Goal: Task Accomplishment & Management: Manage account settings

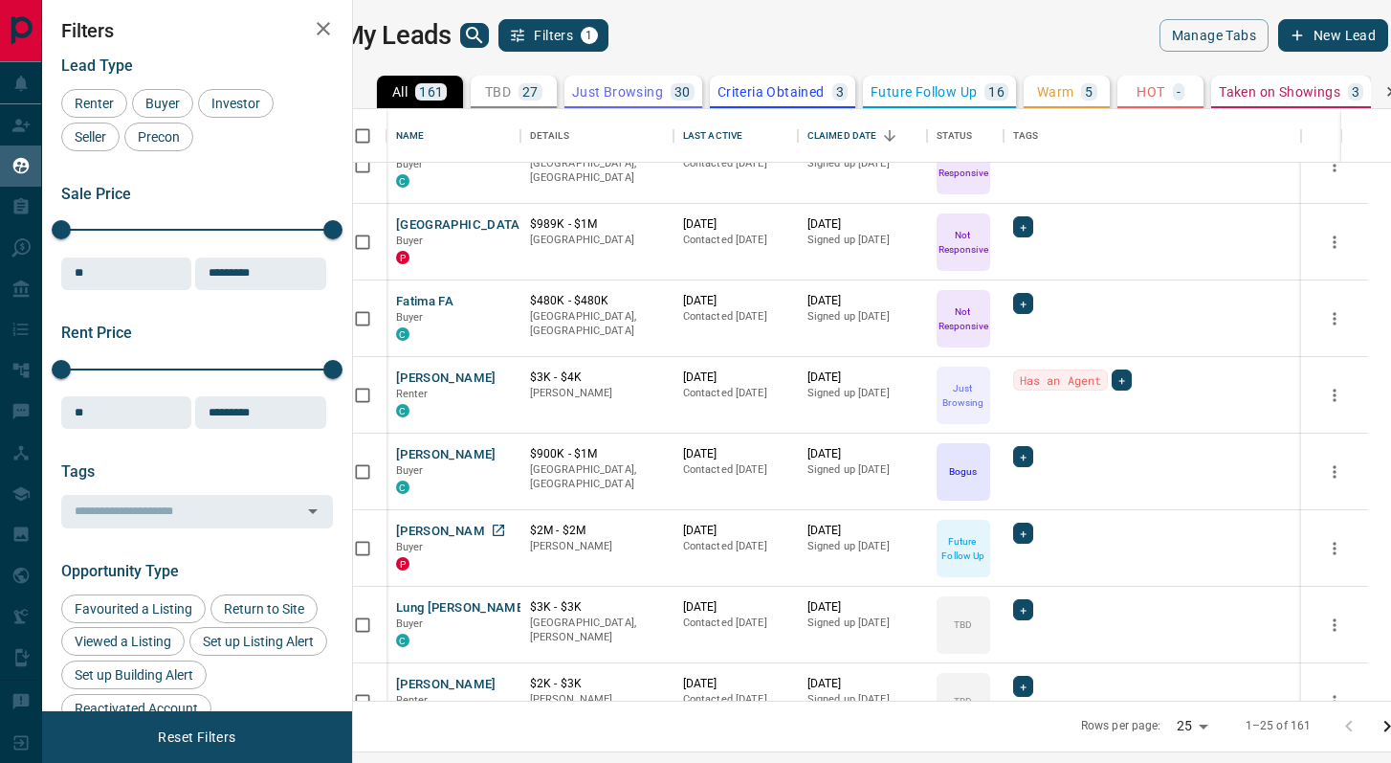
scroll to position [598, 0]
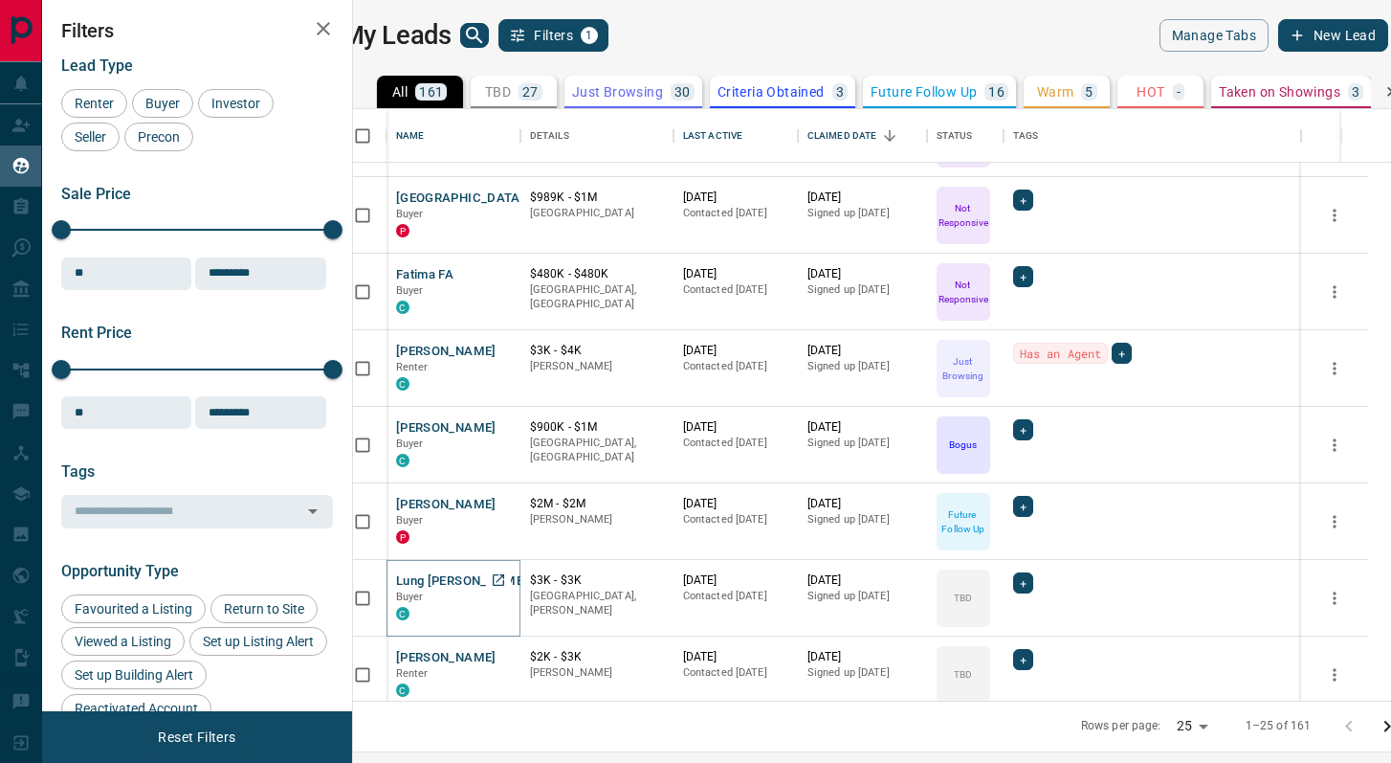
click at [465, 581] on button "Lung [PERSON_NAME]" at bounding box center [462, 581] width 132 height 18
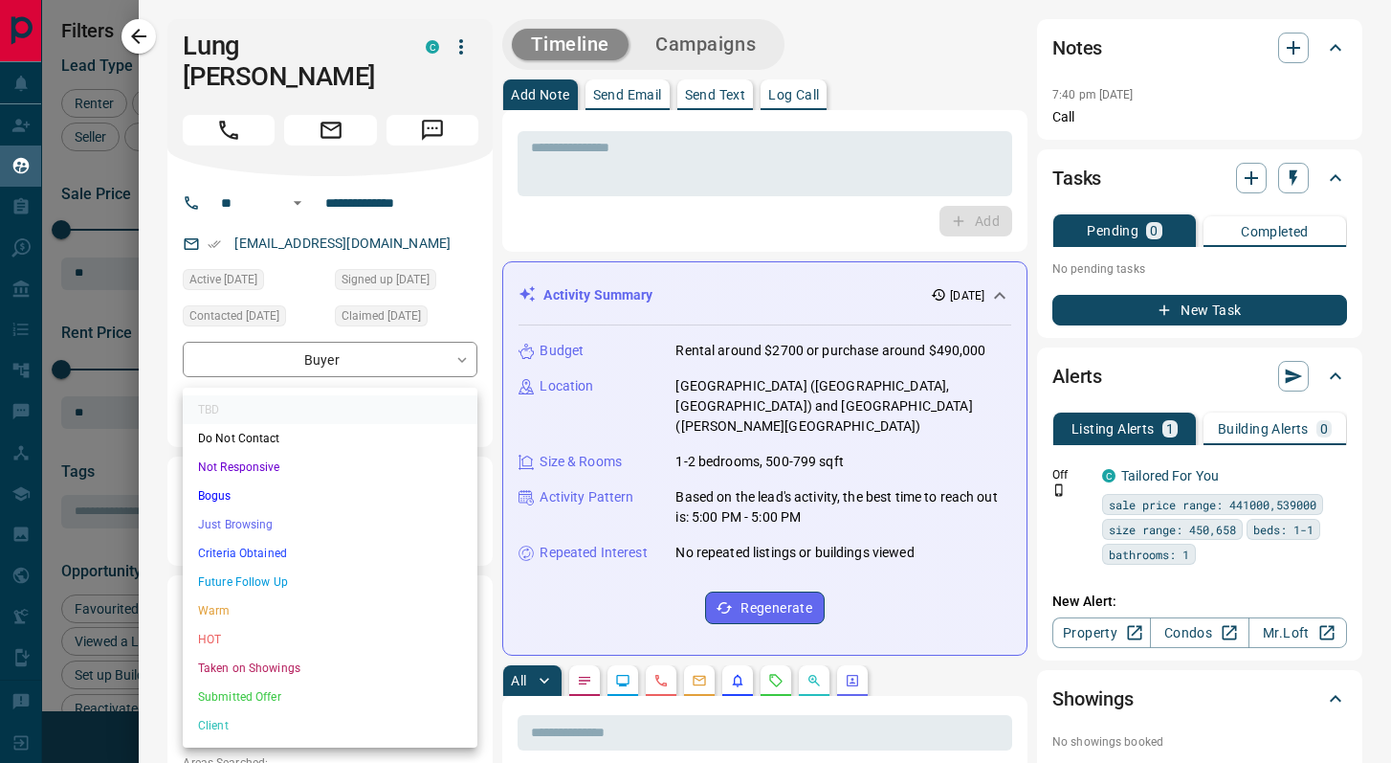
click at [335, 387] on body "Lead Transfers Claim Leads My Leads Tasks Opportunities Deals Campaigns Automat…" at bounding box center [695, 369] width 1391 height 739
click at [277, 522] on li "Just Browsing" at bounding box center [330, 524] width 295 height 29
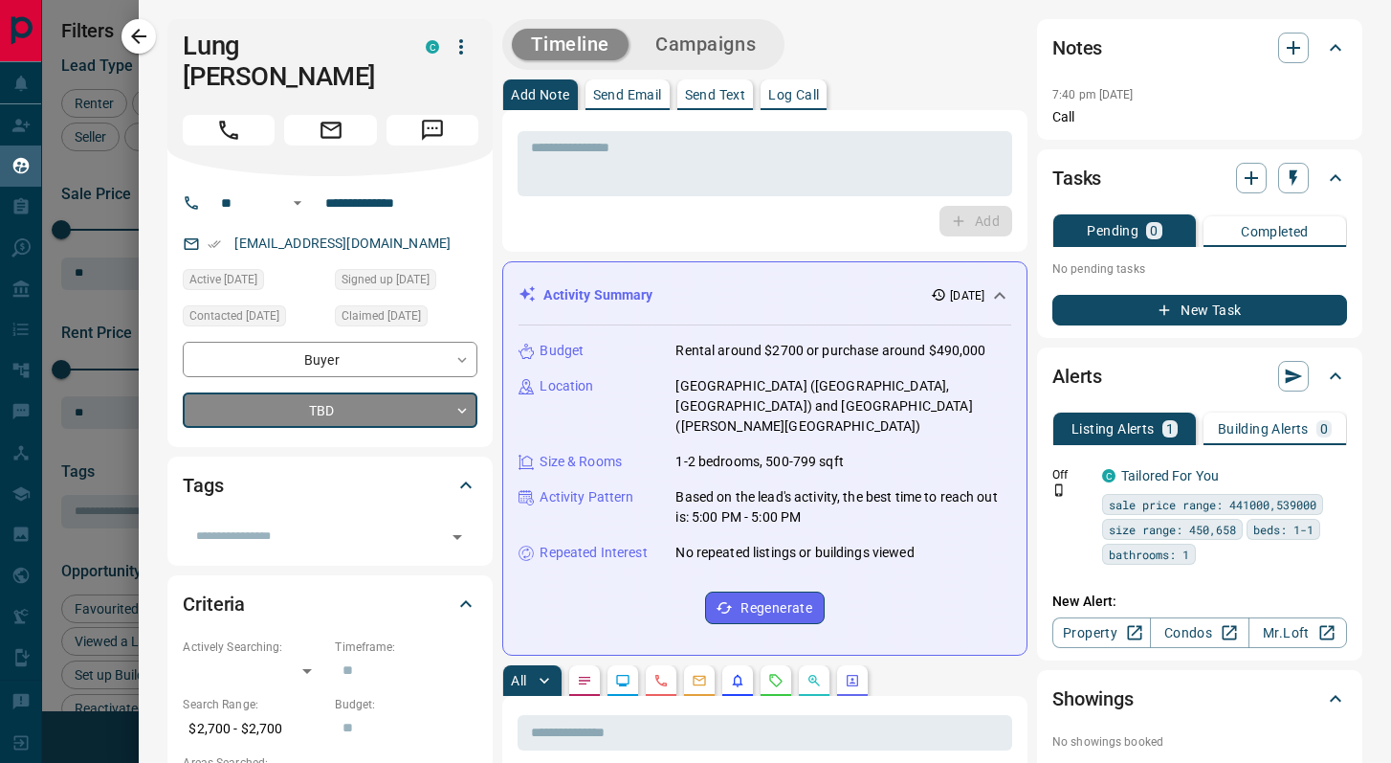
type input "*"
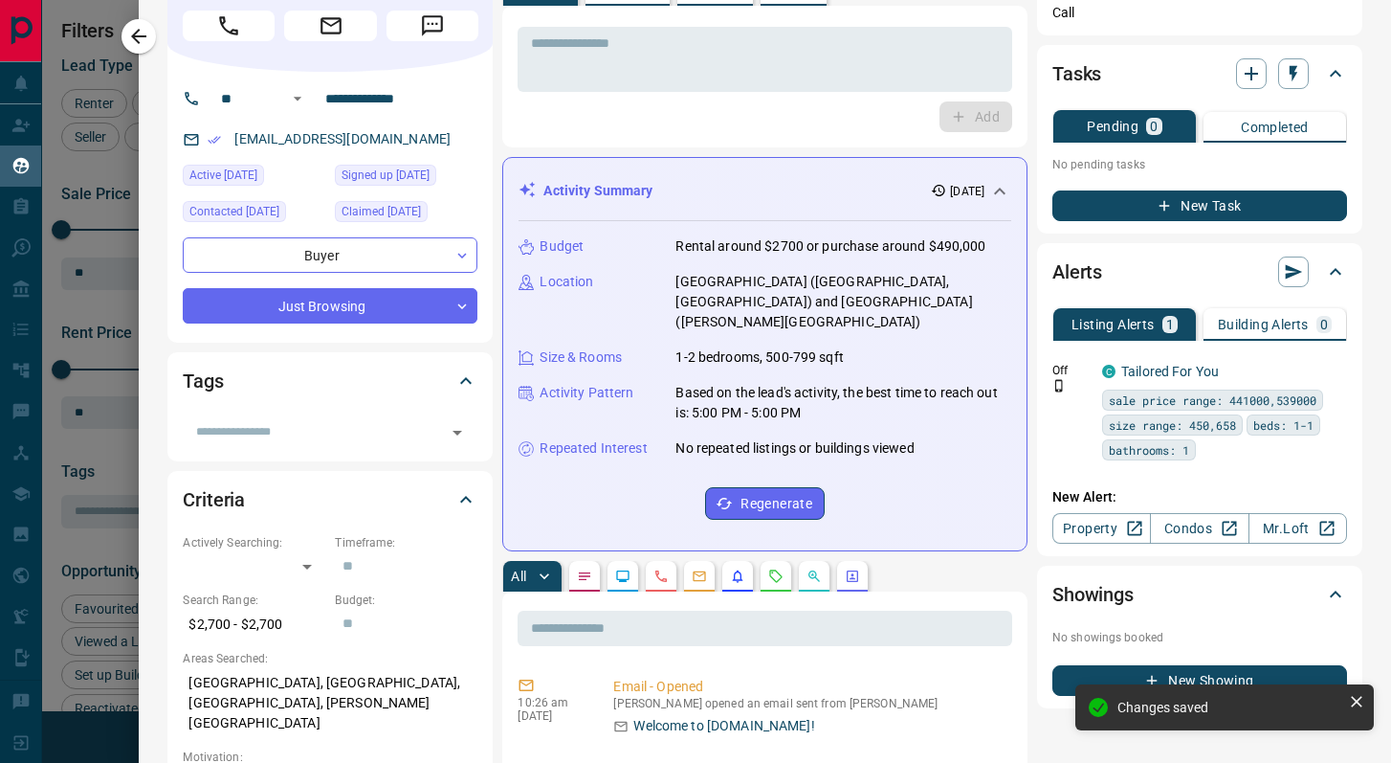
scroll to position [0, 0]
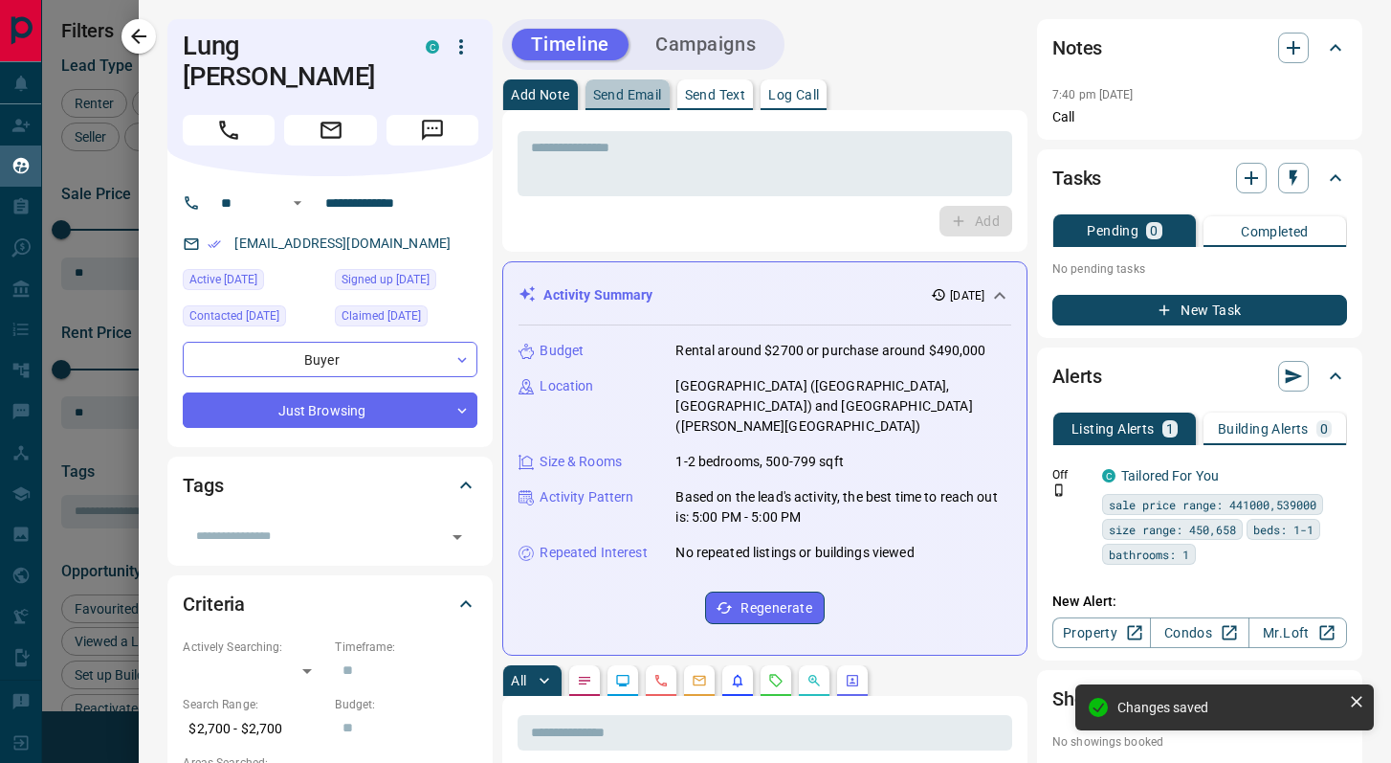
click at [620, 84] on button "Send Email" at bounding box center [628, 94] width 84 height 31
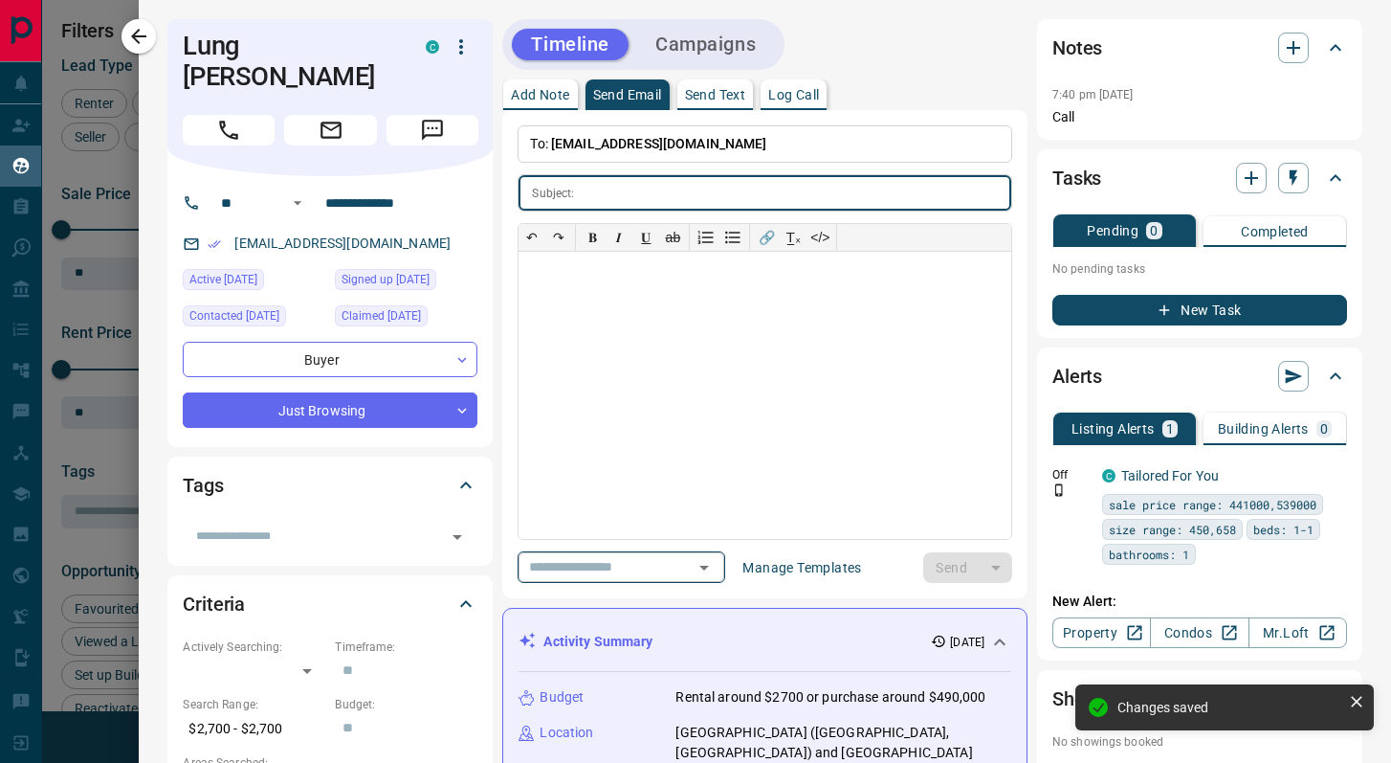
click at [709, 566] on icon "Open" at bounding box center [704, 567] width 10 height 5
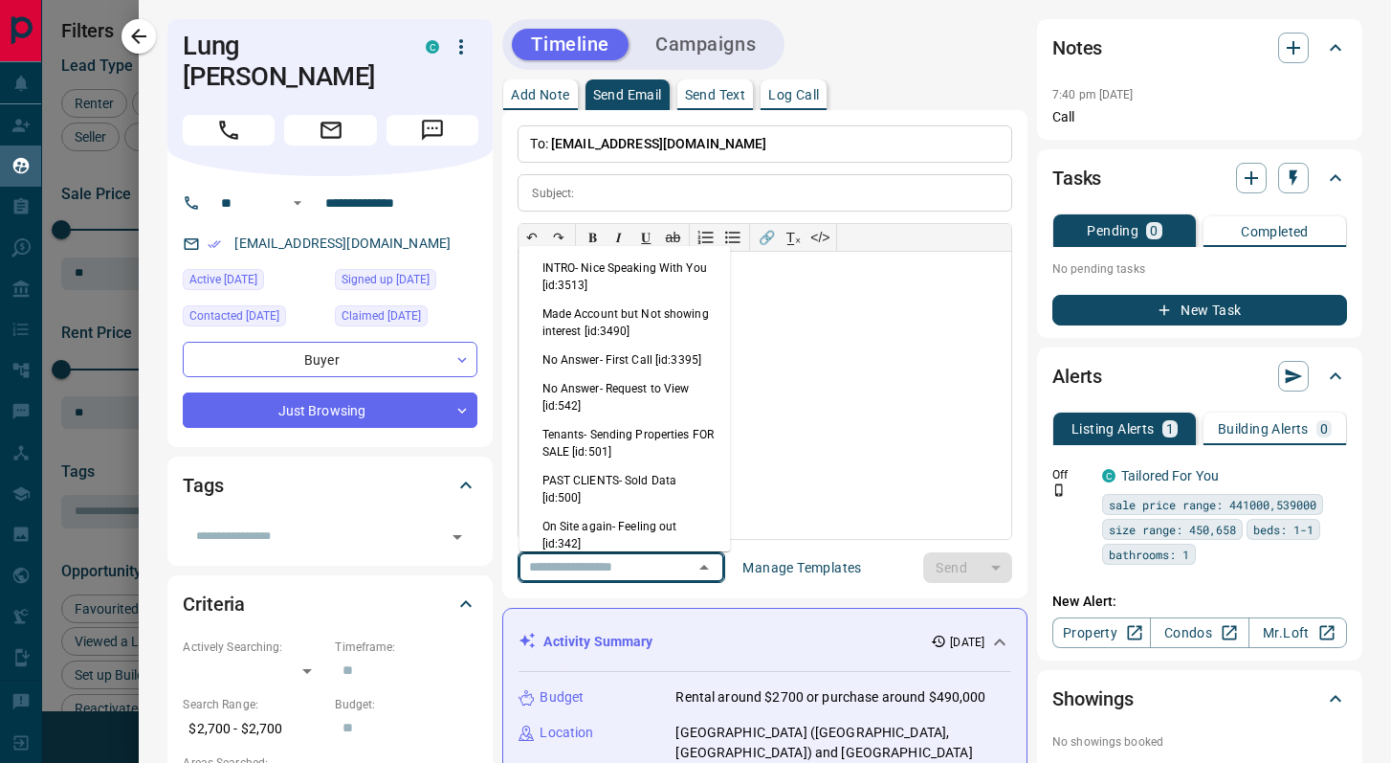
click at [651, 286] on li "INTRO- Nice Speaking With You [id:3513]" at bounding box center [625, 277] width 211 height 46
type input "**********"
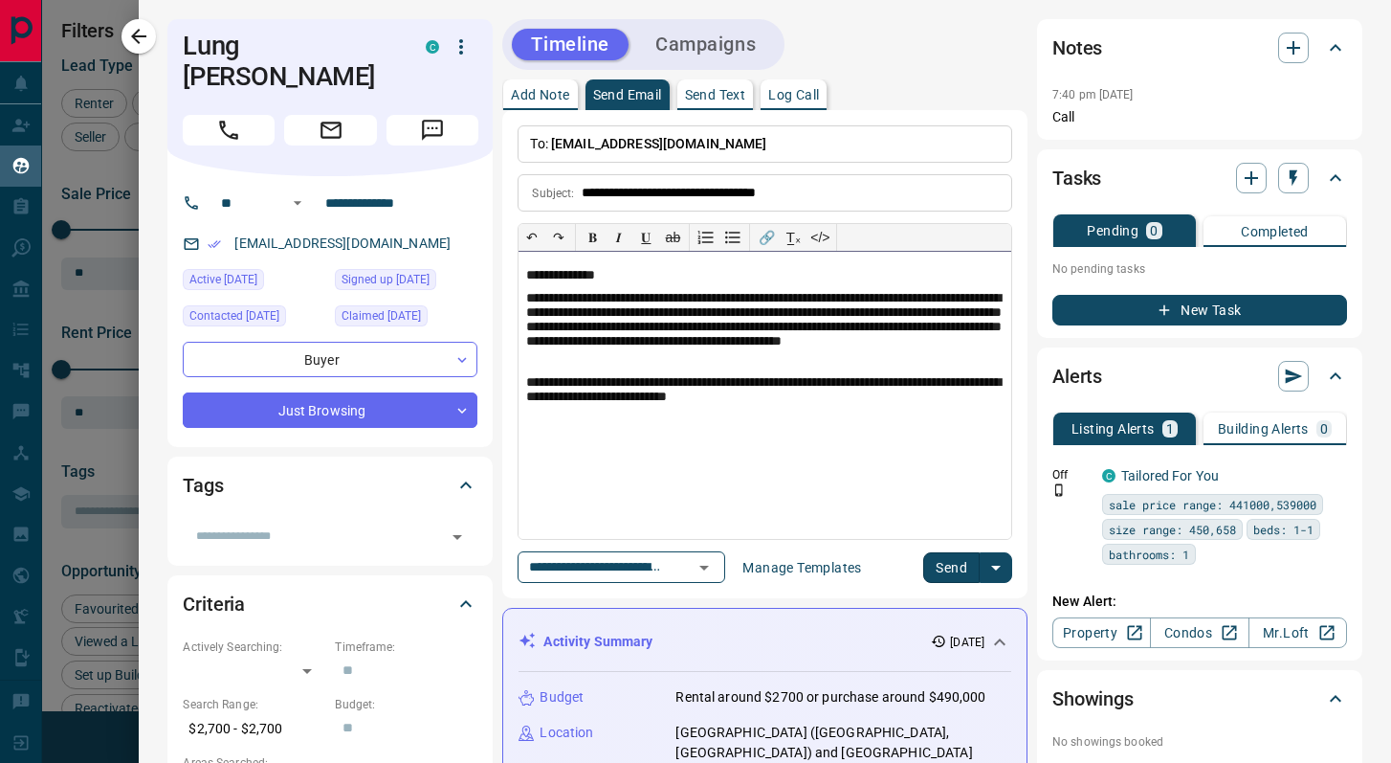
click at [569, 315] on p "**********" at bounding box center [764, 329] width 477 height 77
click at [950, 561] on button "Send" at bounding box center [951, 567] width 56 height 31
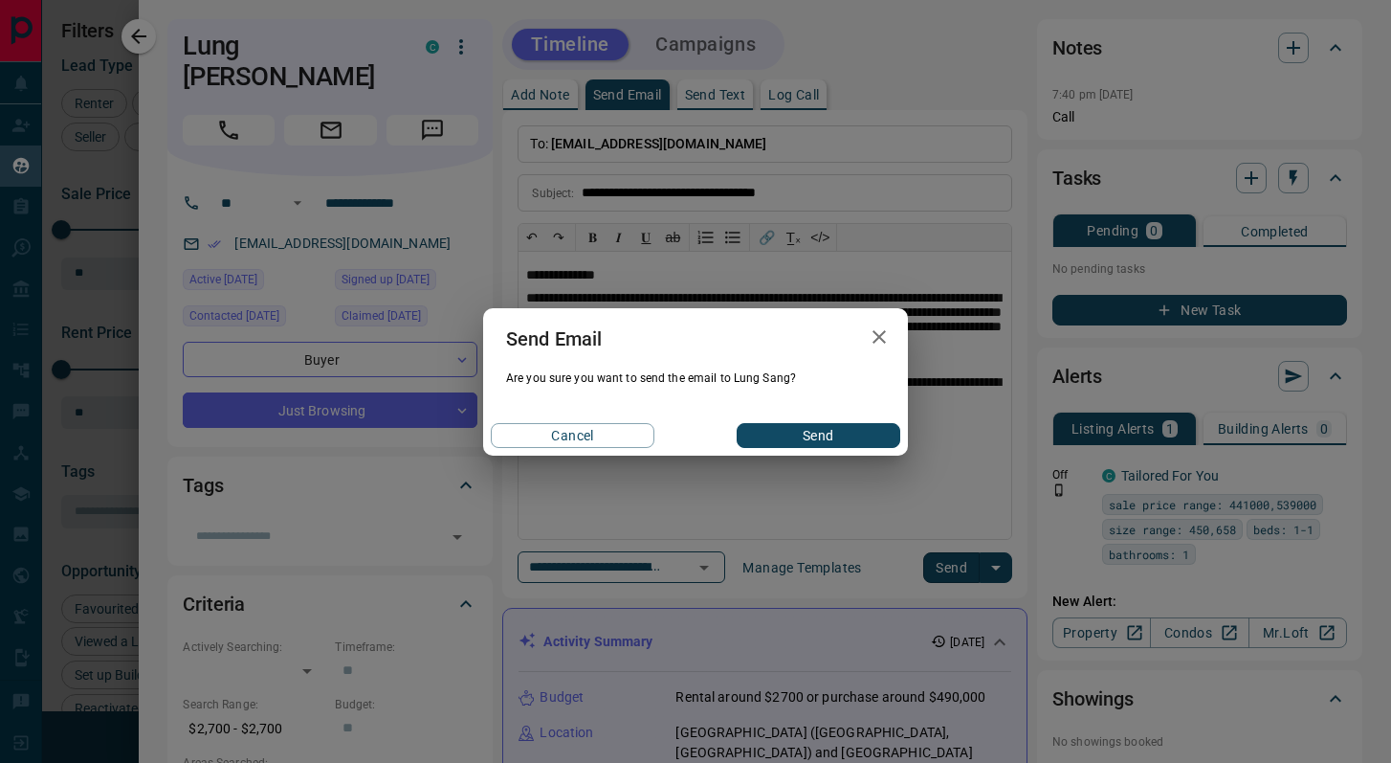
click at [807, 437] on button "Send" at bounding box center [819, 435] width 164 height 25
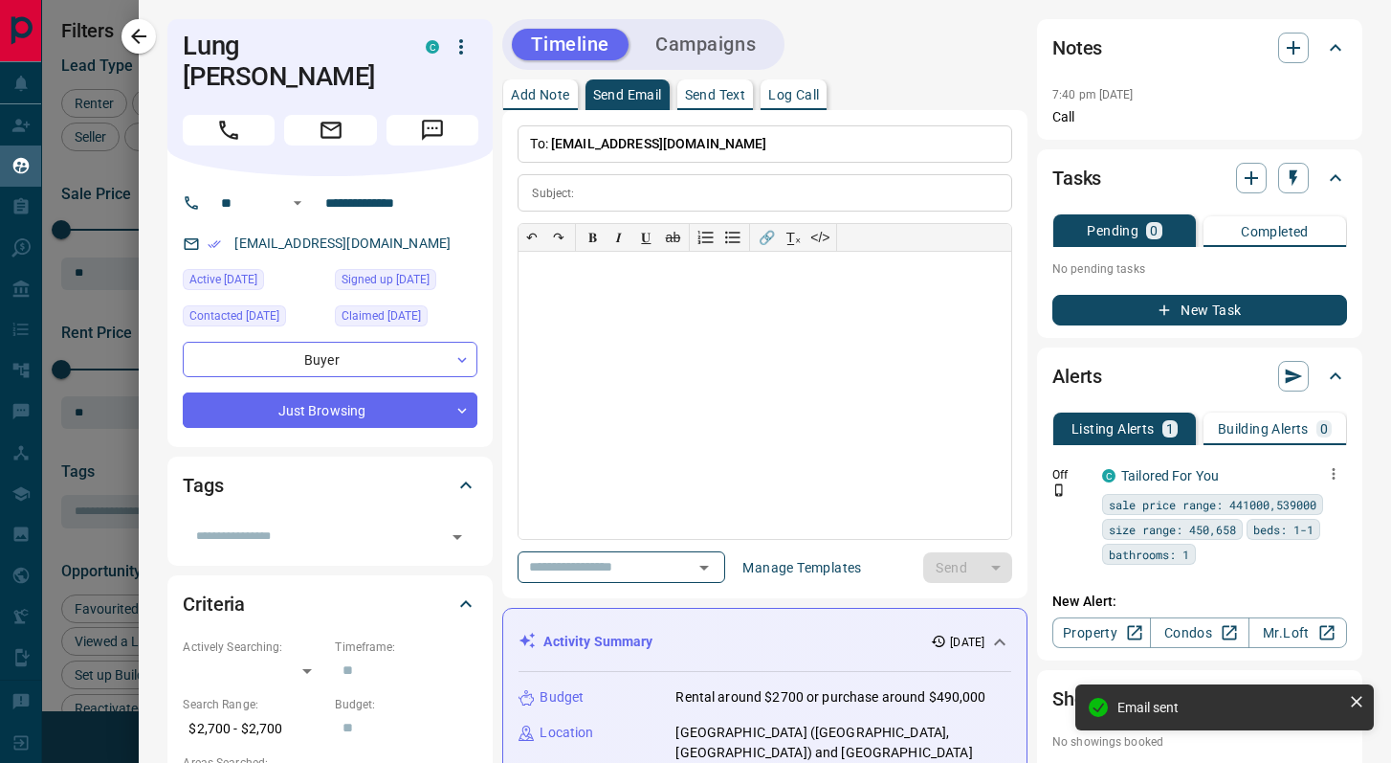
click at [1337, 470] on icon "button" at bounding box center [1333, 473] width 17 height 17
click at [1295, 536] on link "Edit" at bounding box center [1298, 540] width 42 height 18
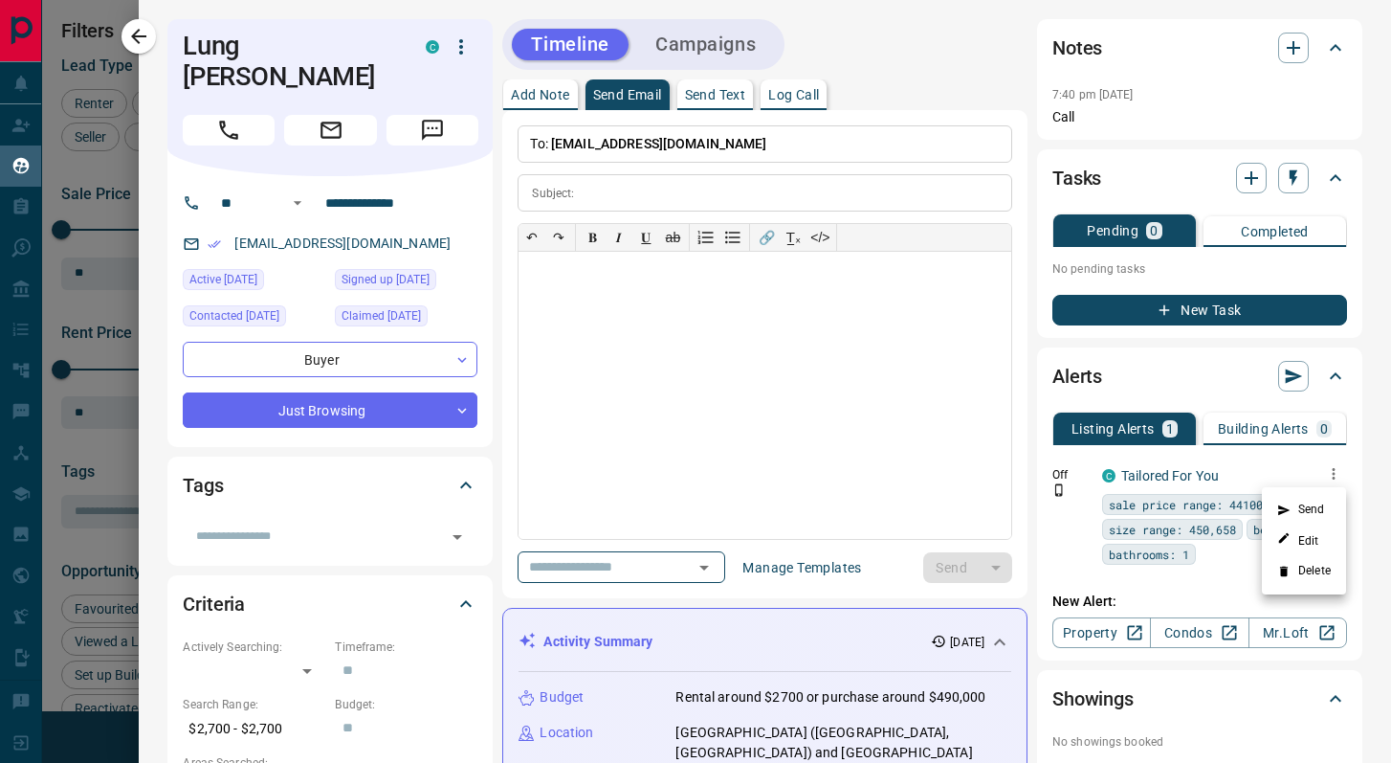
click at [900, 68] on div at bounding box center [695, 381] width 1391 height 763
click at [518, 97] on p "Add Note" at bounding box center [540, 94] width 58 height 13
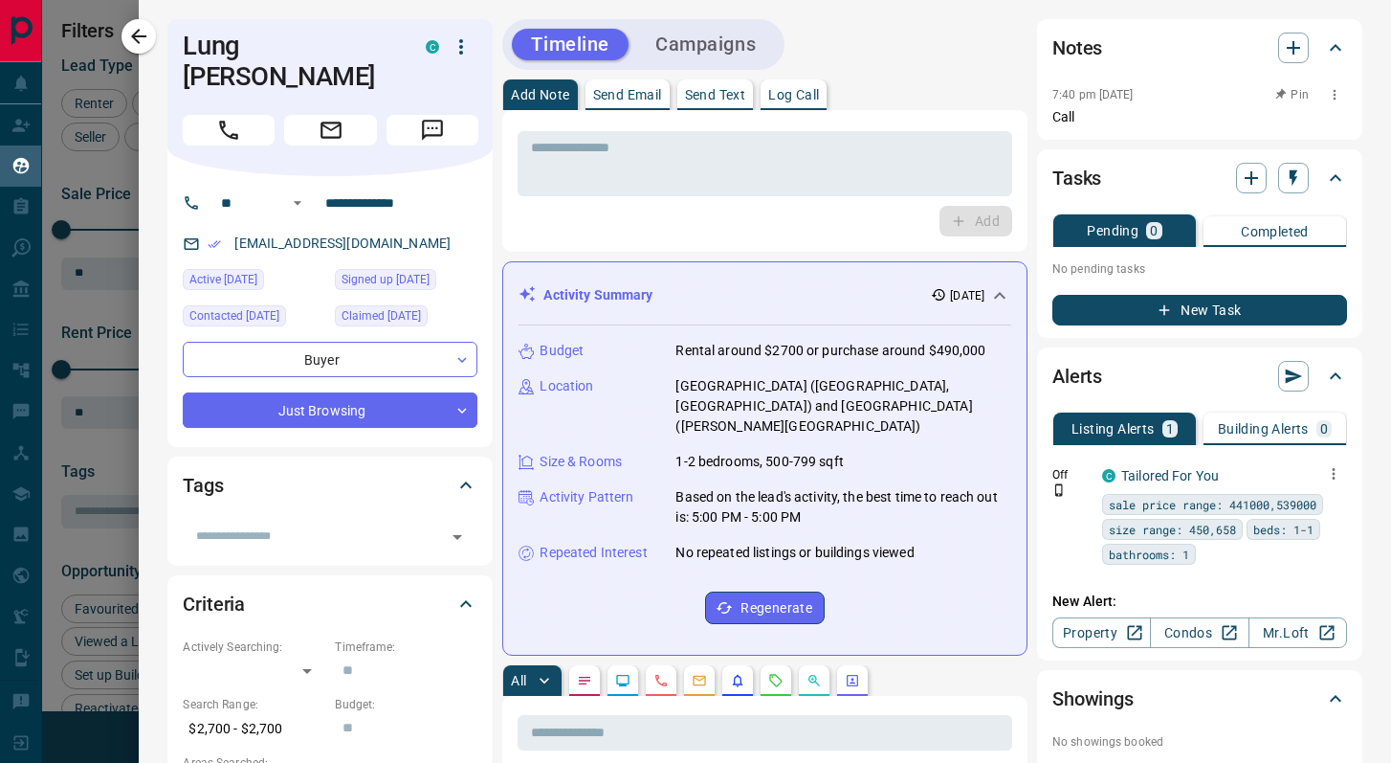
click at [1328, 90] on icon "button" at bounding box center [1334, 94] width 15 height 15
click at [1293, 133] on li "Edit" at bounding box center [1304, 129] width 84 height 29
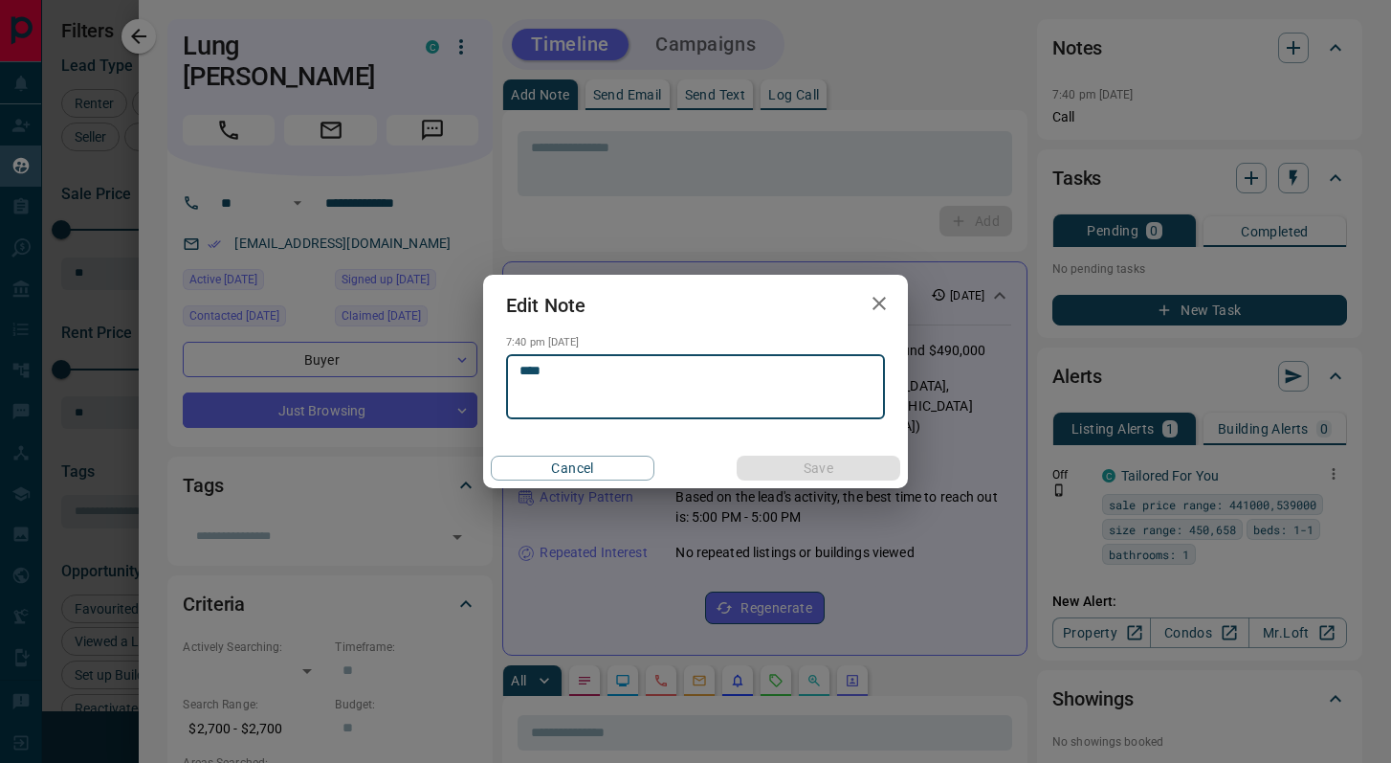
drag, startPoint x: 628, startPoint y: 388, endPoint x: 341, endPoint y: 346, distance: 290.1
click at [341, 346] on div "Edit Note 7:40 pm [DATE] **** * ​ Cancel Save" at bounding box center [695, 381] width 1391 height 763
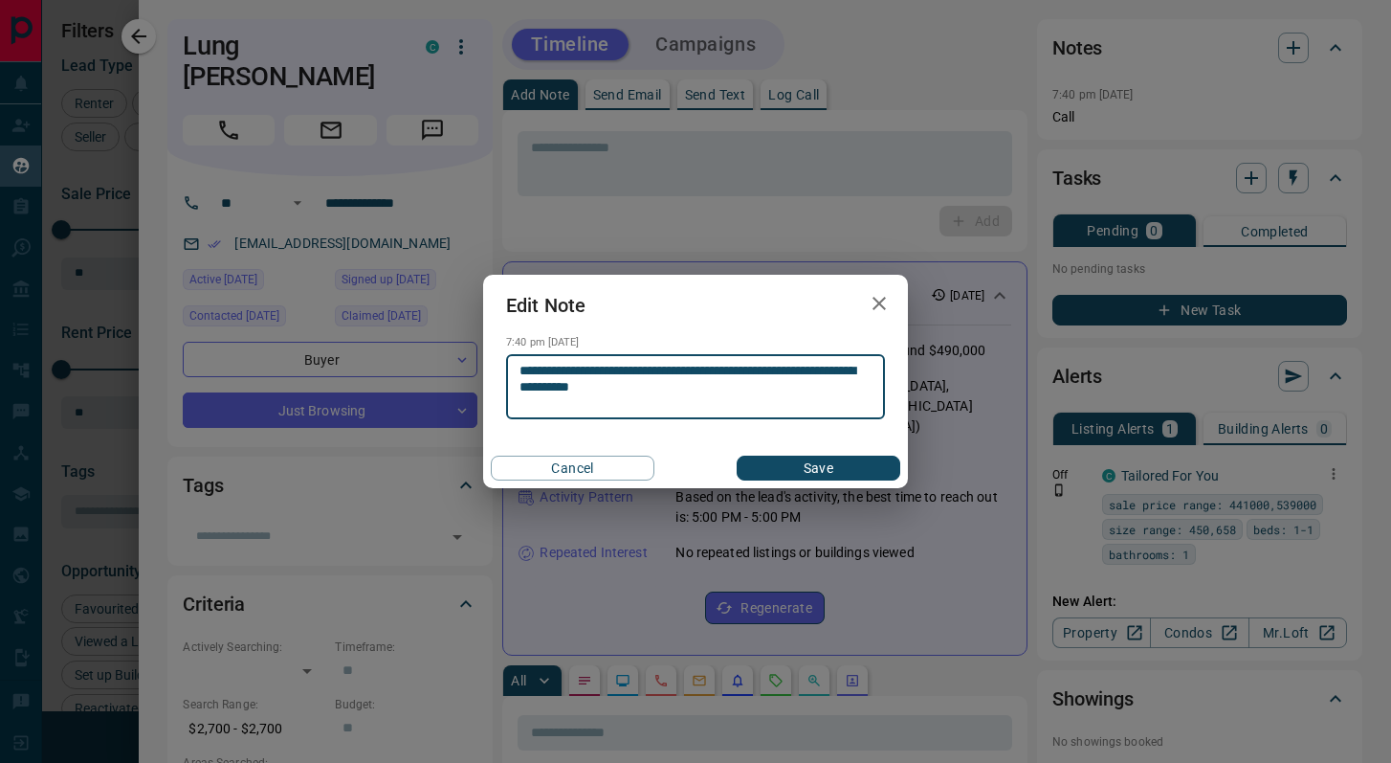
type textarea "**********"
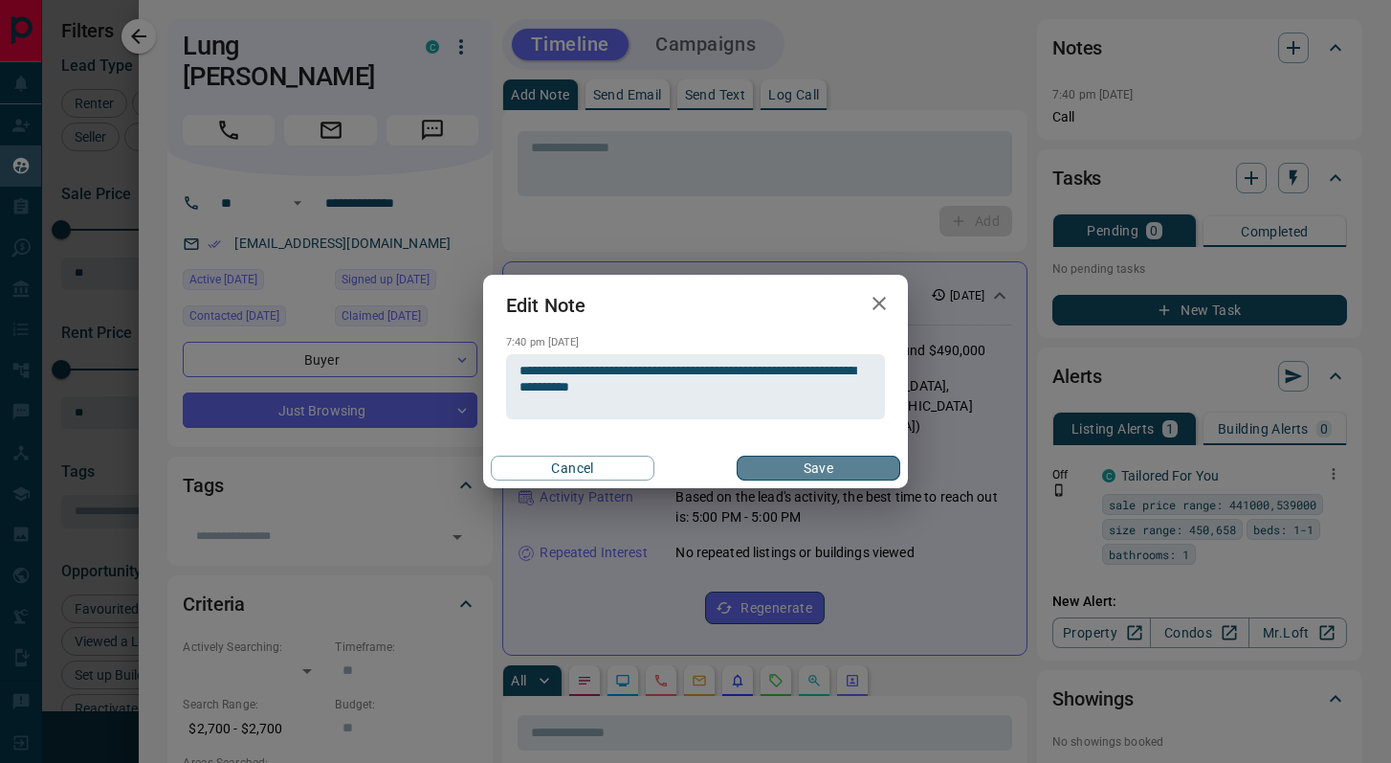
click at [746, 463] on button "Save" at bounding box center [819, 467] width 164 height 25
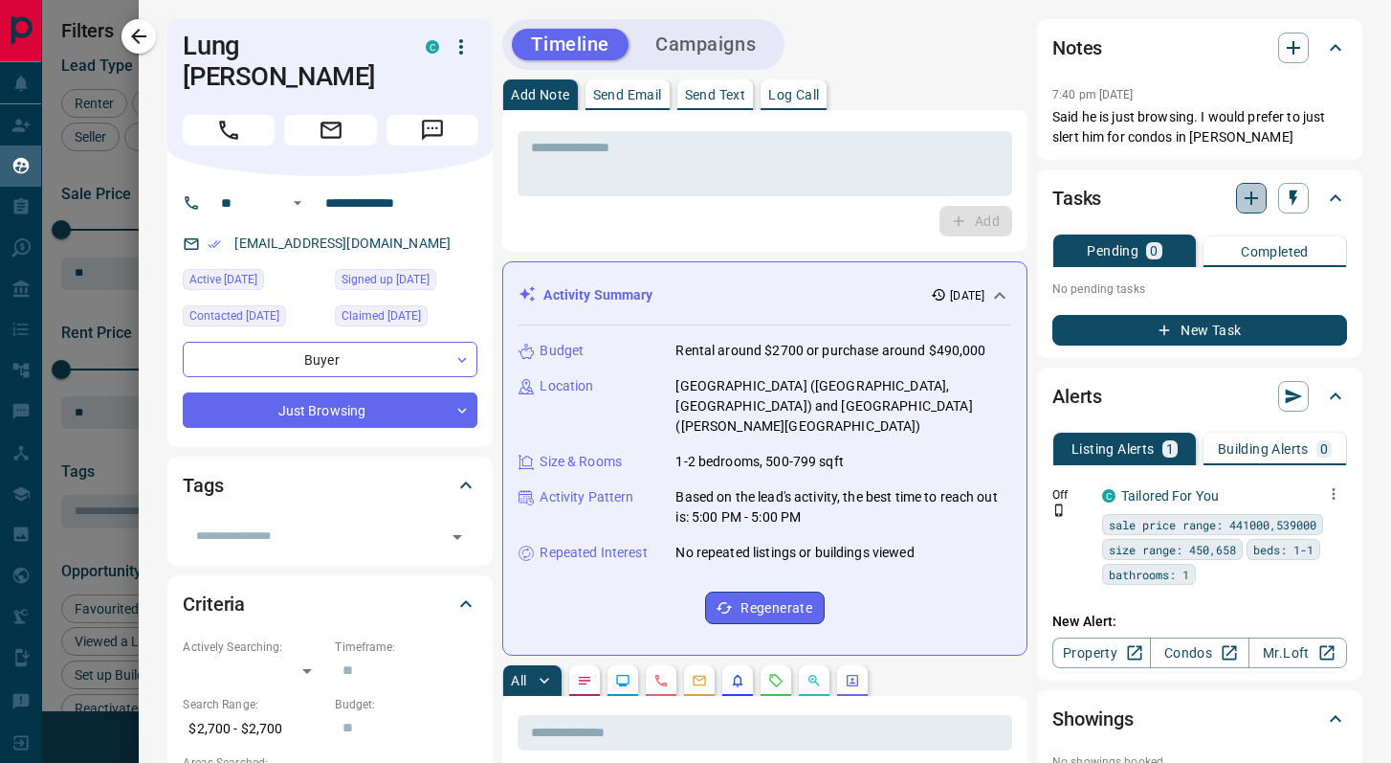
click at [1248, 199] on icon "button" at bounding box center [1251, 198] width 23 height 23
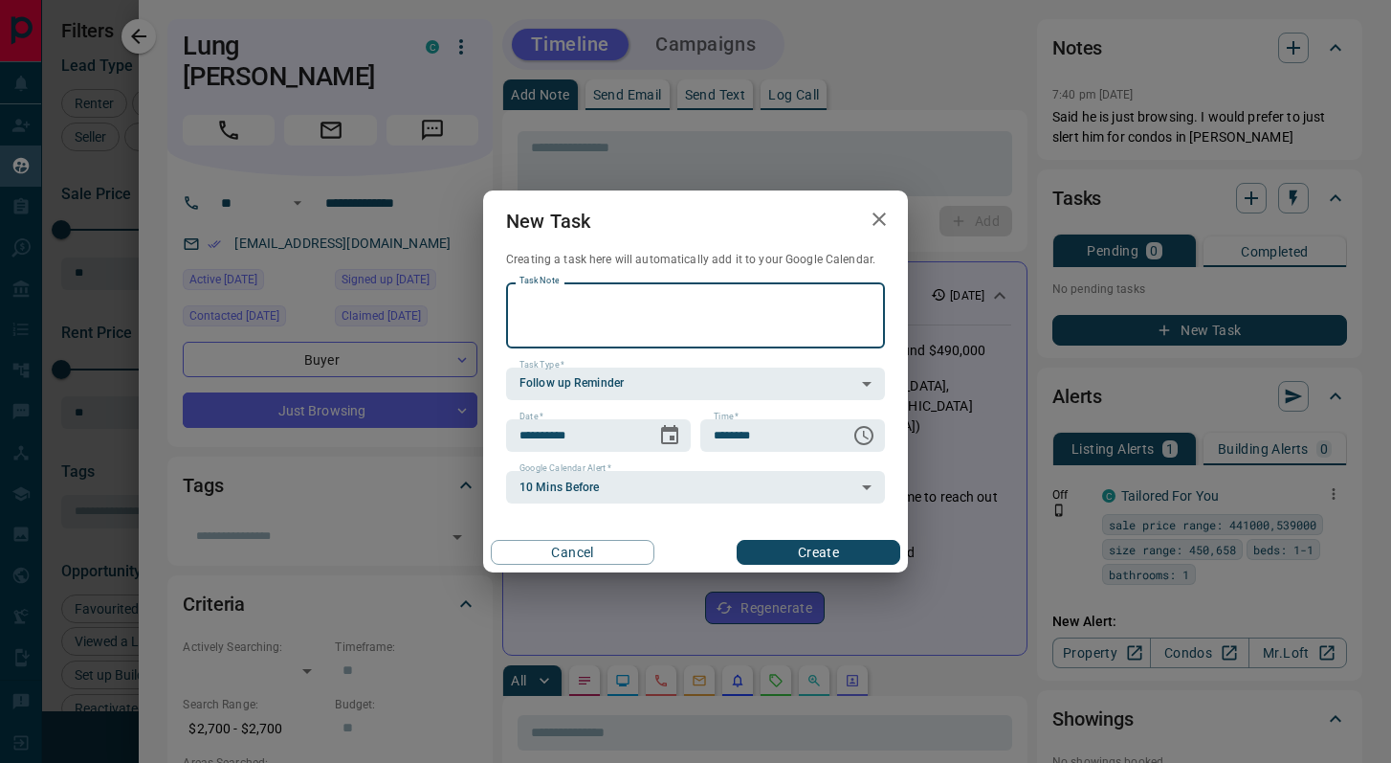
click at [706, 314] on textarea "Task Note" at bounding box center [696, 315] width 352 height 49
type textarea "**********"
click at [653, 443] on button "Choose date, selected date is Oct 15, 2025" at bounding box center [670, 435] width 38 height 38
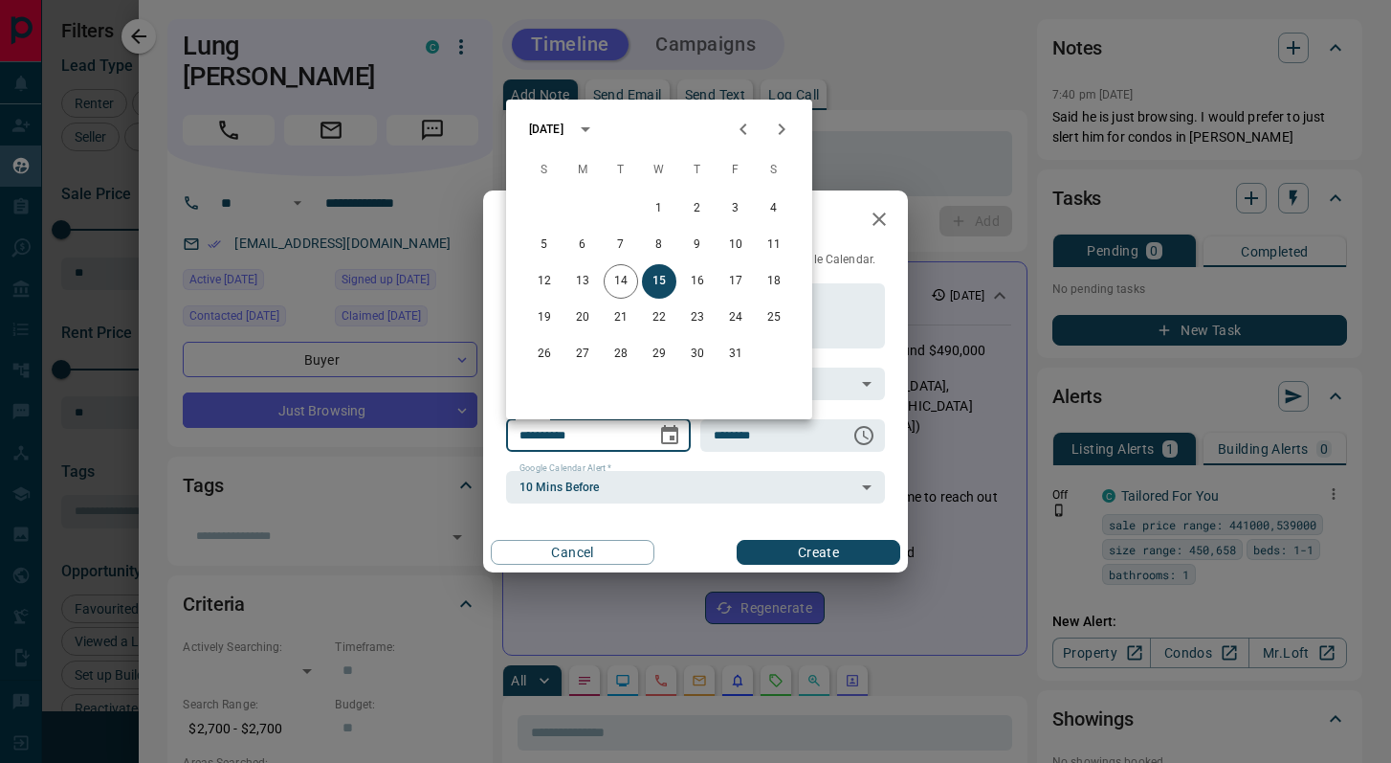
click at [766, 126] on button "Next month" at bounding box center [782, 129] width 38 height 38
click at [653, 233] on button "5" at bounding box center [659, 245] width 34 height 34
type input "**********"
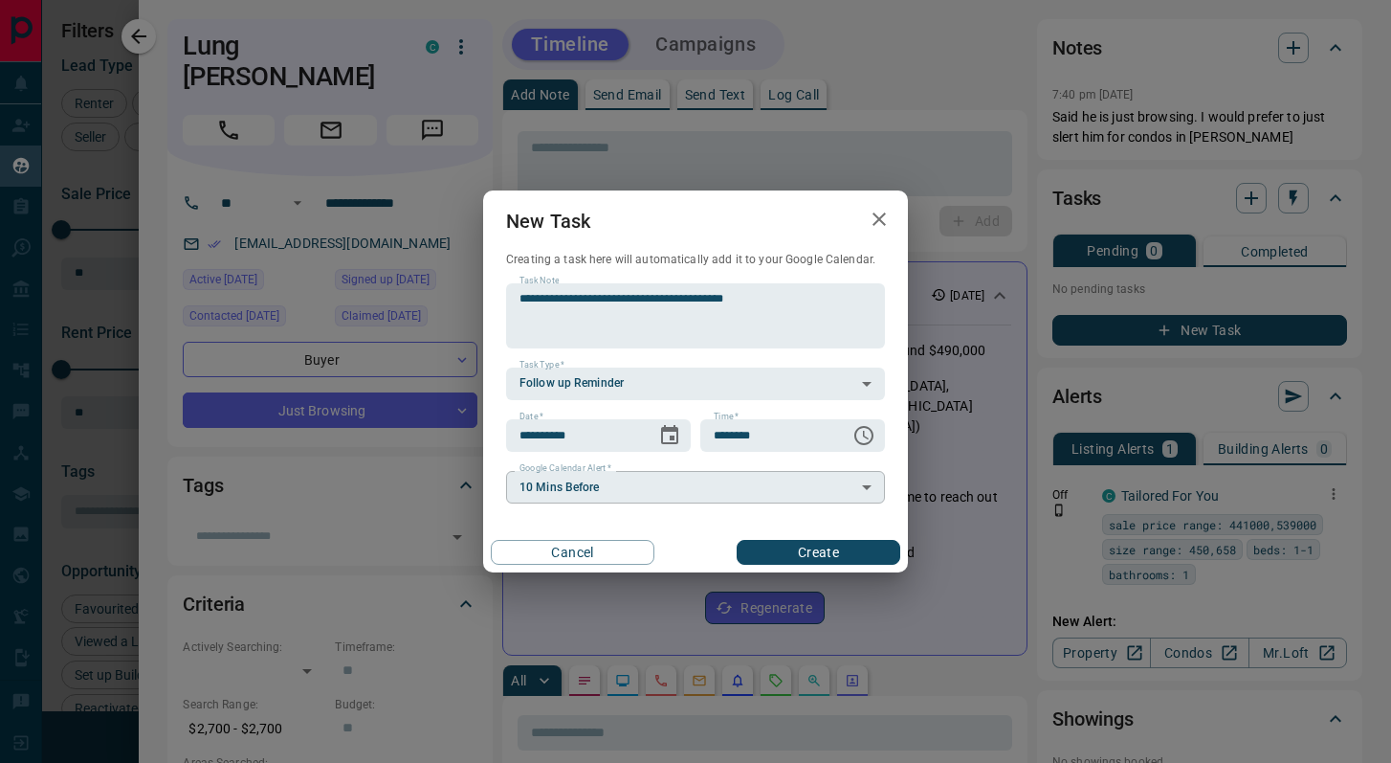
click at [641, 487] on body "Lead Transfers Claim Leads My Leads Tasks Opportunities Deals Campaigns Automat…" at bounding box center [695, 369] width 1391 height 739
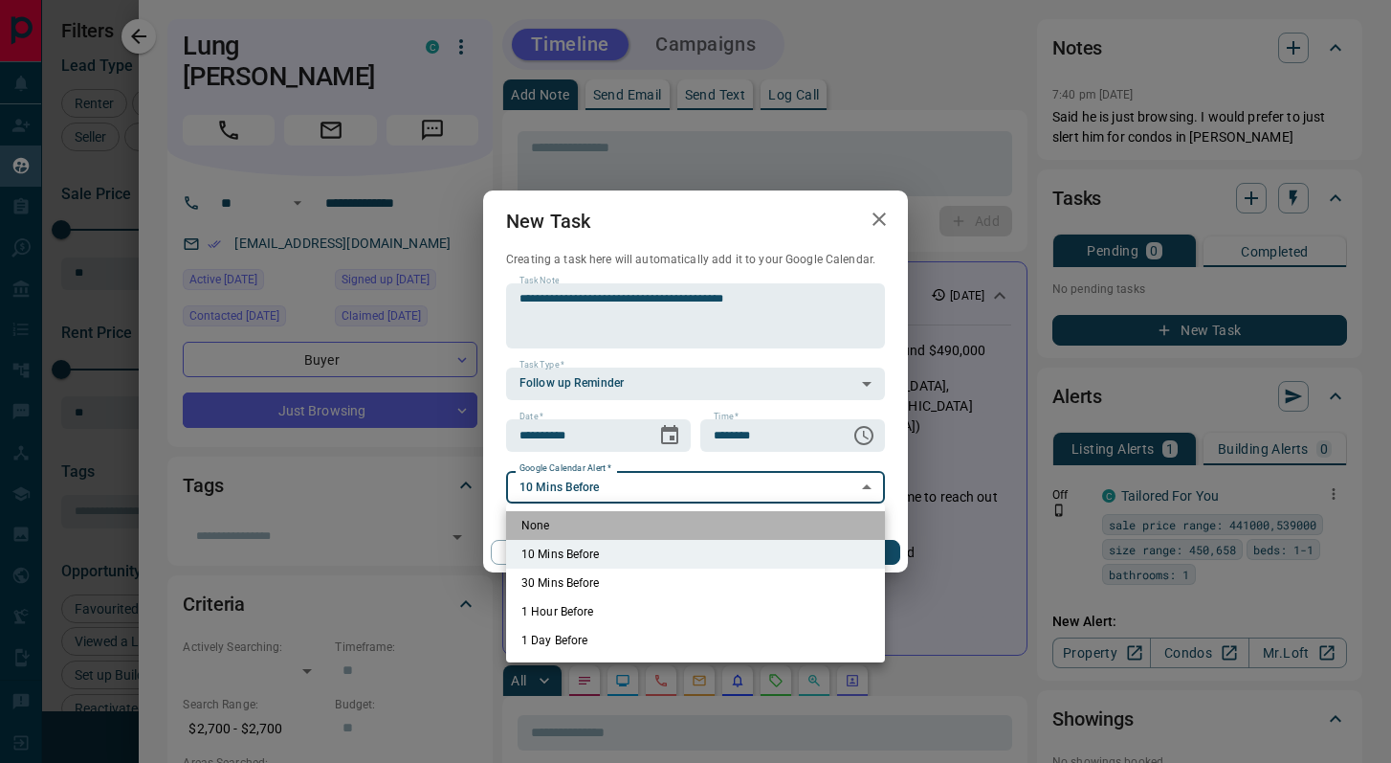
drag, startPoint x: 637, startPoint y: 524, endPoint x: 678, endPoint y: 542, distance: 44.6
click at [637, 524] on li "None" at bounding box center [695, 525] width 379 height 29
type input "*"
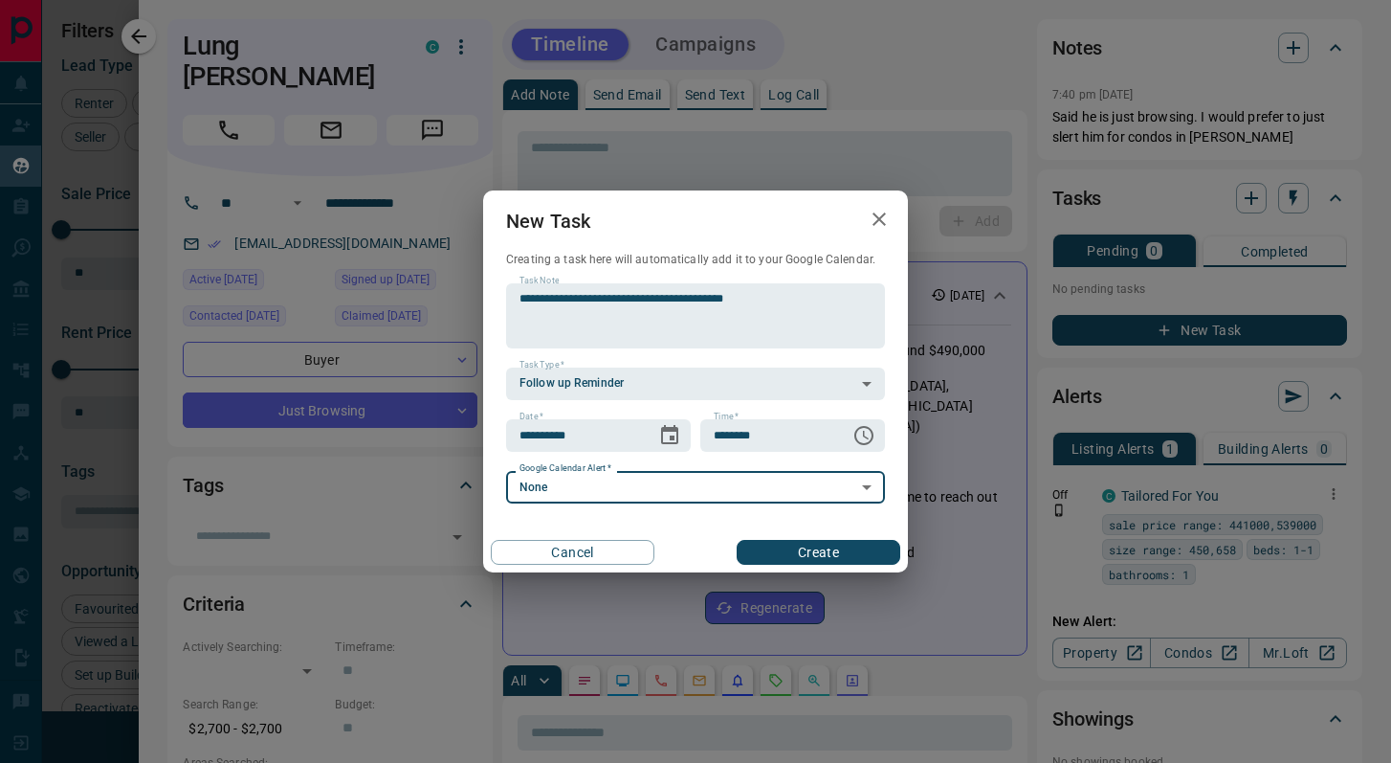
click at [780, 549] on button "Create" at bounding box center [819, 552] width 164 height 25
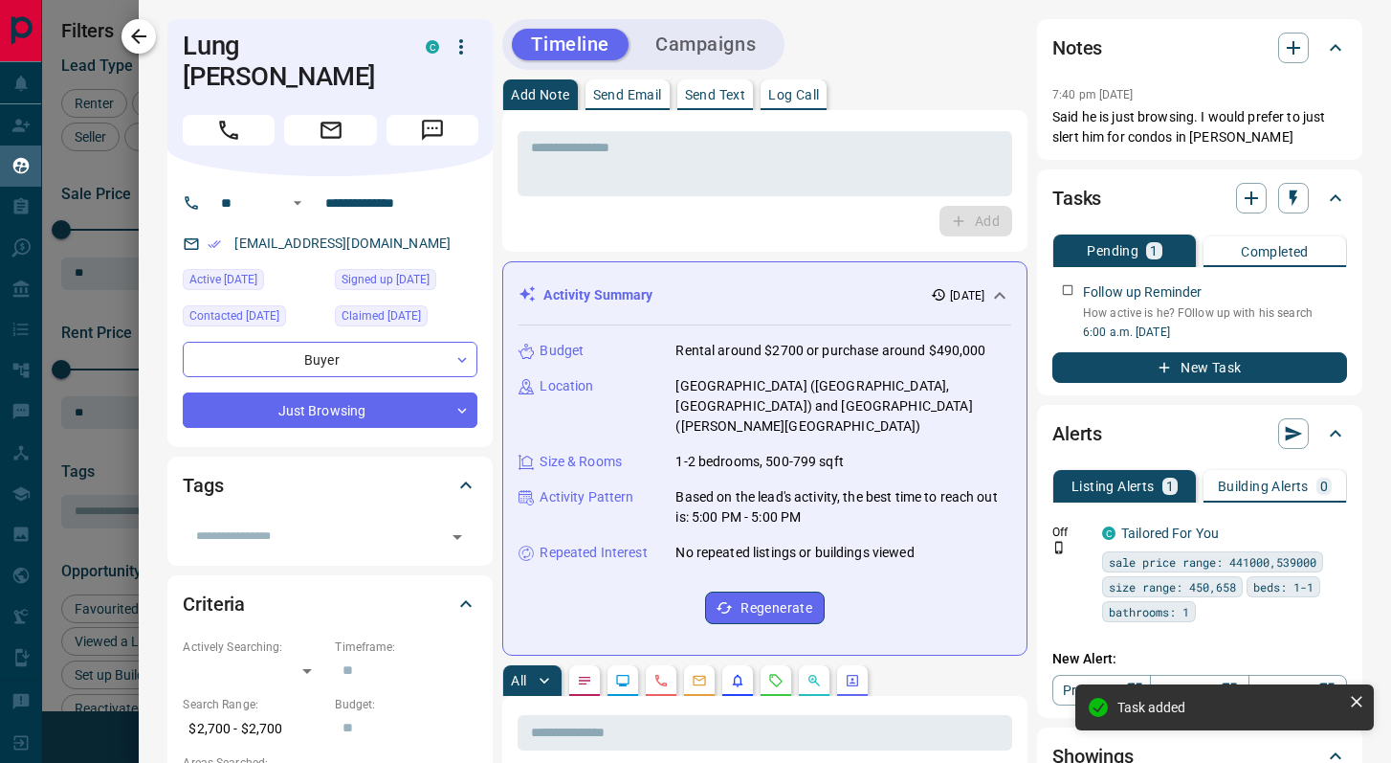
click at [141, 33] on icon "button" at bounding box center [138, 36] width 23 height 23
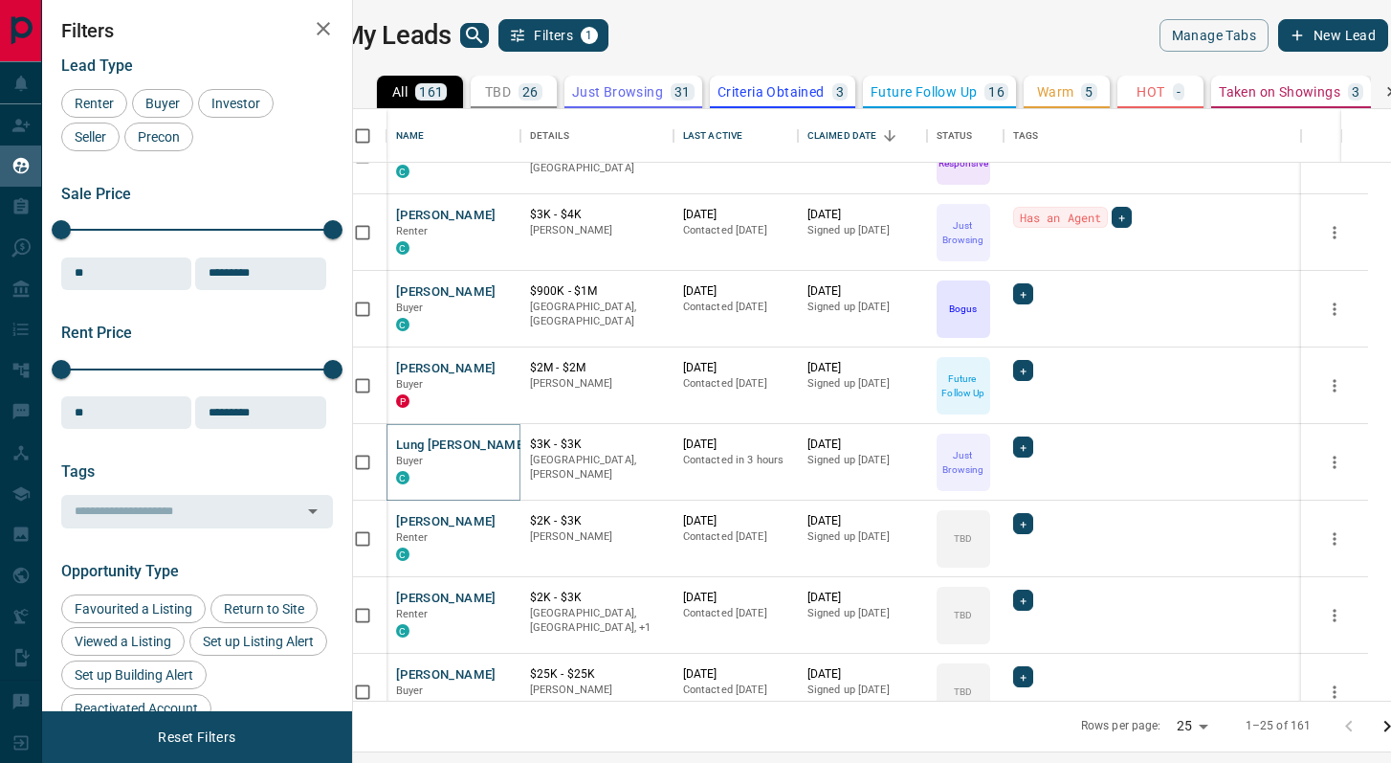
scroll to position [735, 0]
click at [482, 439] on button "Lung [PERSON_NAME]" at bounding box center [462, 444] width 132 height 18
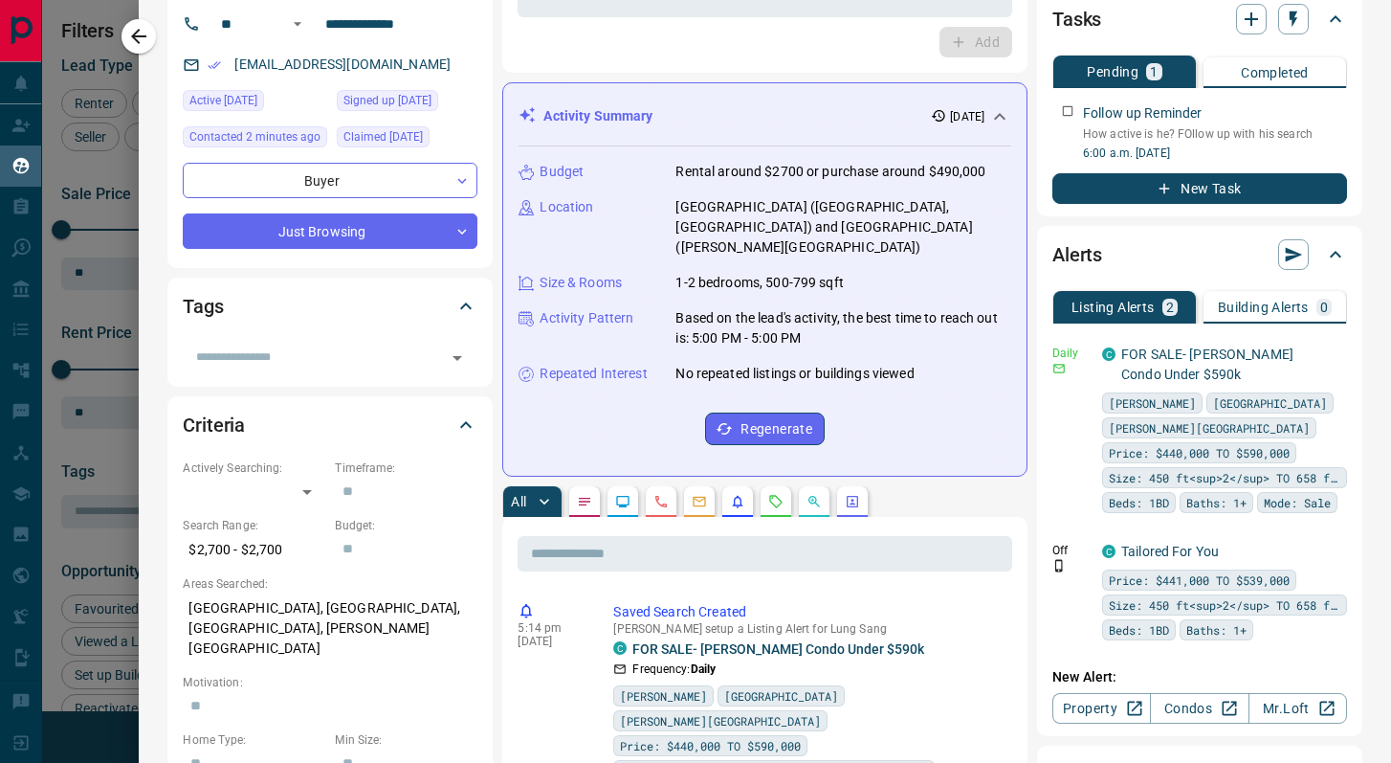
scroll to position [335, 0]
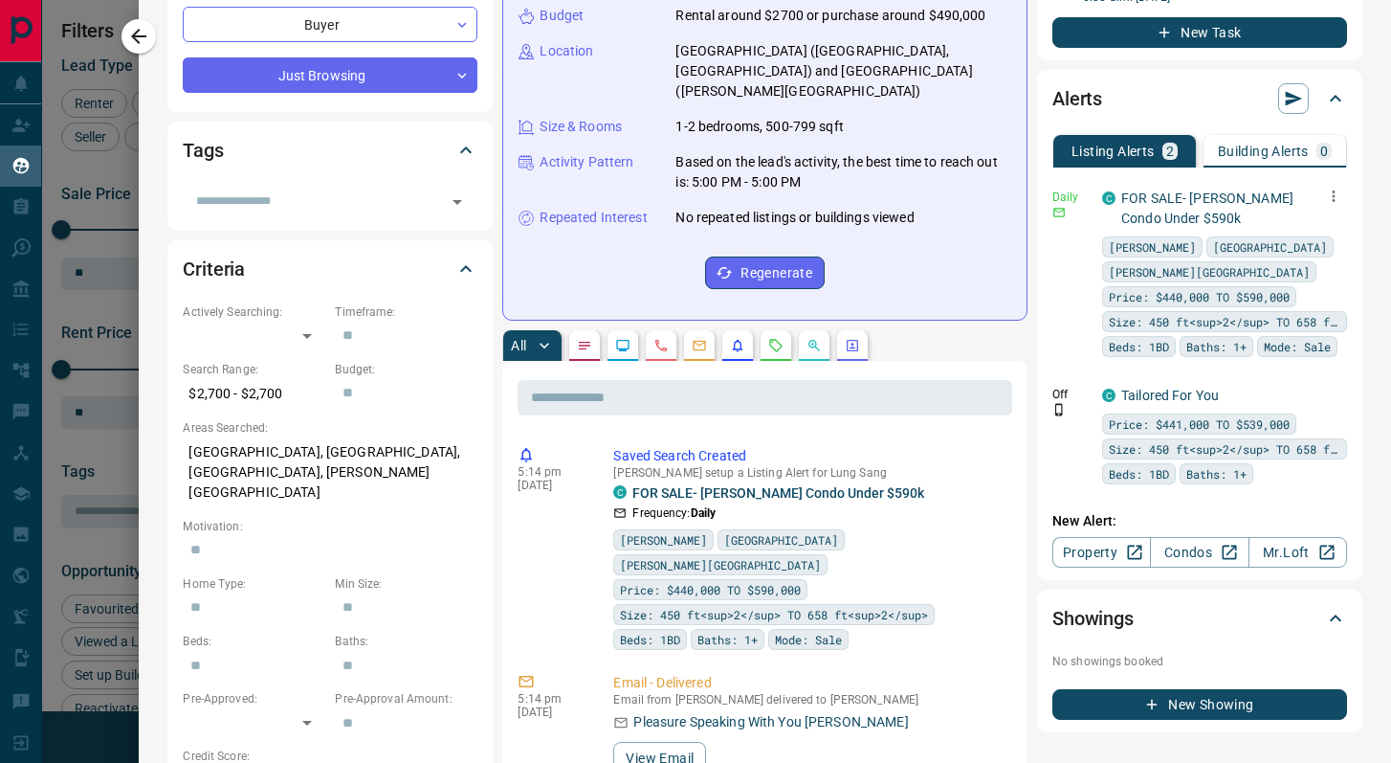
click at [1199, 208] on p "FOR SALE- [PERSON_NAME] Condo Under $590k" at bounding box center [1226, 208] width 211 height 40
click at [1187, 208] on p "FOR SALE- [PERSON_NAME] Condo Under $590k" at bounding box center [1226, 208] width 211 height 40
click at [1179, 220] on link "FOR SALE- [PERSON_NAME] Condo Under $590k" at bounding box center [1207, 207] width 172 height 35
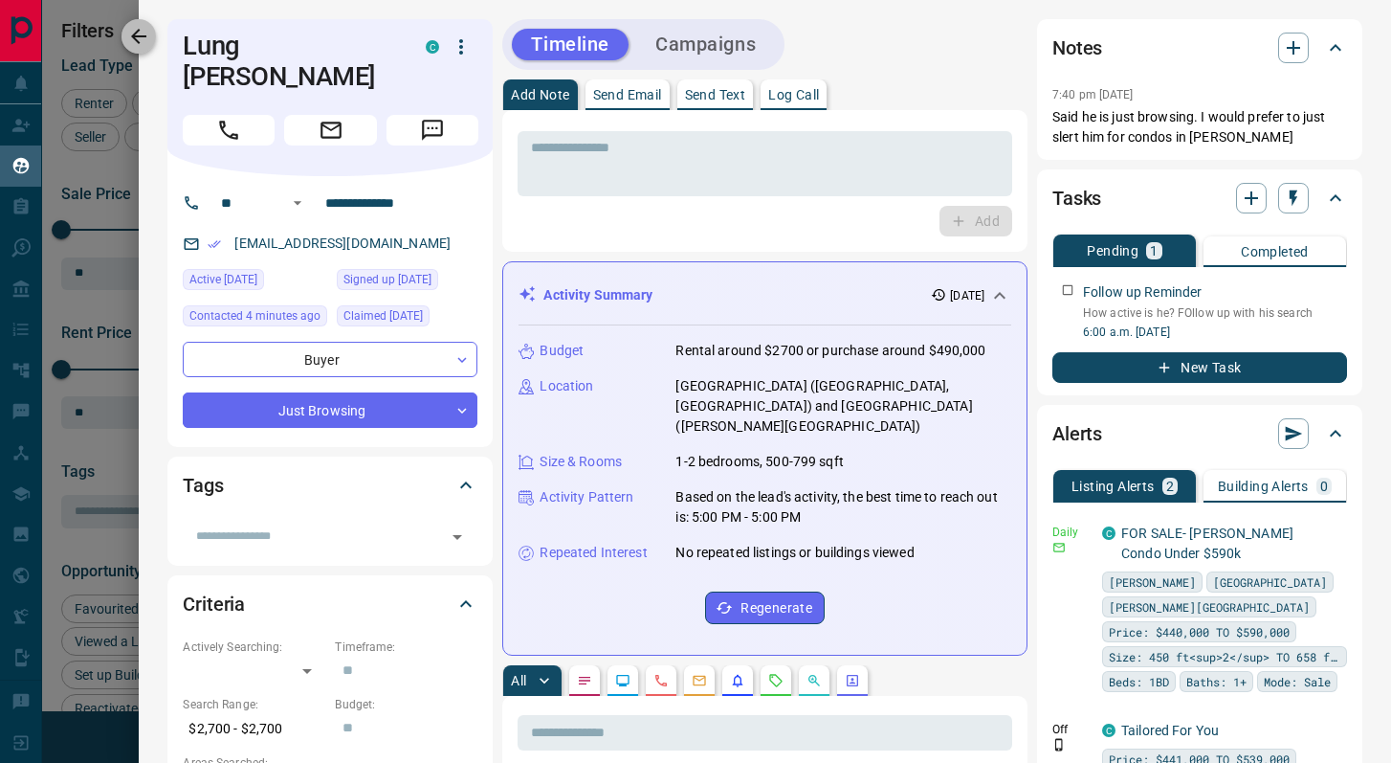
click at [148, 34] on icon "button" at bounding box center [138, 36] width 23 height 23
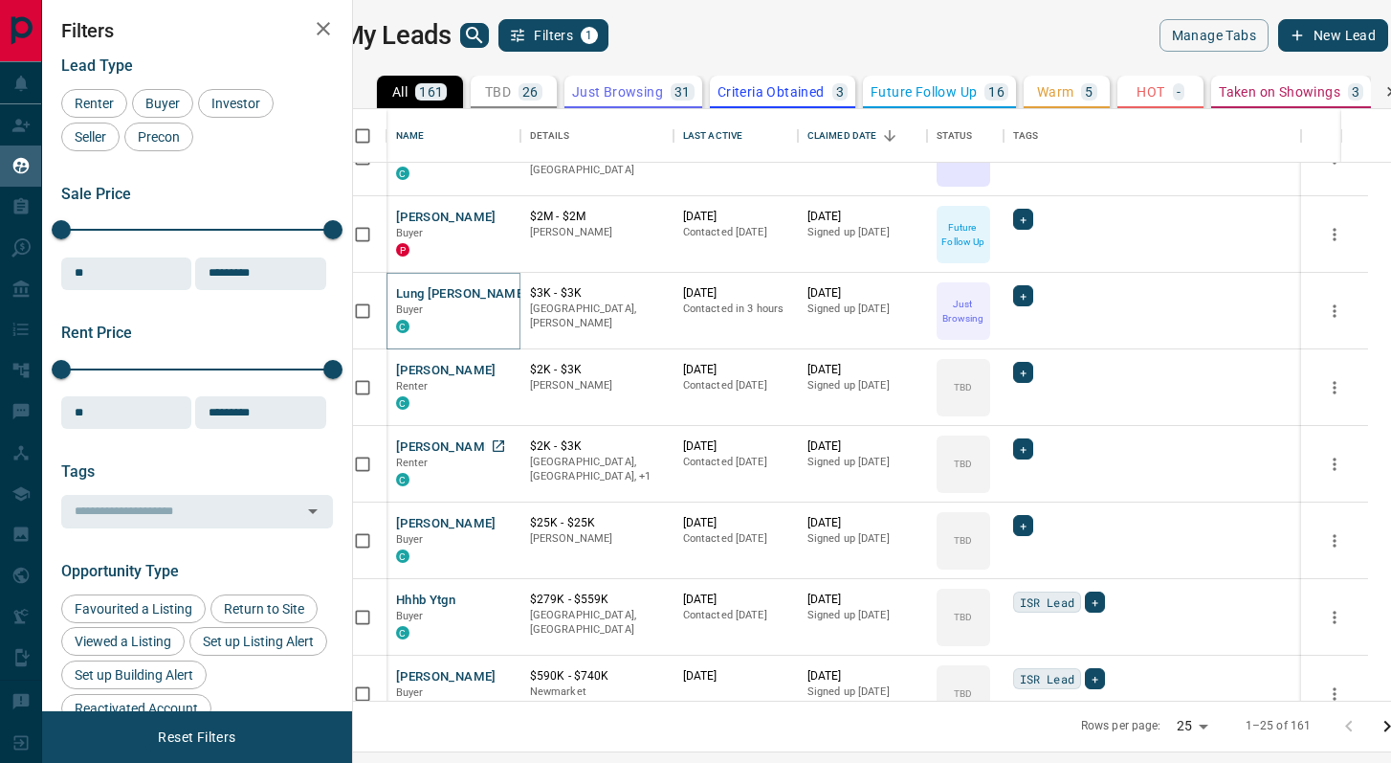
scroll to position [962, 0]
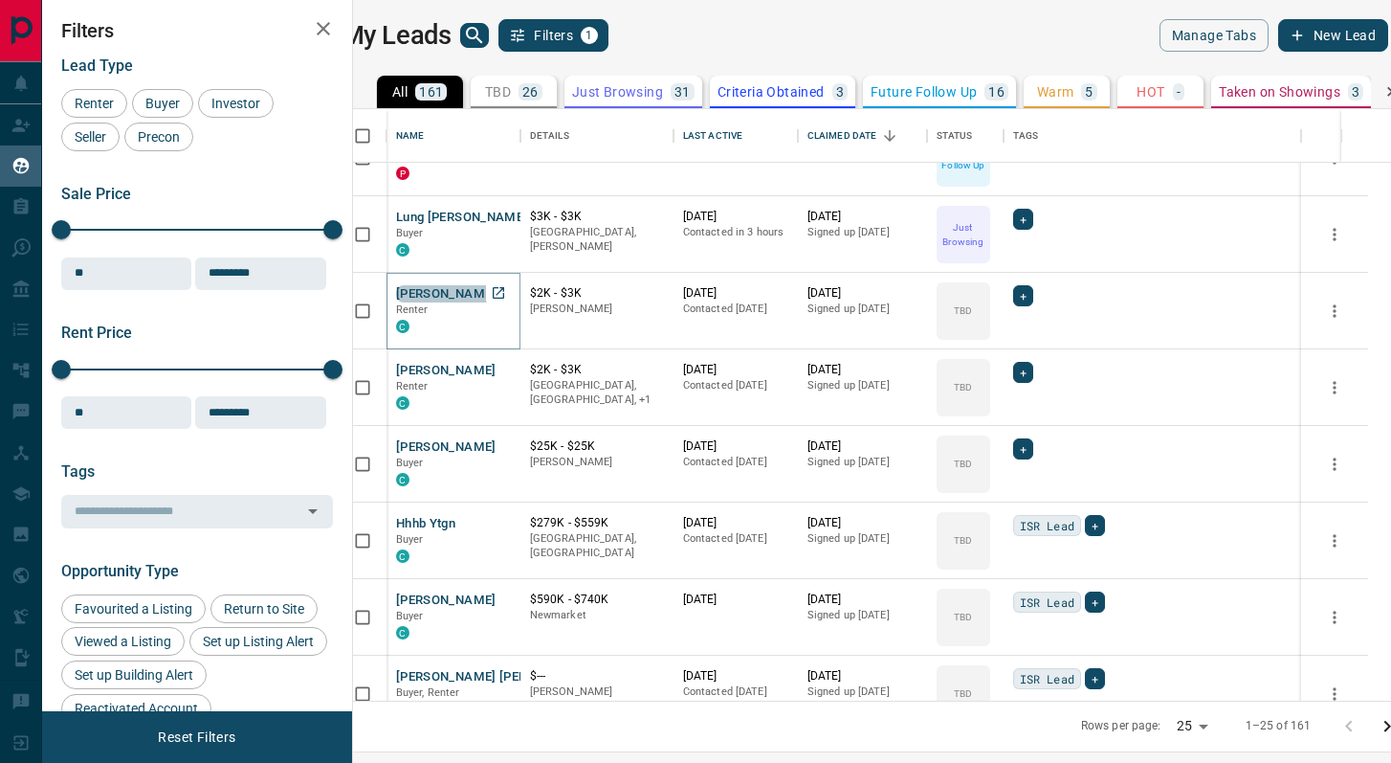
click at [467, 286] on button "[PERSON_NAME]" at bounding box center [446, 294] width 100 height 18
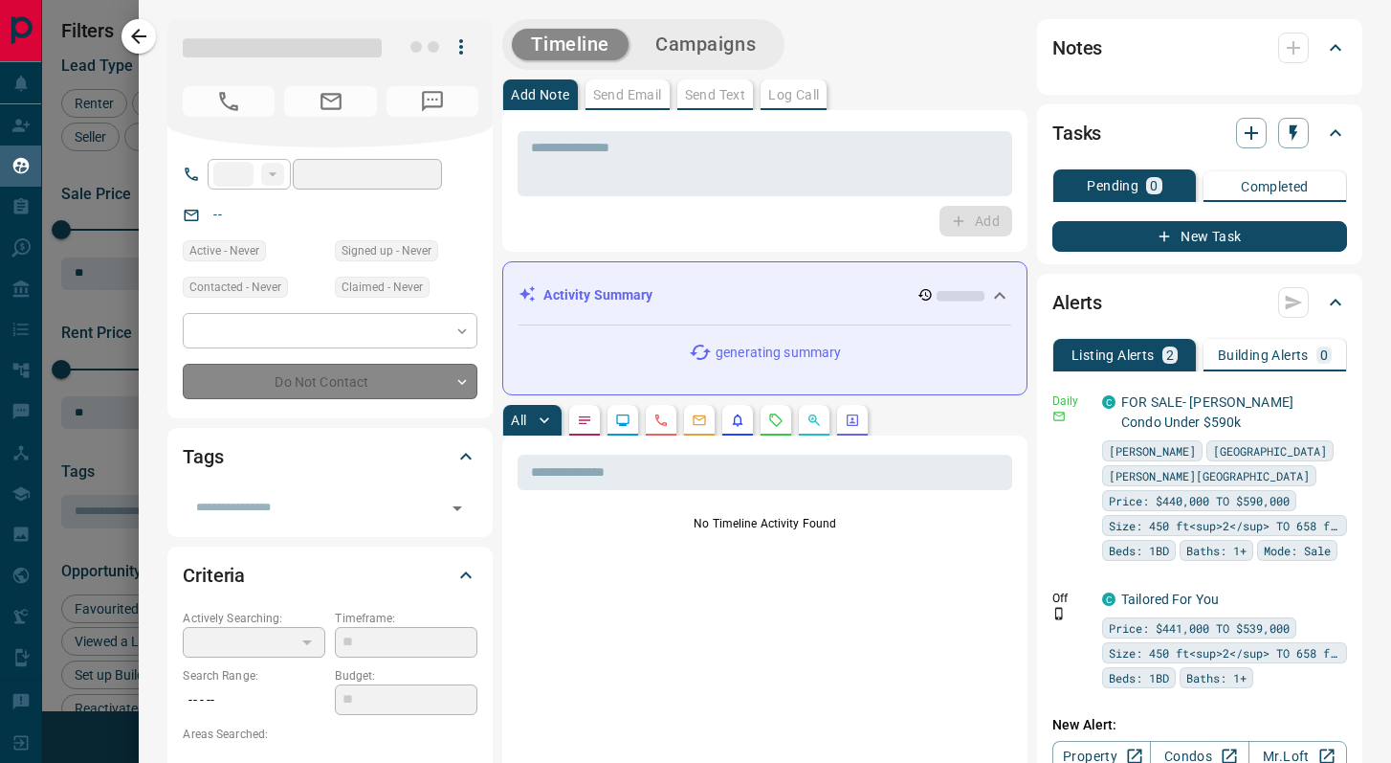
type input "**"
type input "**********"
type input "**"
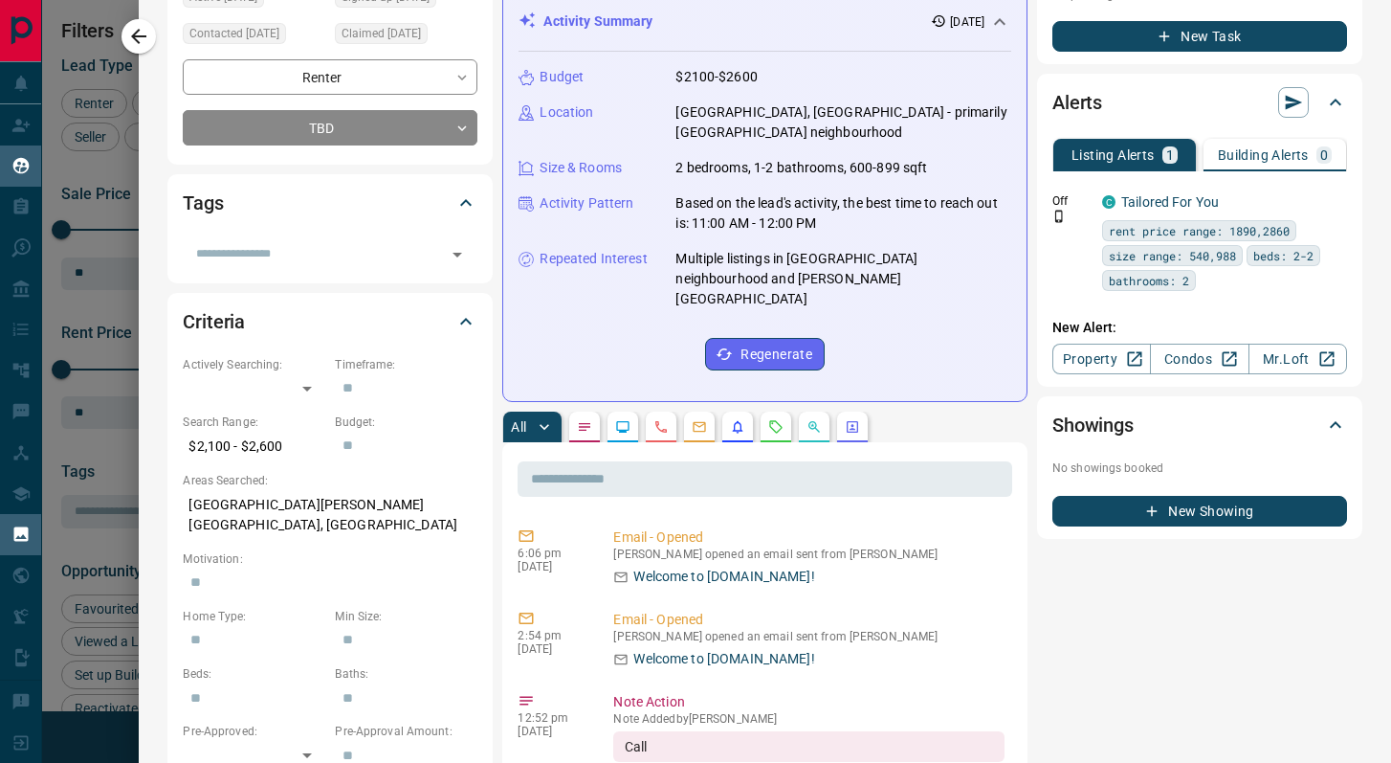
scroll to position [0, 0]
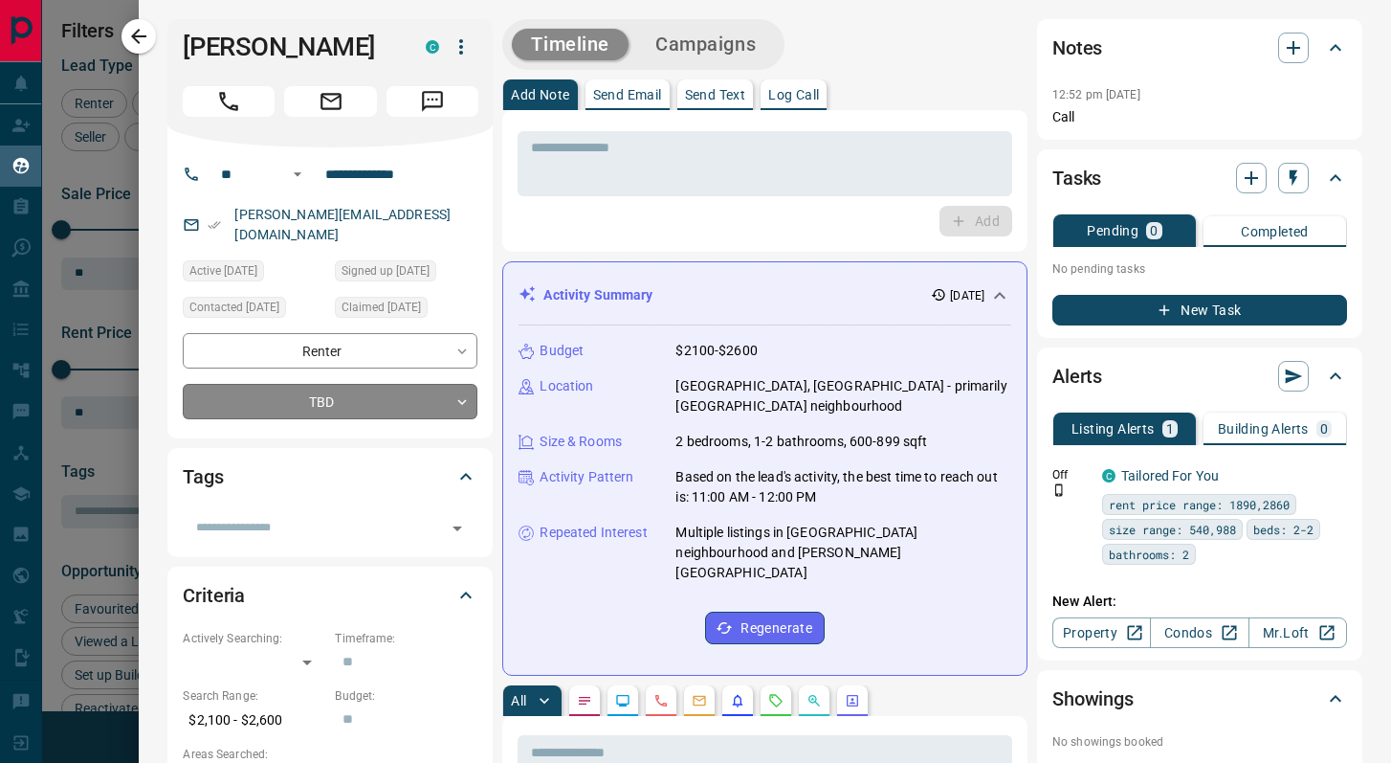
click at [356, 371] on body "Lead Transfers Claim Leads My Leads Tasks Opportunities Deals Campaigns Automat…" at bounding box center [695, 369] width 1391 height 739
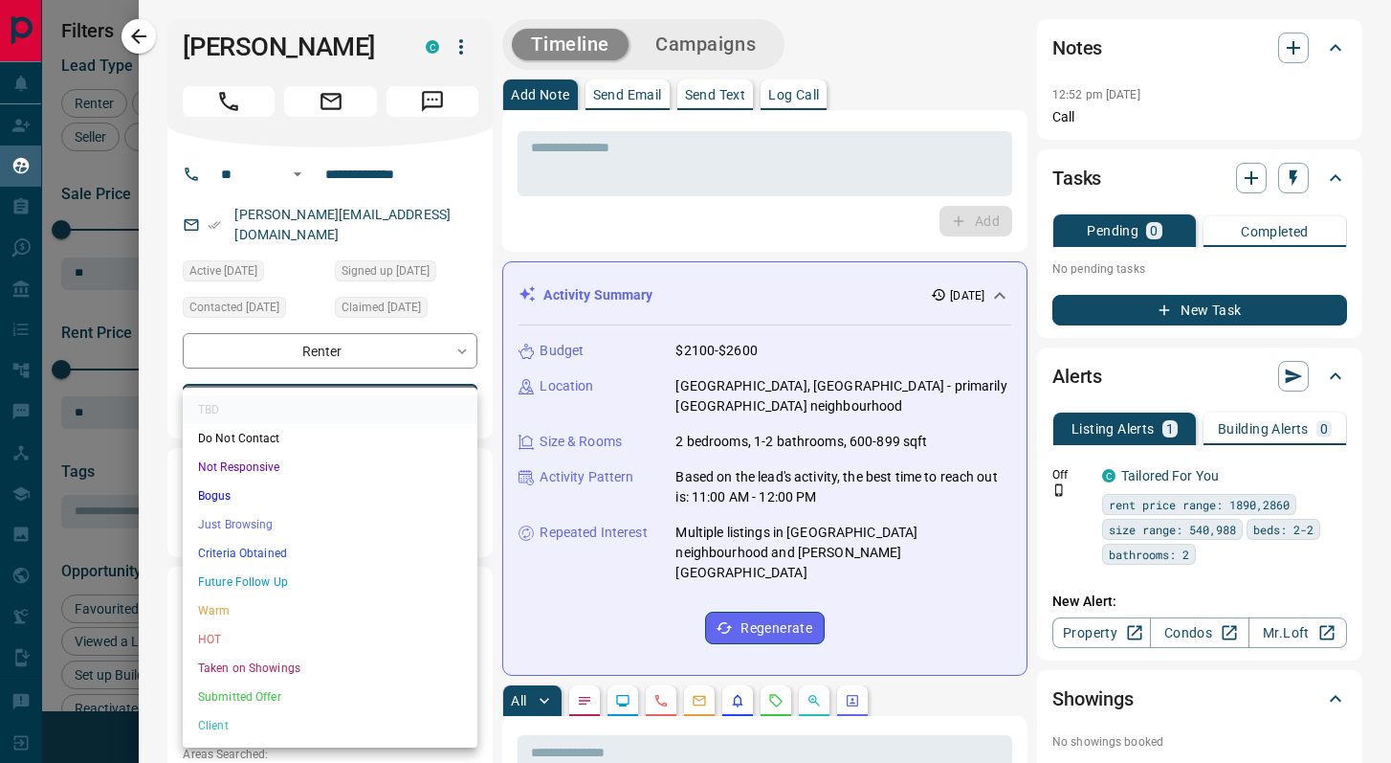
click at [303, 490] on li "Bogus" at bounding box center [330, 495] width 295 height 29
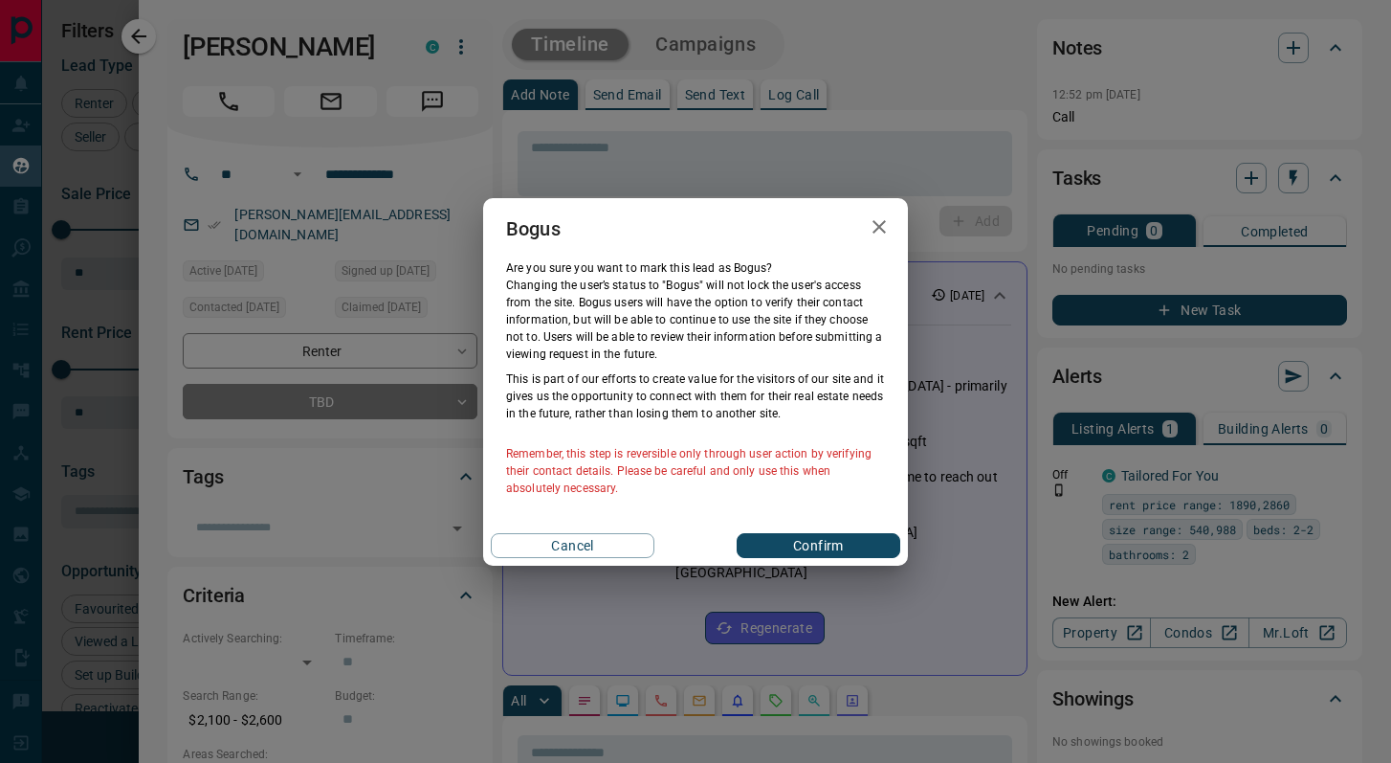
click at [778, 534] on button "Confirm" at bounding box center [819, 545] width 164 height 25
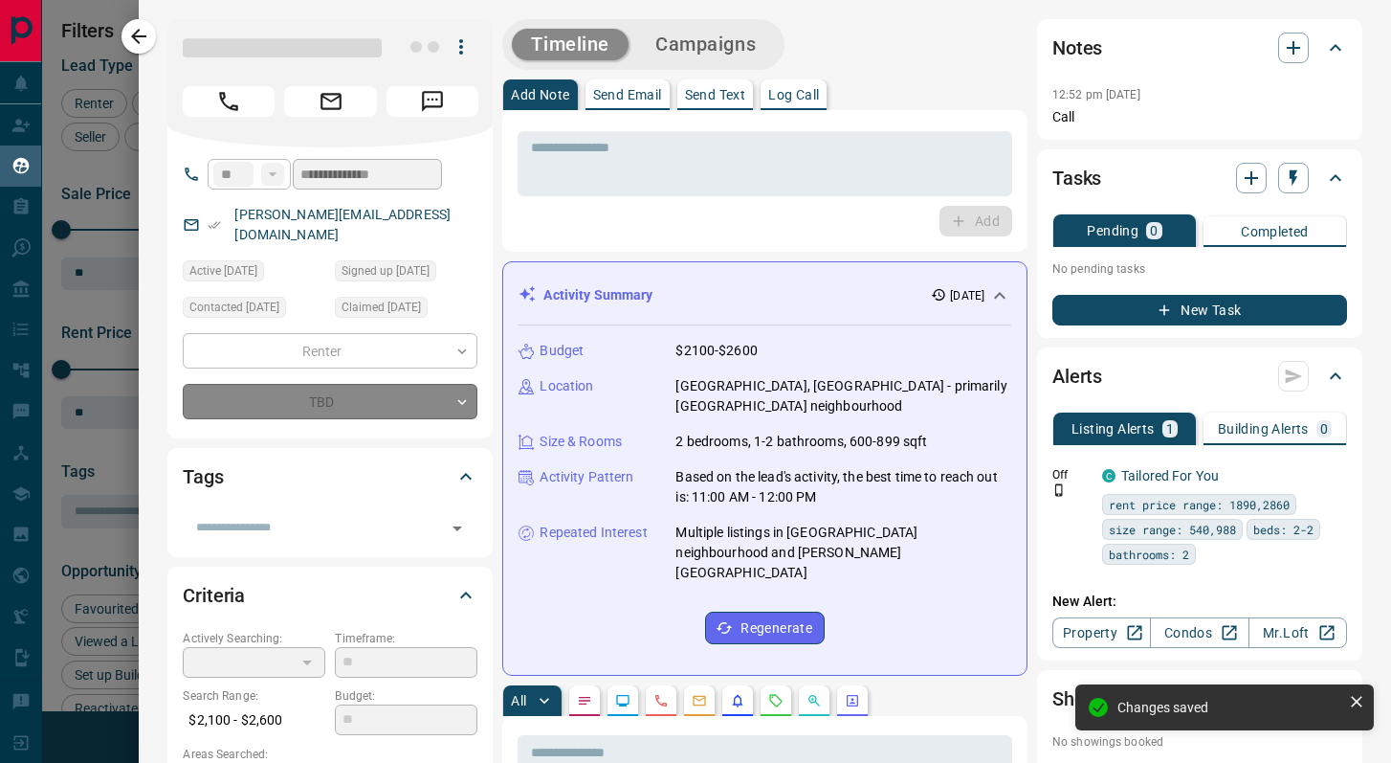
type input "**********"
type input "*"
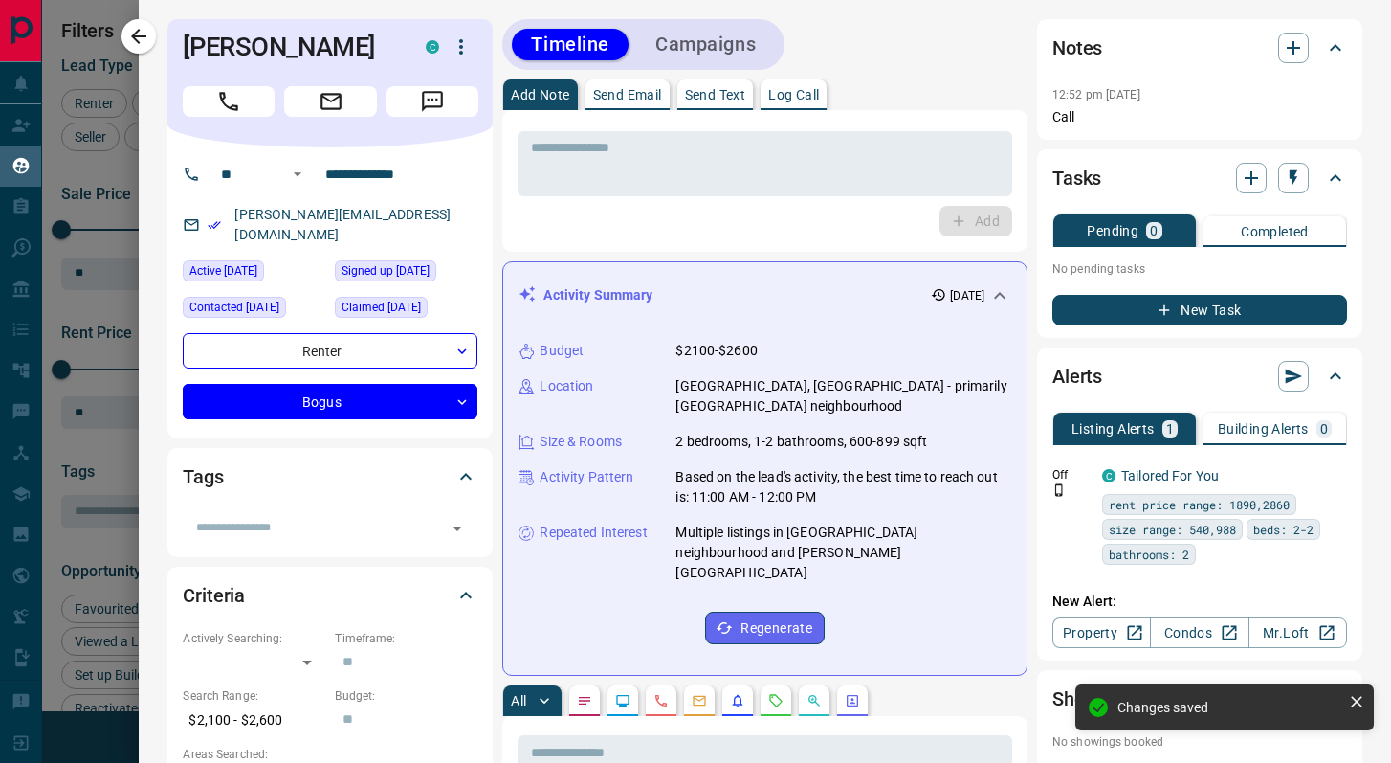
click at [673, 51] on button "Campaigns" at bounding box center [705, 45] width 139 height 32
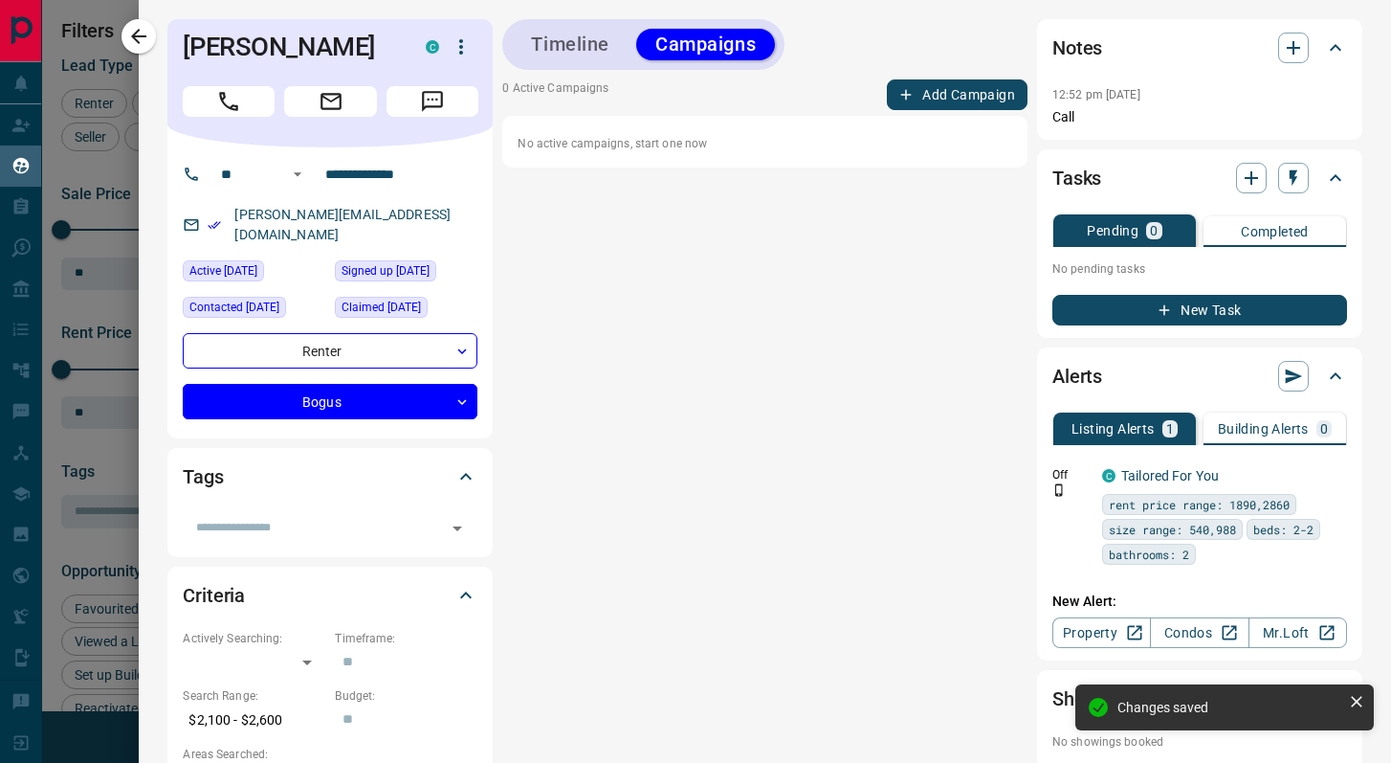
click at [965, 79] on button "Add Campaign" at bounding box center [957, 94] width 141 height 31
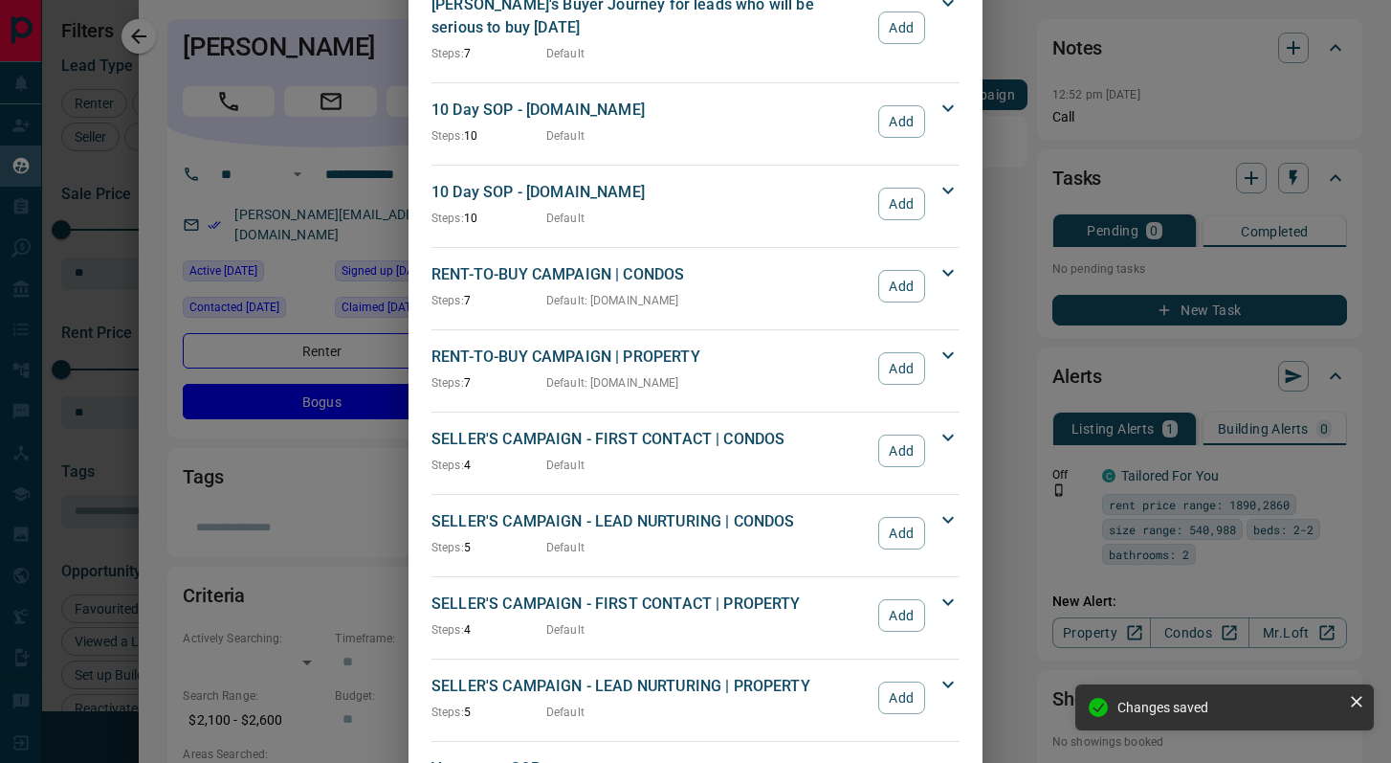
scroll to position [1875, 0]
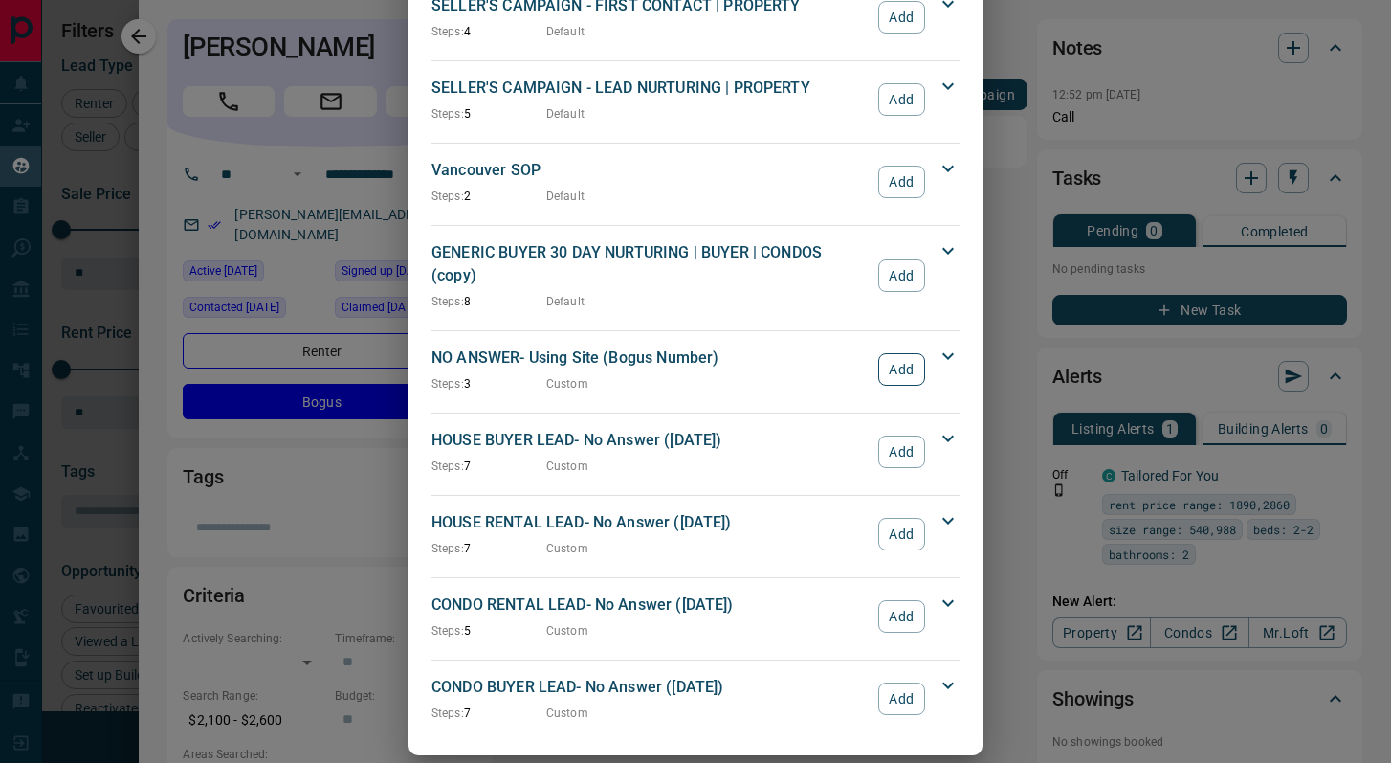
click at [903, 353] on button "Add" at bounding box center [901, 369] width 47 height 33
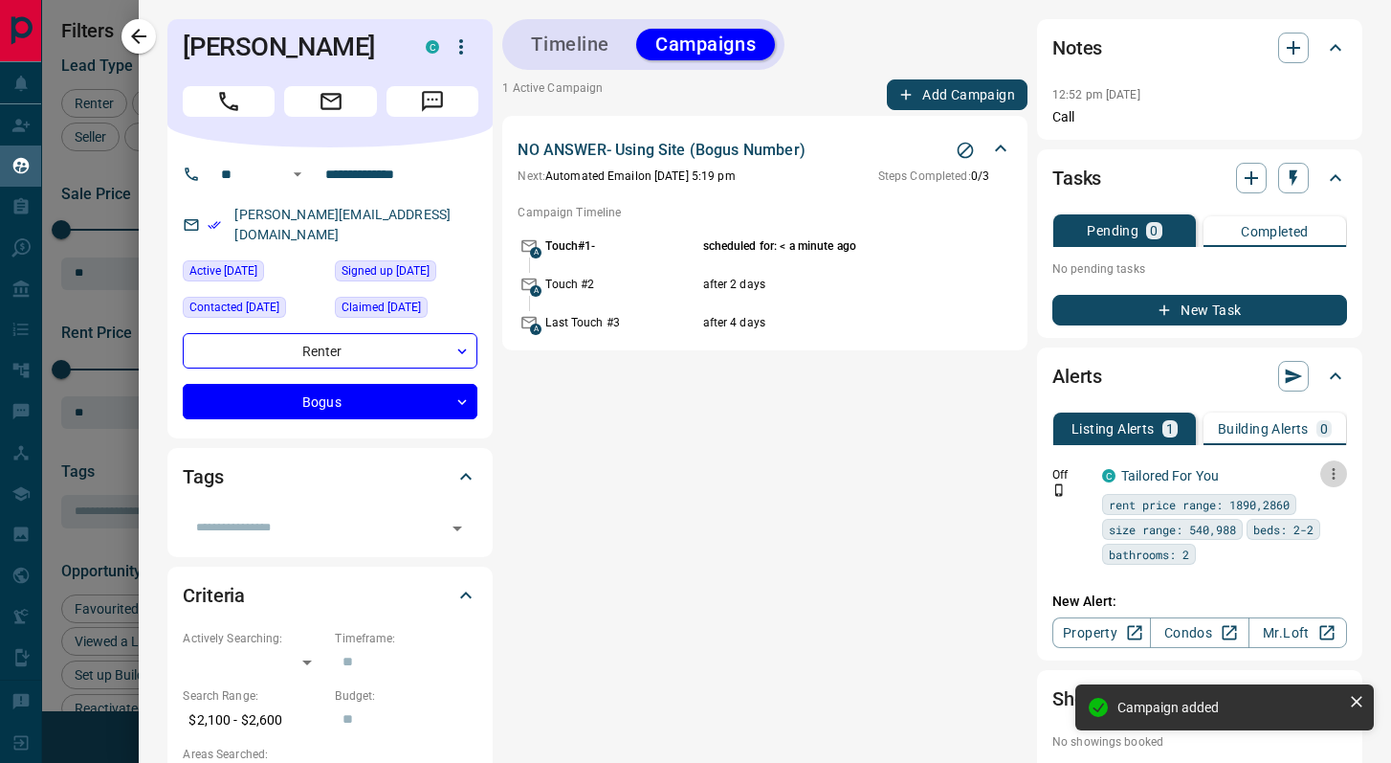
click at [1342, 475] on button "button" at bounding box center [1333, 473] width 27 height 27
click at [1310, 530] on li "Edit" at bounding box center [1304, 540] width 84 height 31
click at [595, 50] on div at bounding box center [695, 381] width 1391 height 763
click at [592, 48] on button "Timeline" at bounding box center [570, 45] width 117 height 32
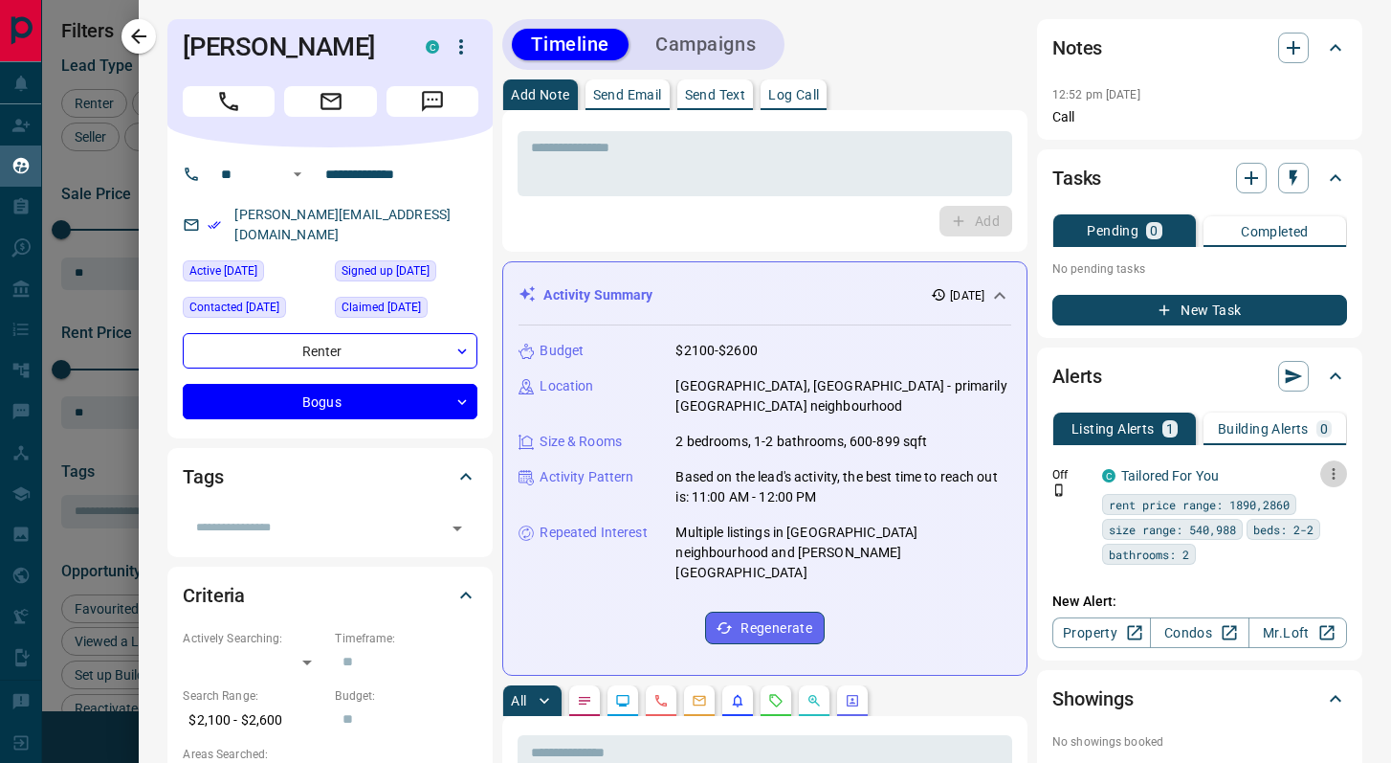
click at [1338, 473] on icon "button" at bounding box center [1333, 473] width 17 height 17
click at [1317, 525] on ul "Send Edit Delete" at bounding box center [1304, 540] width 84 height 107
click at [1319, 540] on link "Edit" at bounding box center [1298, 540] width 42 height 18
drag, startPoint x: 1336, startPoint y: 108, endPoint x: 1309, endPoint y: 110, distance: 26.9
click at [1333, 108] on div at bounding box center [695, 381] width 1391 height 763
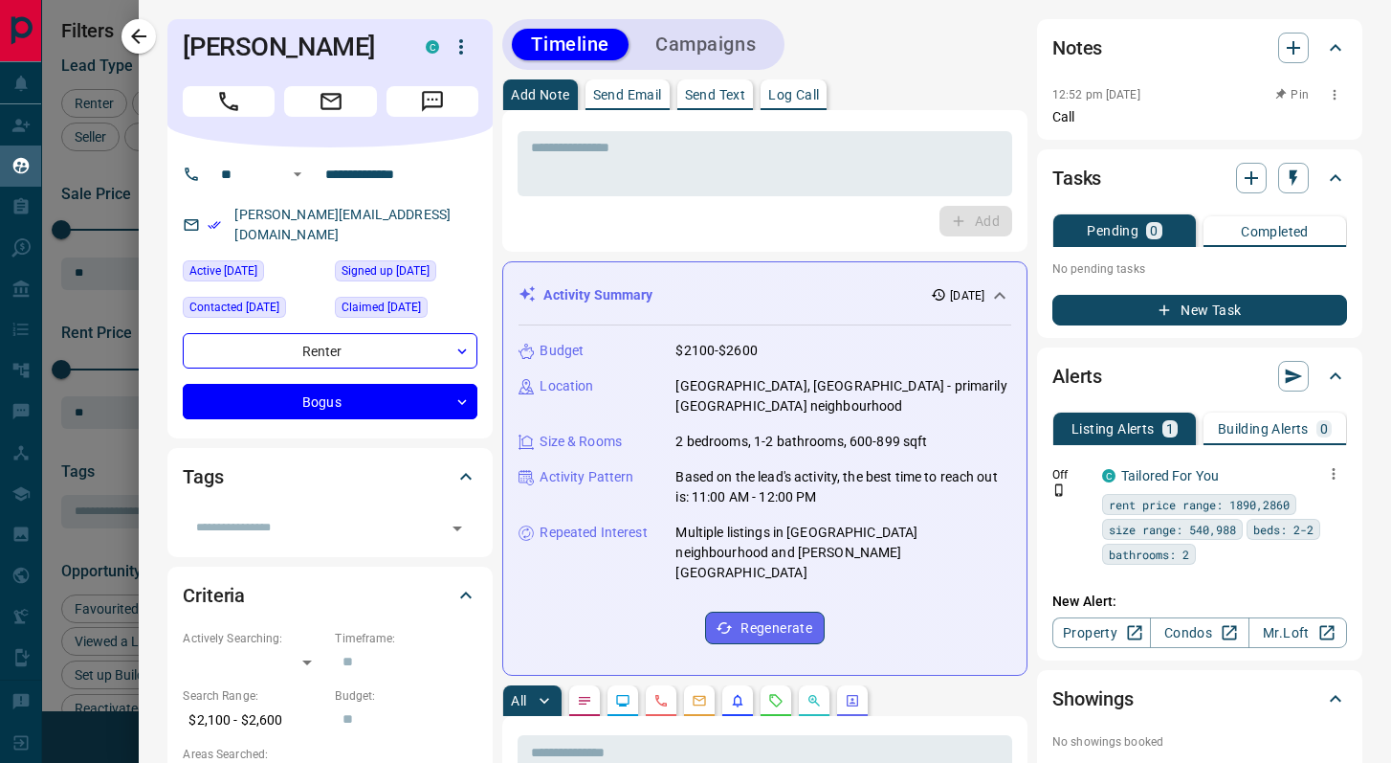
click at [1339, 102] on button "button" at bounding box center [1334, 94] width 25 height 25
click at [1329, 132] on li "Edit" at bounding box center [1304, 129] width 84 height 29
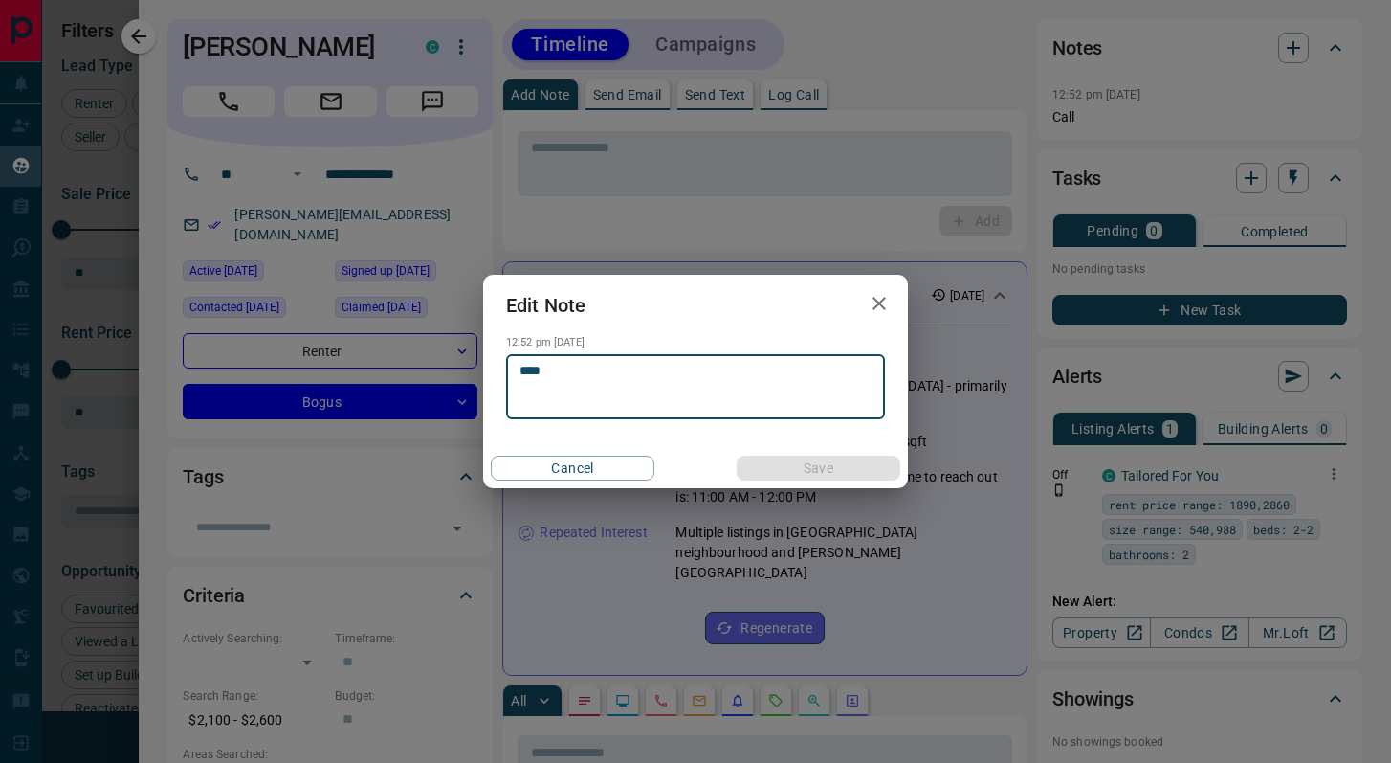
drag, startPoint x: 600, startPoint y: 374, endPoint x: 454, endPoint y: 368, distance: 146.5
click at [454, 368] on div "Edit Note 12:52 pm [DATE] **** * ​ Cancel Save" at bounding box center [695, 381] width 1391 height 763
type textarea "**********"
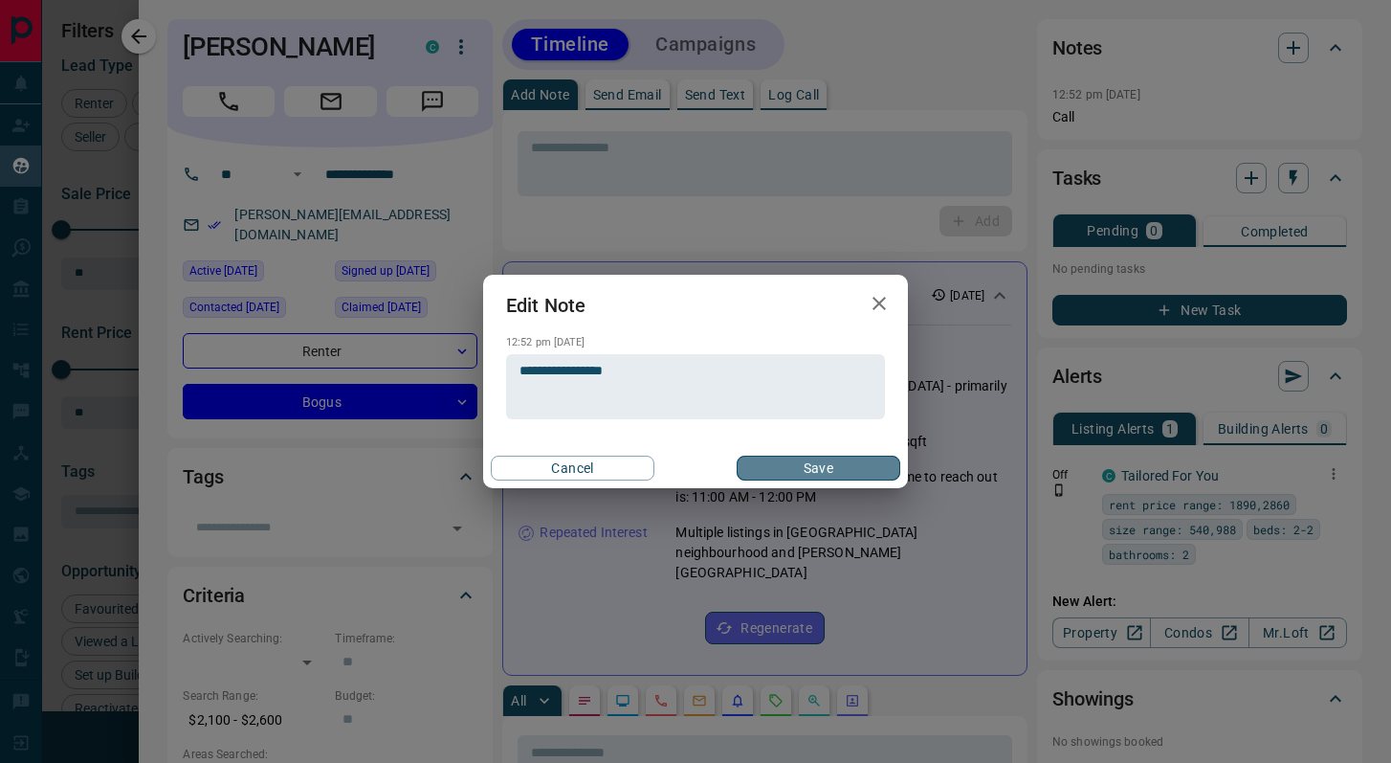
click at [770, 464] on button "Save" at bounding box center [819, 467] width 164 height 25
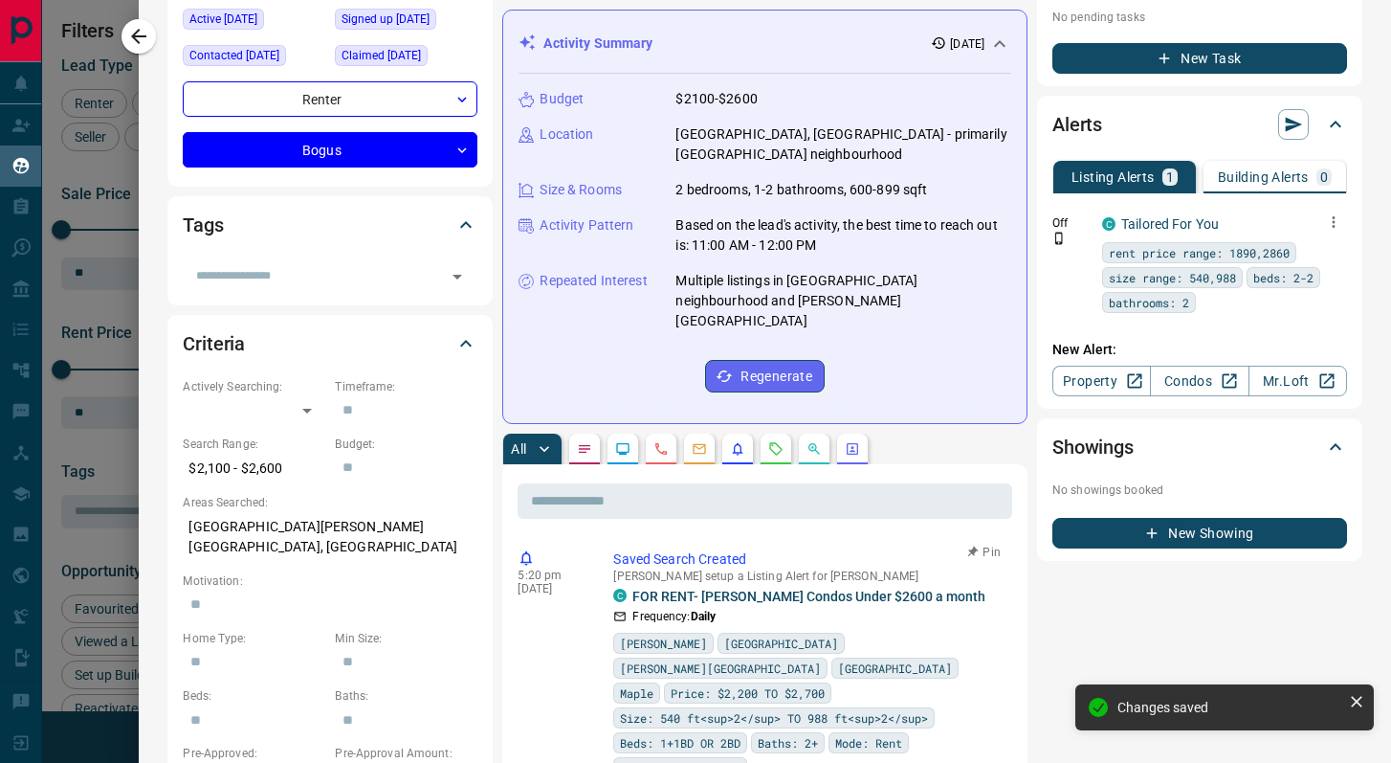
scroll to position [0, 0]
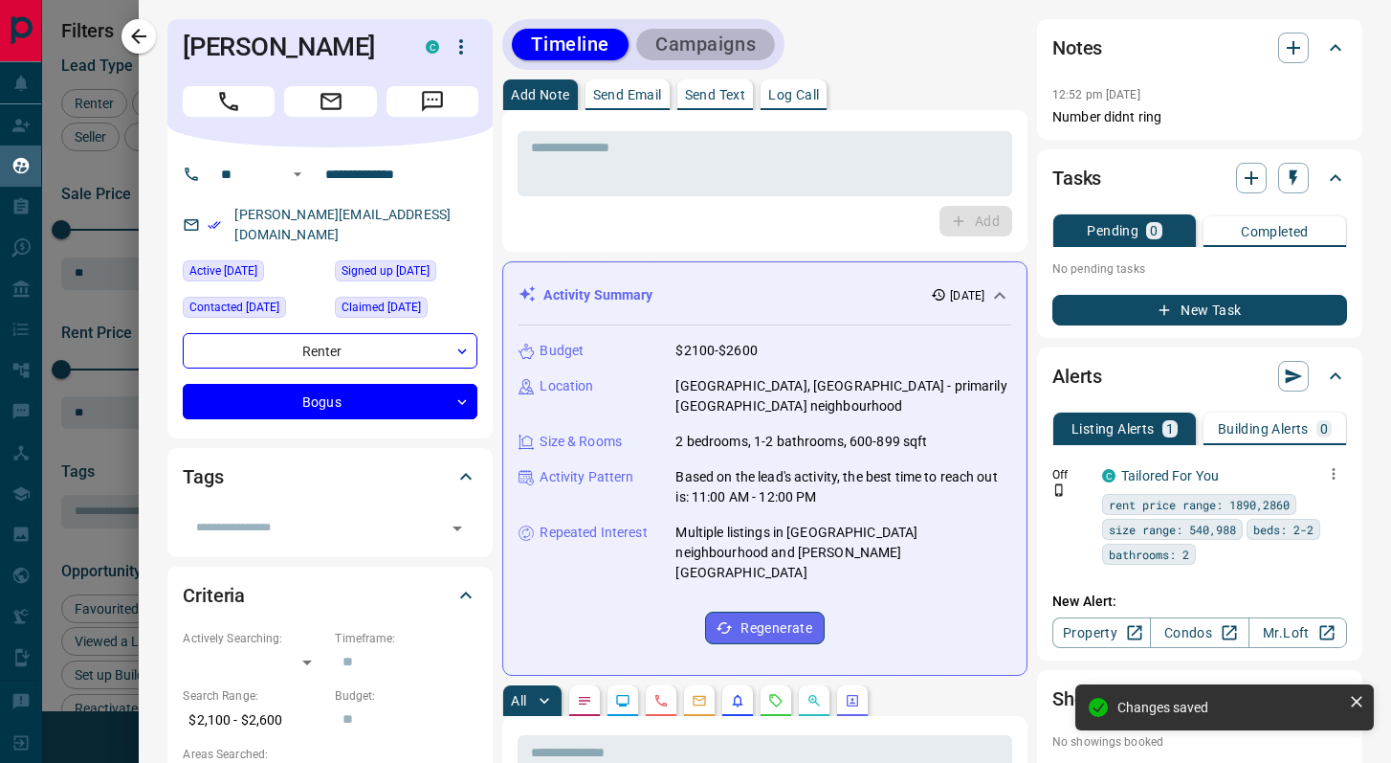
click at [675, 50] on button "Campaigns" at bounding box center [705, 45] width 139 height 32
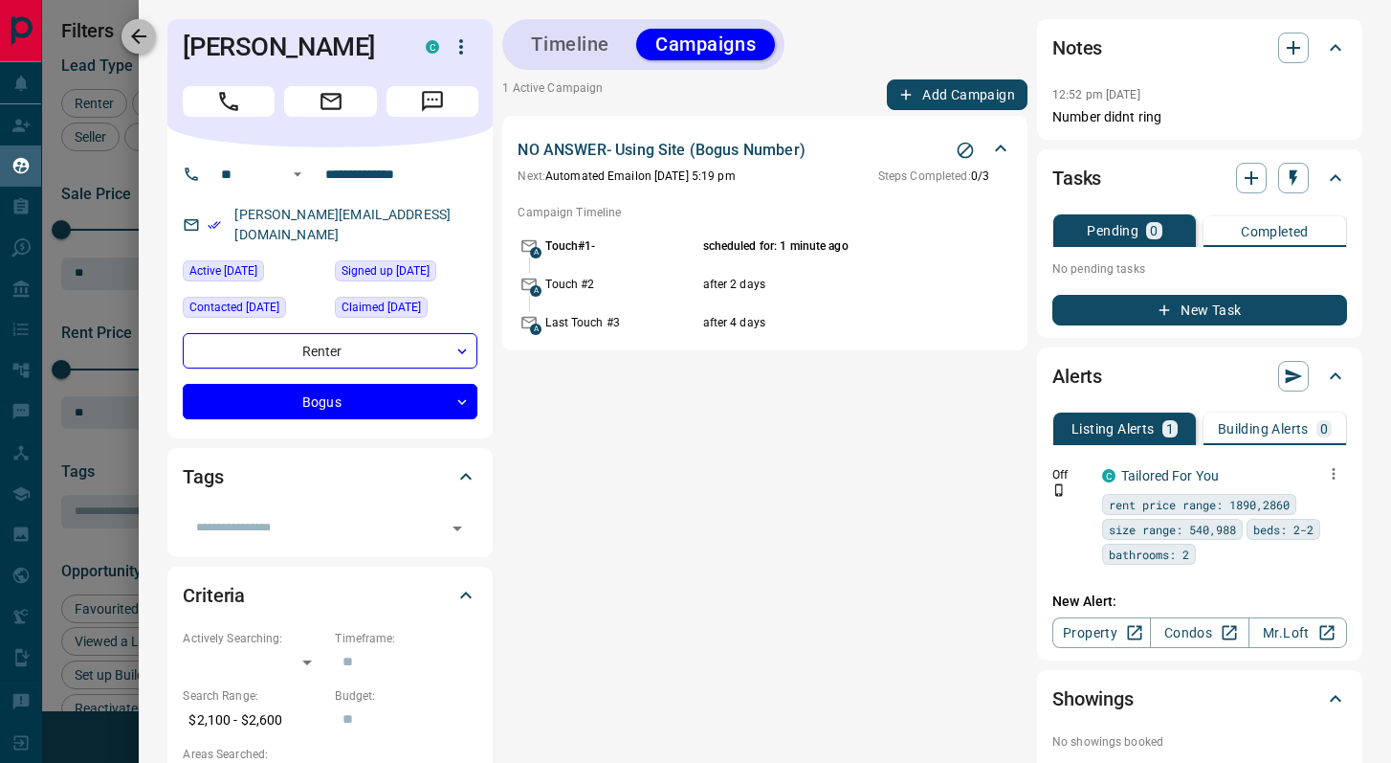
click at [144, 41] on icon "button" at bounding box center [138, 36] width 23 height 23
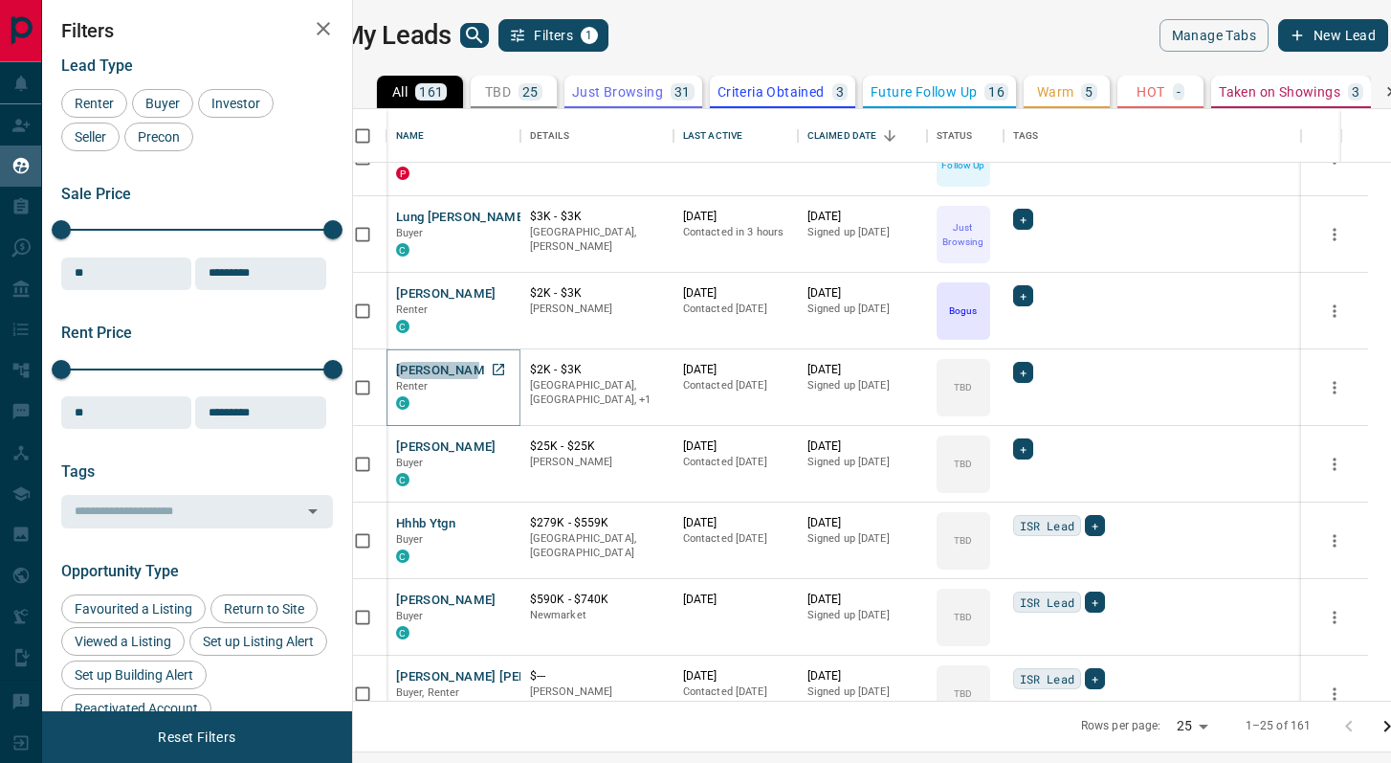
click at [453, 365] on button "[PERSON_NAME]" at bounding box center [446, 371] width 100 height 18
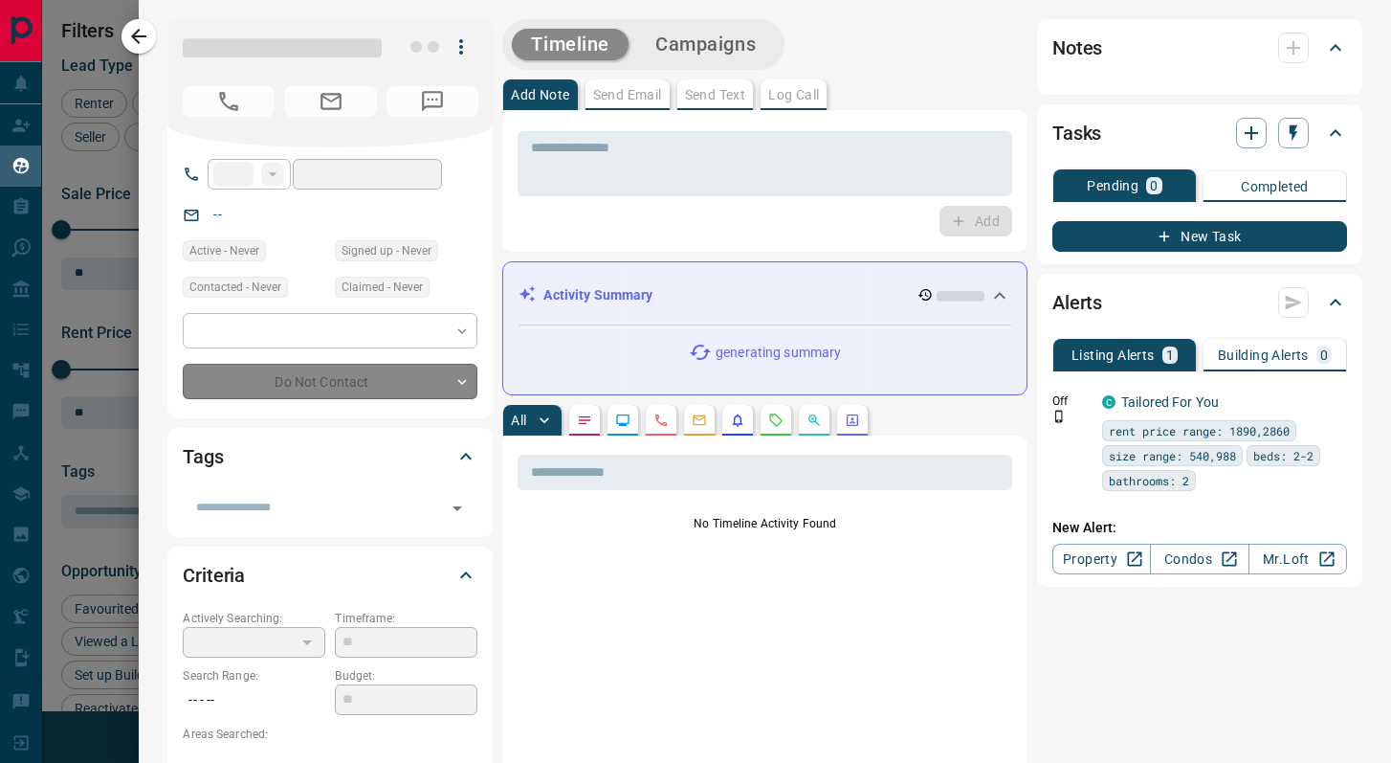
type input "**"
type input "**********"
type input "**"
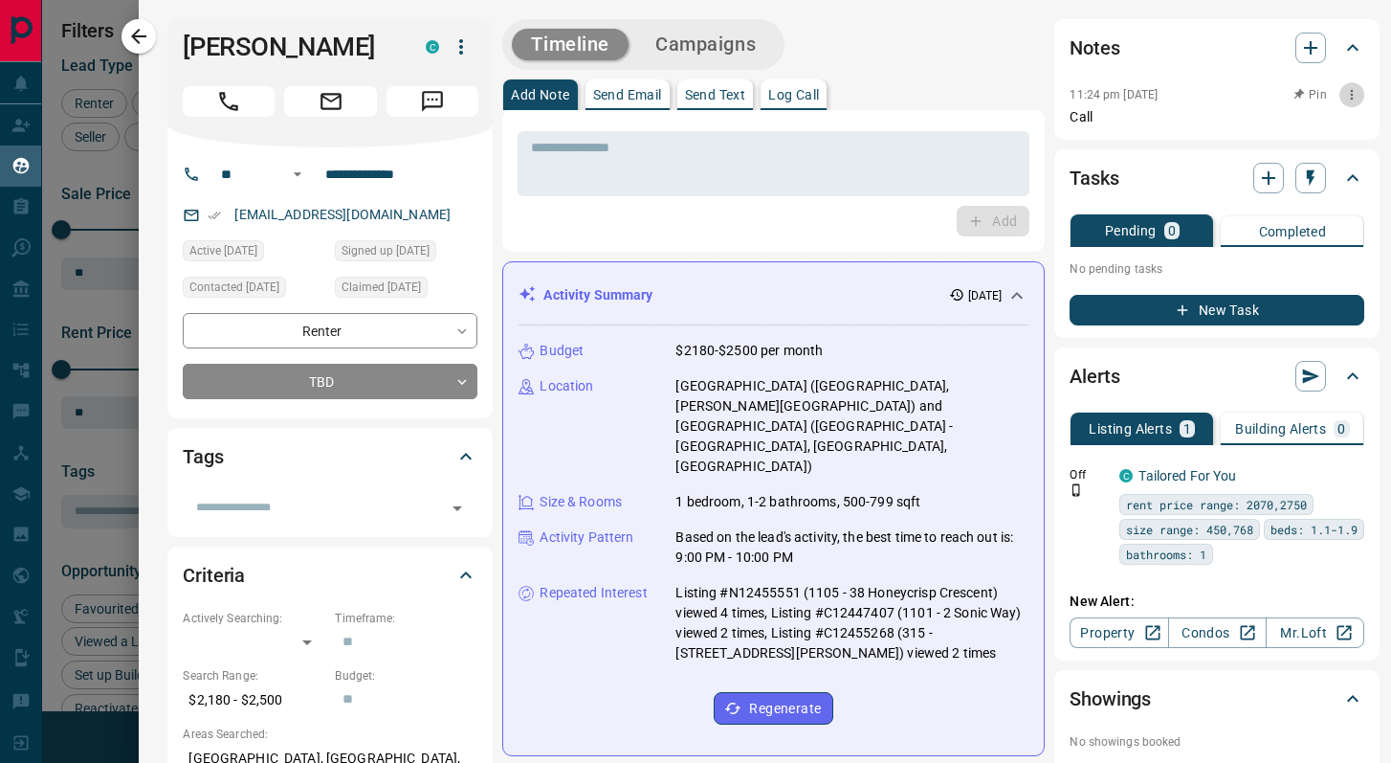
click at [1344, 95] on icon "button" at bounding box center [1351, 94] width 15 height 15
click at [1307, 126] on li "Edit" at bounding box center [1304, 129] width 84 height 29
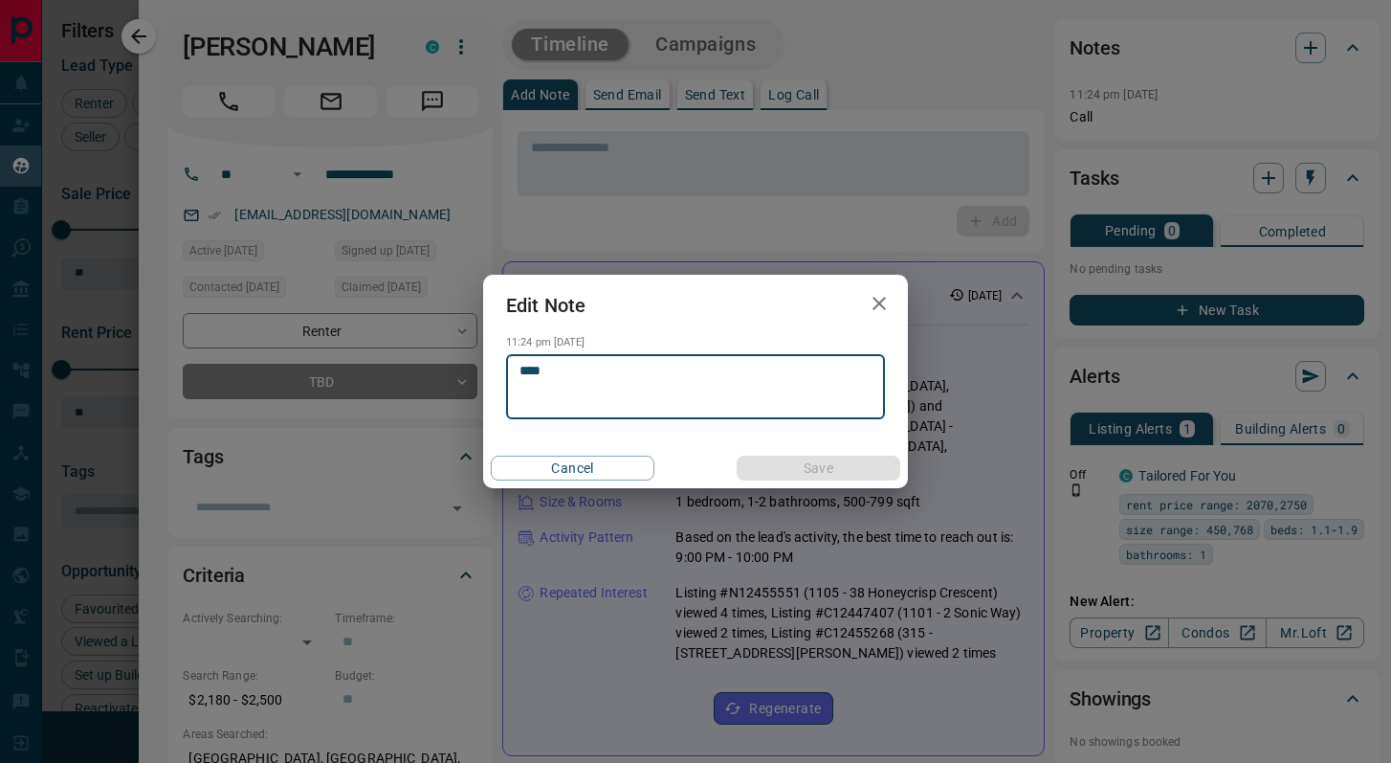
drag, startPoint x: 720, startPoint y: 379, endPoint x: 409, endPoint y: 375, distance: 311.0
click at [409, 375] on div "Edit Note 11:24 pm [DATE] **** * ​ Cancel Save" at bounding box center [695, 381] width 1391 height 763
type textarea "**********"
click at [763, 462] on button "Save" at bounding box center [819, 467] width 164 height 25
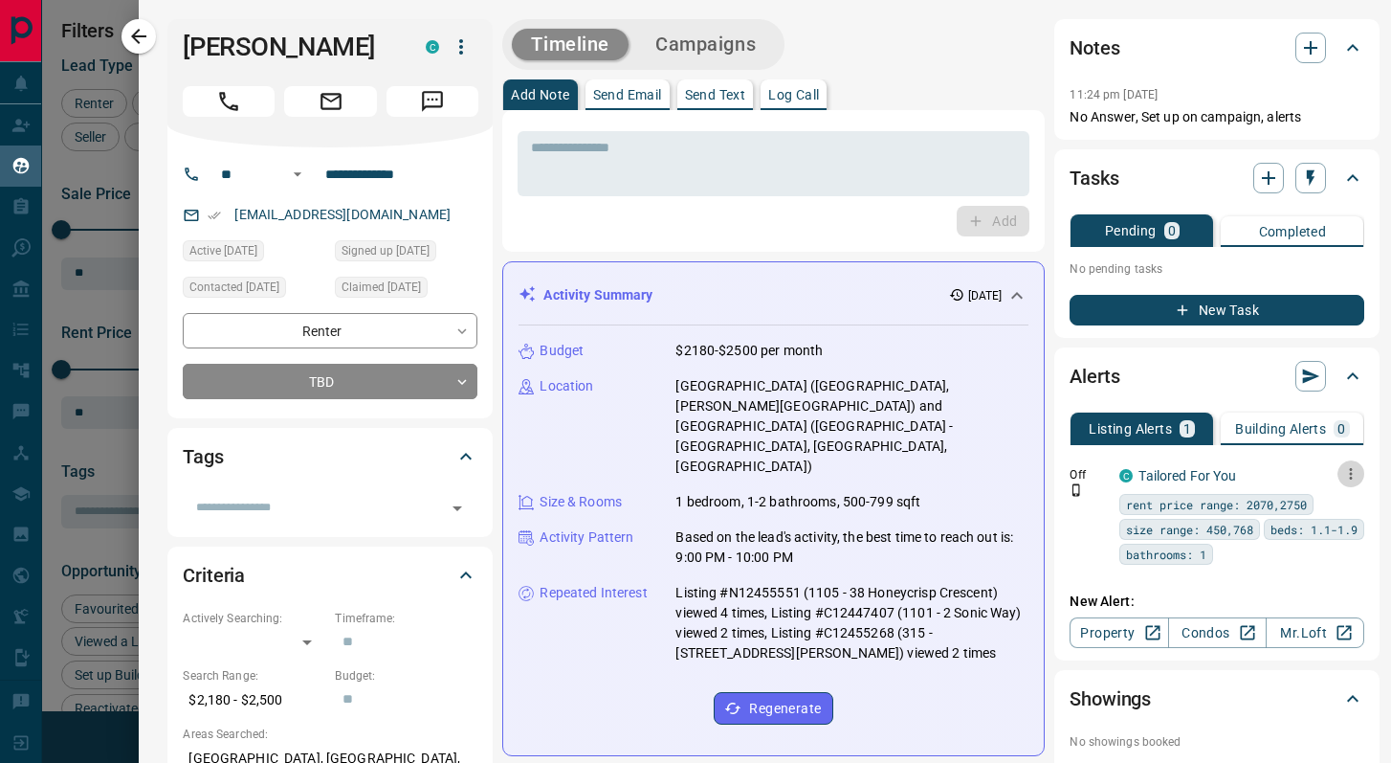
click at [1342, 467] on icon "button" at bounding box center [1350, 473] width 17 height 17
click at [1283, 540] on icon at bounding box center [1284, 538] width 11 height 11
click at [1243, 315] on div at bounding box center [695, 381] width 1391 height 763
click at [1212, 315] on button "New Task" at bounding box center [1217, 310] width 295 height 31
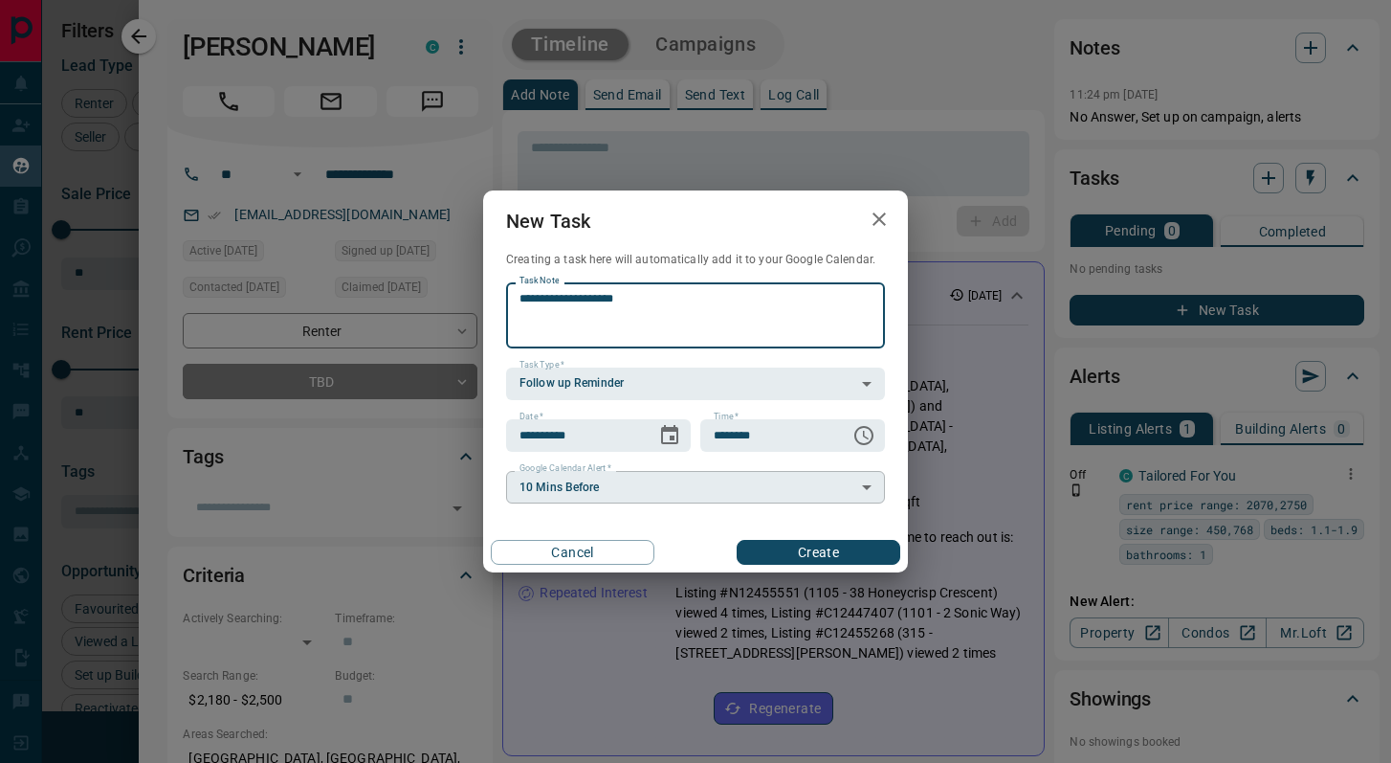
type textarea "**********"
click at [660, 479] on body "Lead Transfers Claim Leads My Leads Tasks Opportunities Deals Campaigns Automat…" at bounding box center [695, 369] width 1391 height 739
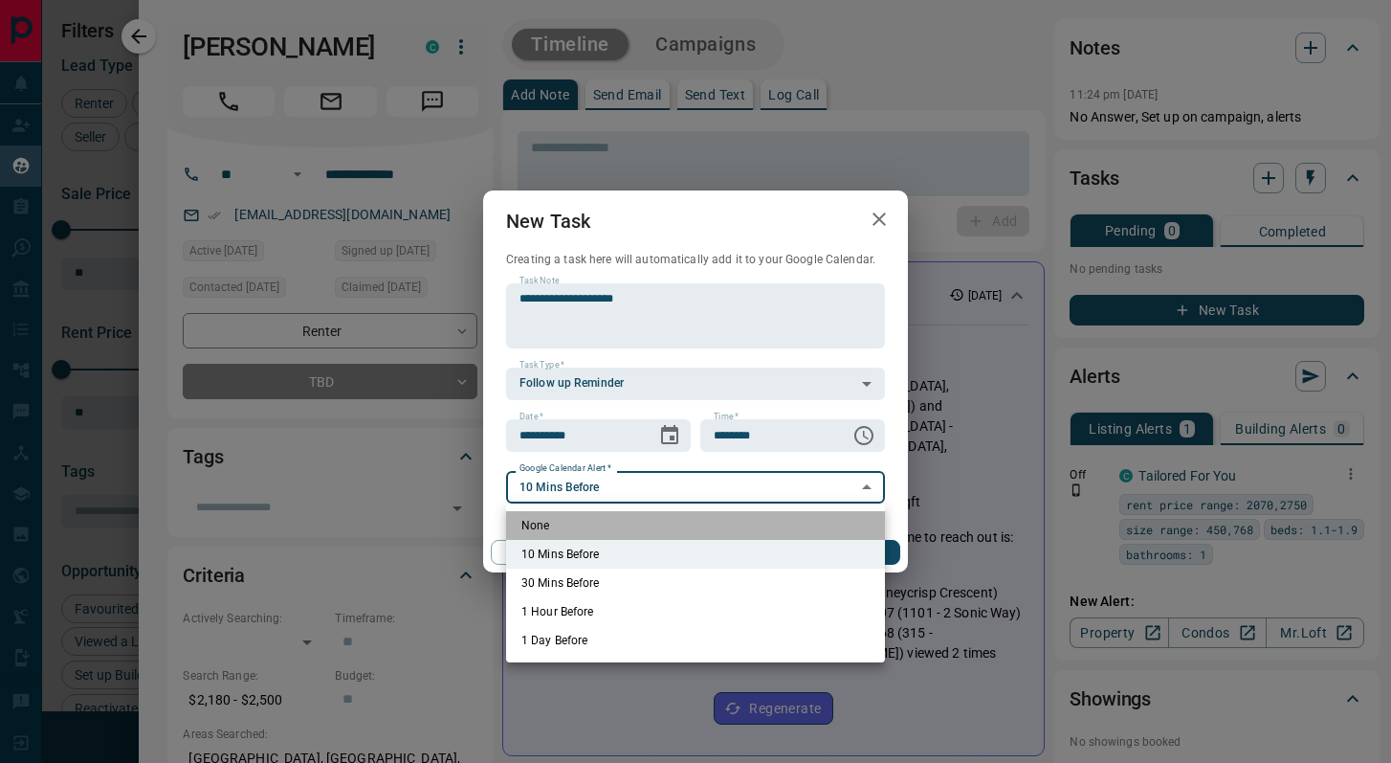
click at [587, 527] on li "None" at bounding box center [695, 525] width 379 height 29
type input "*"
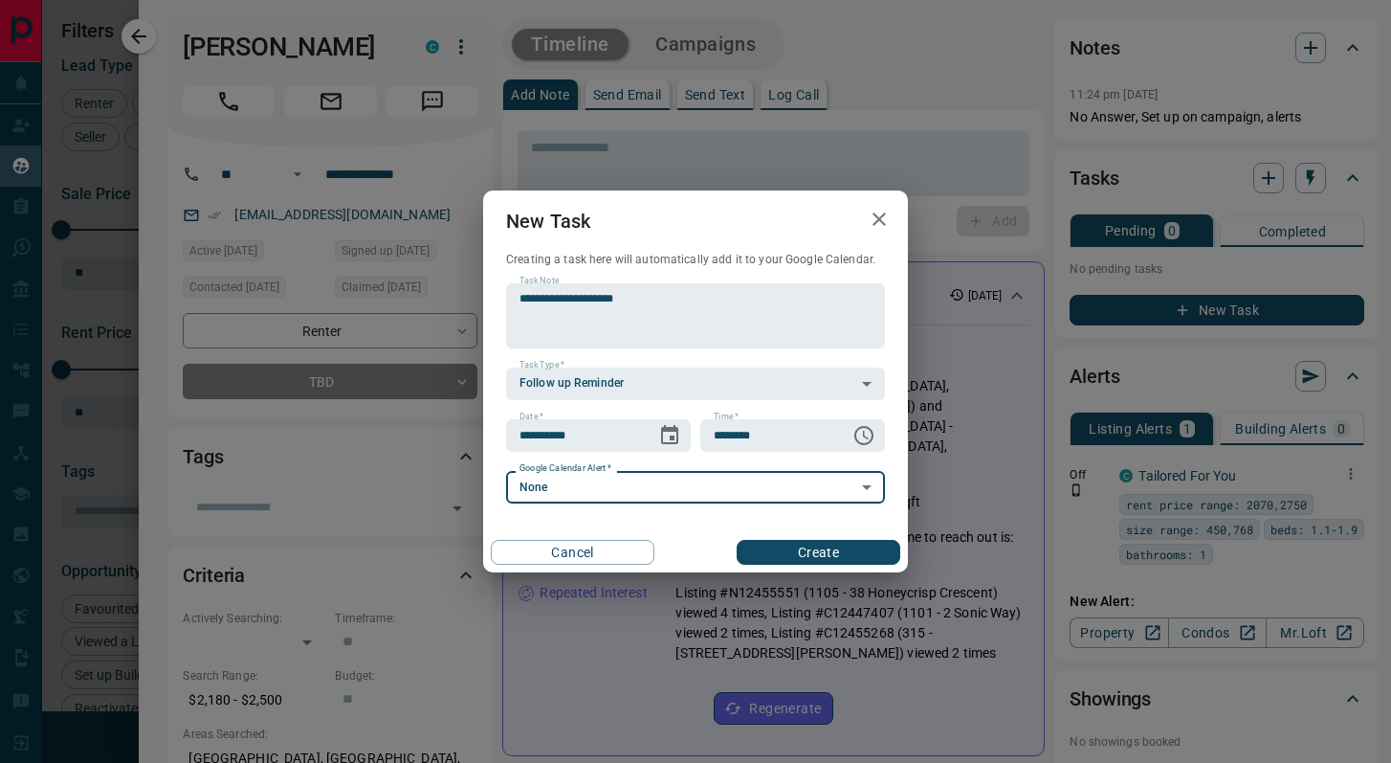
click at [809, 553] on button "Create" at bounding box center [819, 552] width 164 height 25
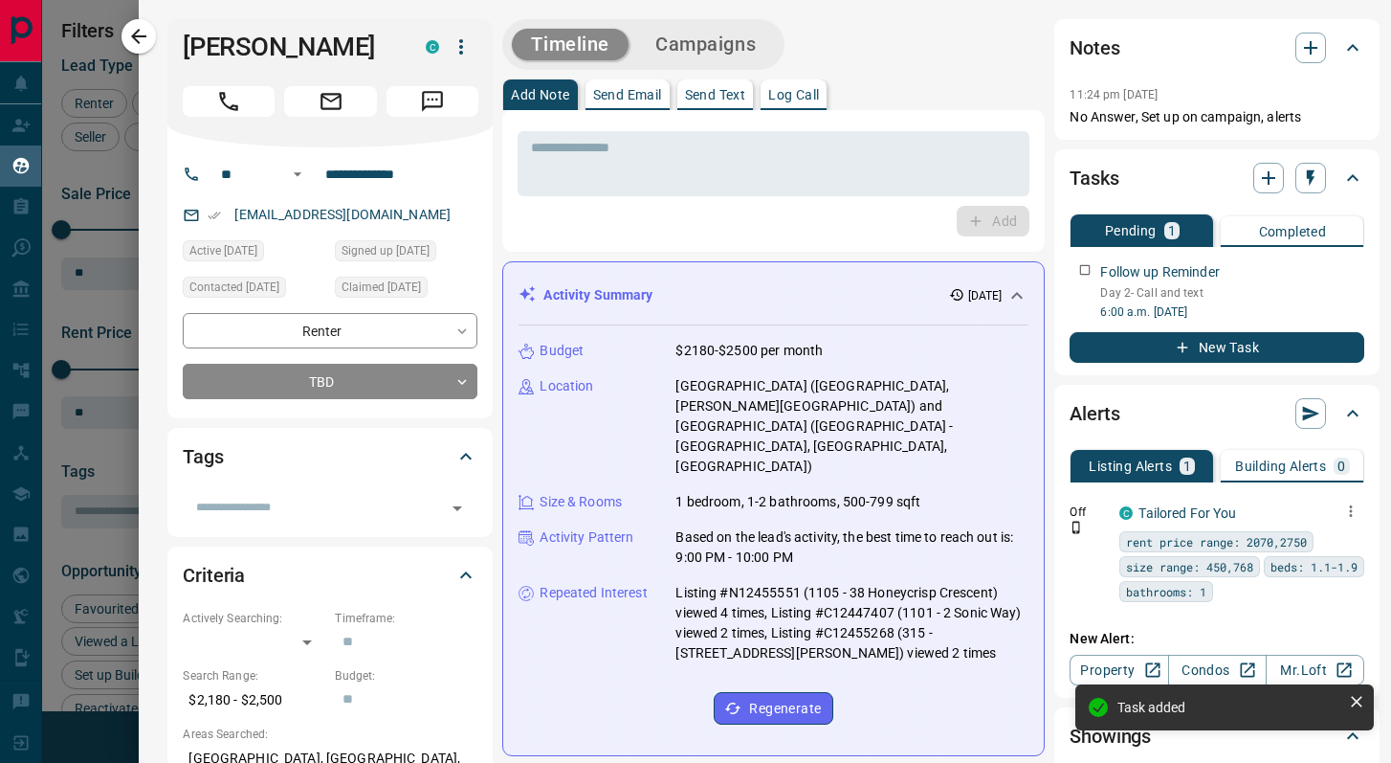
click at [1223, 357] on button "New Task" at bounding box center [1217, 347] width 295 height 31
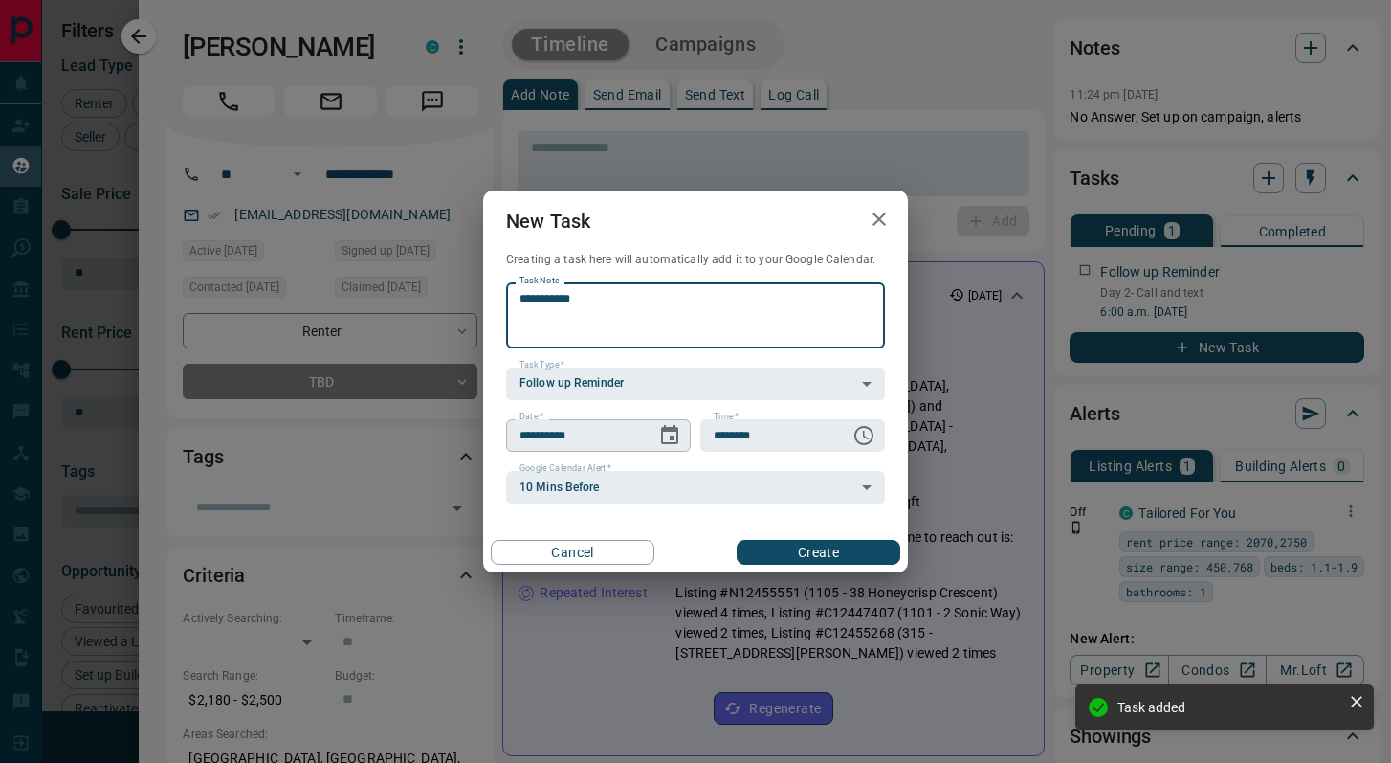
type textarea "**********"
click at [664, 433] on icon "Choose date, selected date is Oct 15, 2025" at bounding box center [669, 435] width 23 height 23
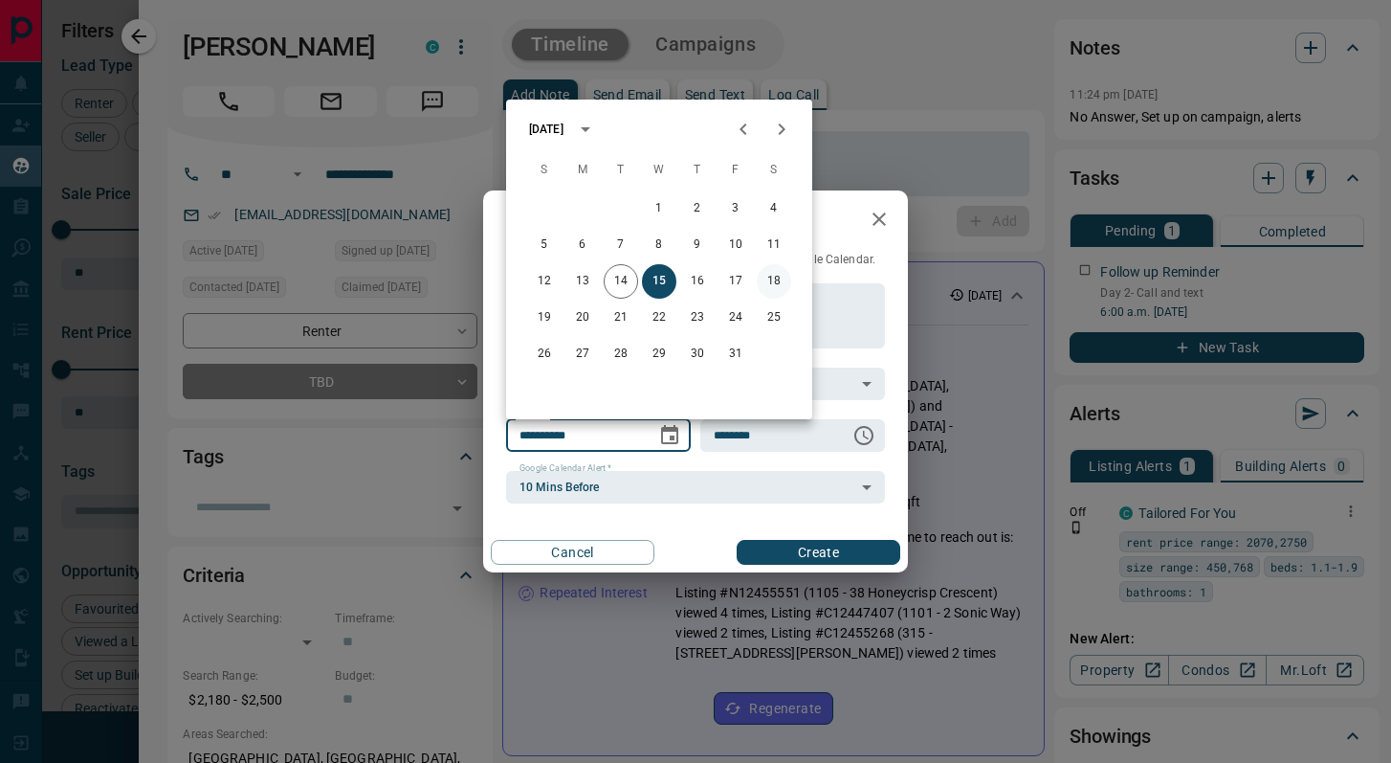
click at [788, 282] on button "18" at bounding box center [774, 281] width 34 height 34
type input "**********"
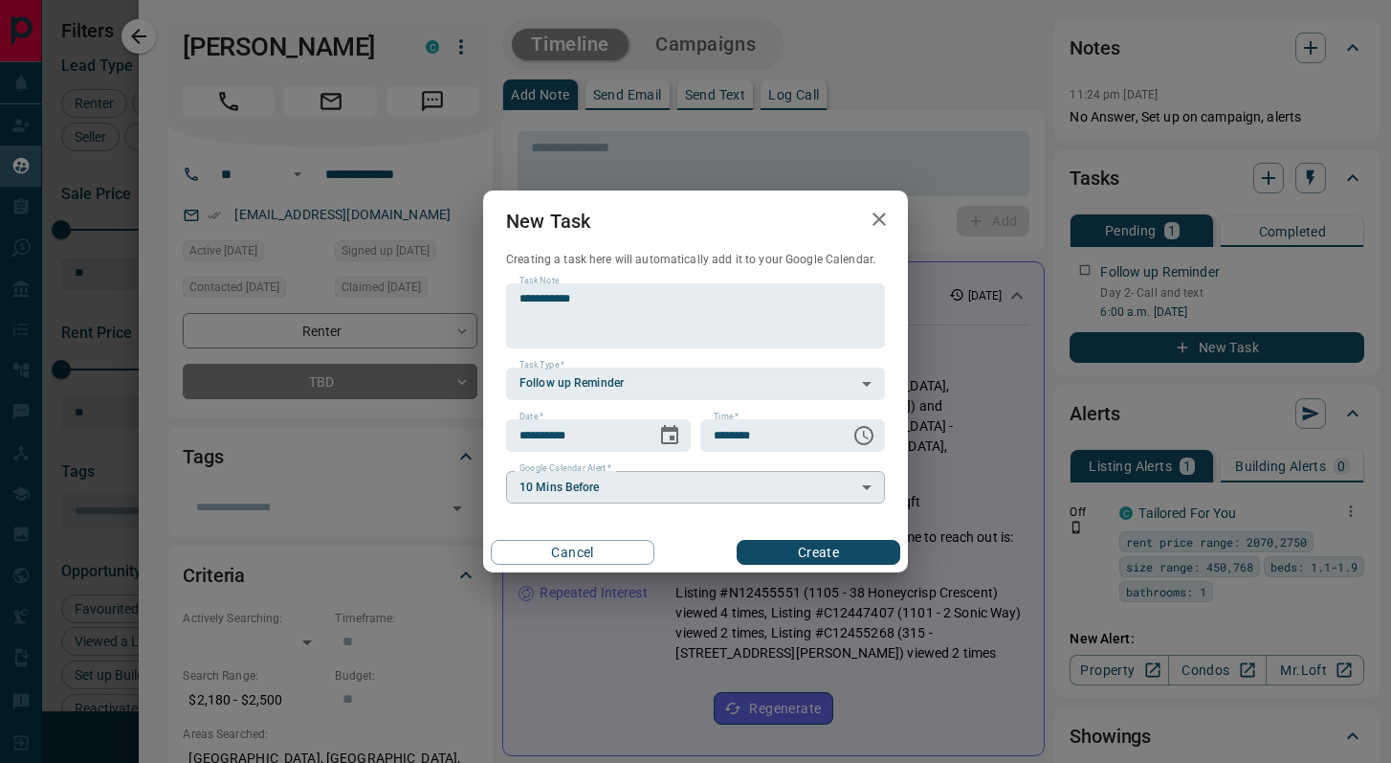
click at [753, 481] on body "Lead Transfers Claim Leads My Leads Tasks Opportunities Deals Campaigns Automat…" at bounding box center [695, 369] width 1391 height 739
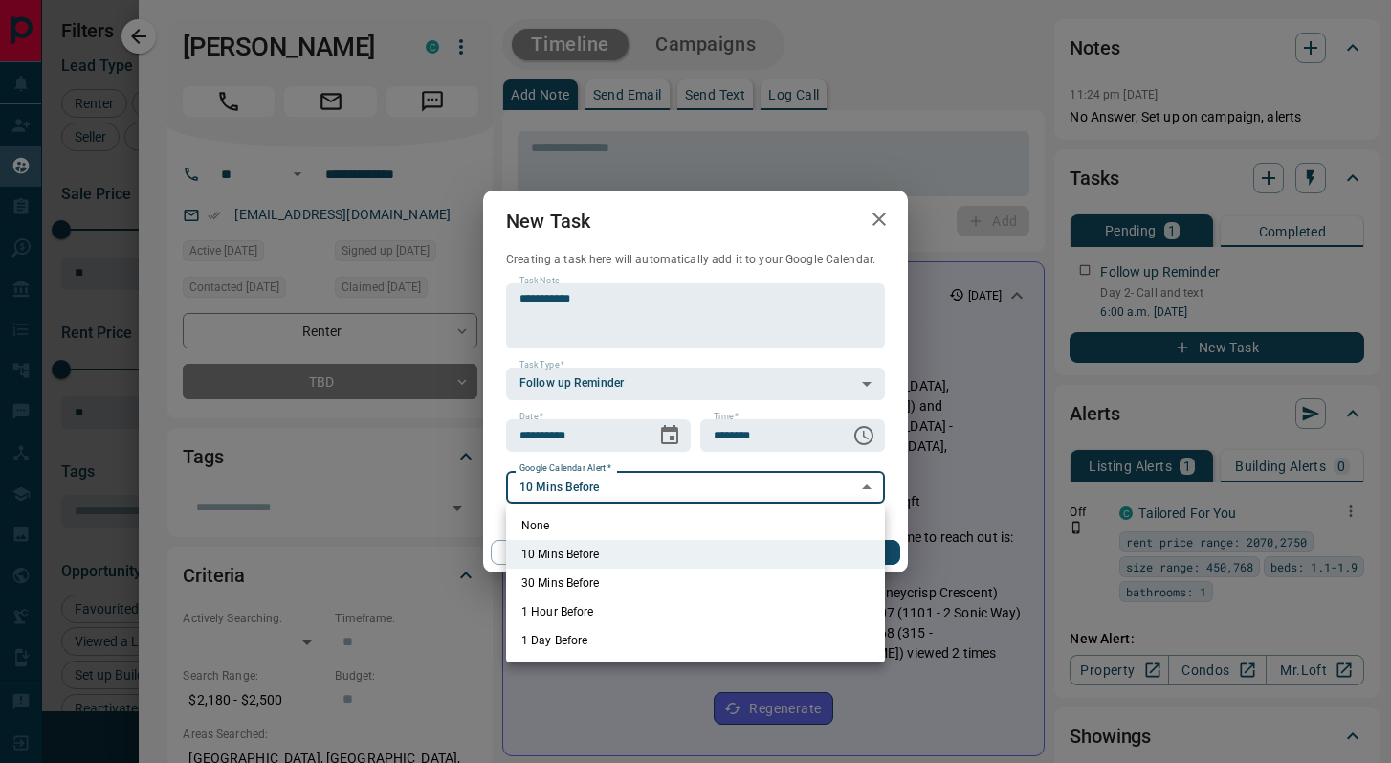
click at [608, 520] on li "None" at bounding box center [695, 525] width 379 height 29
type input "*"
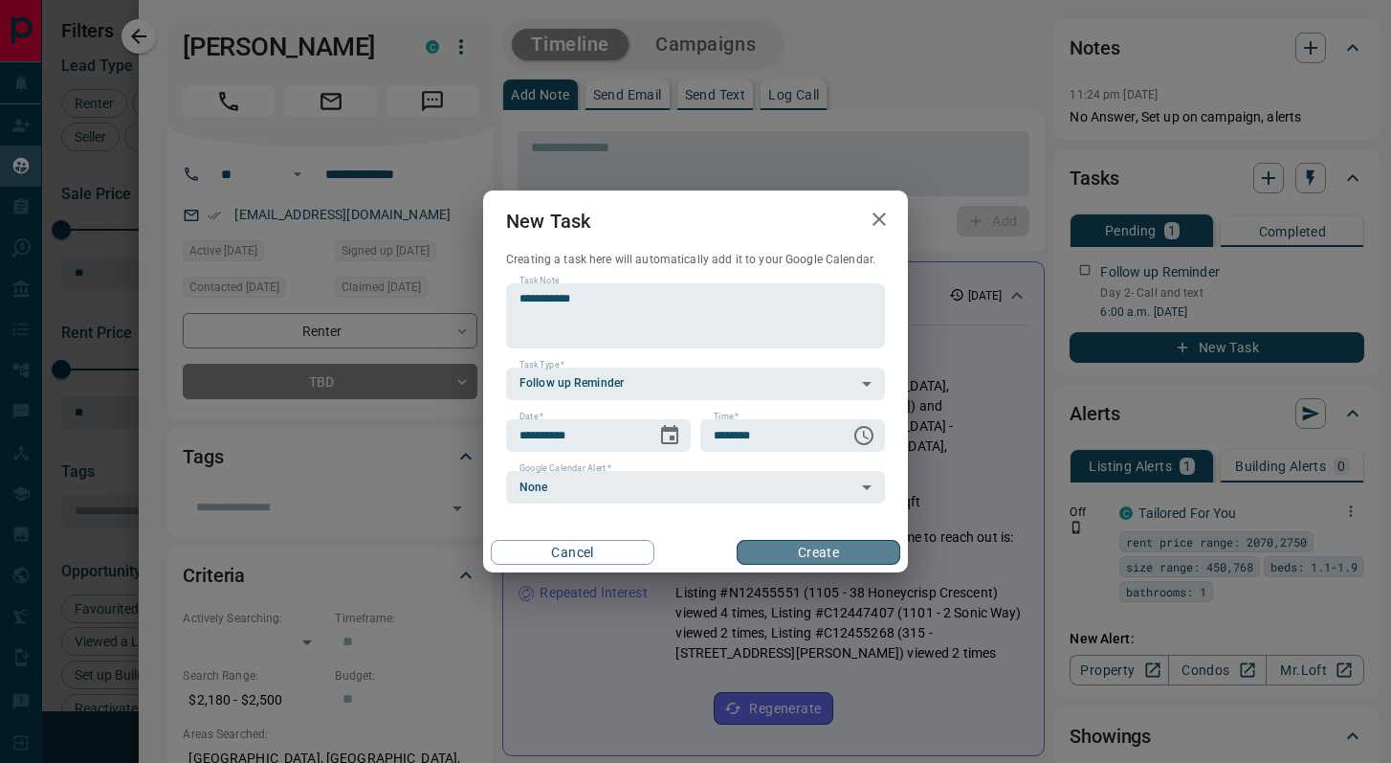
click at [767, 549] on button "Create" at bounding box center [819, 552] width 164 height 25
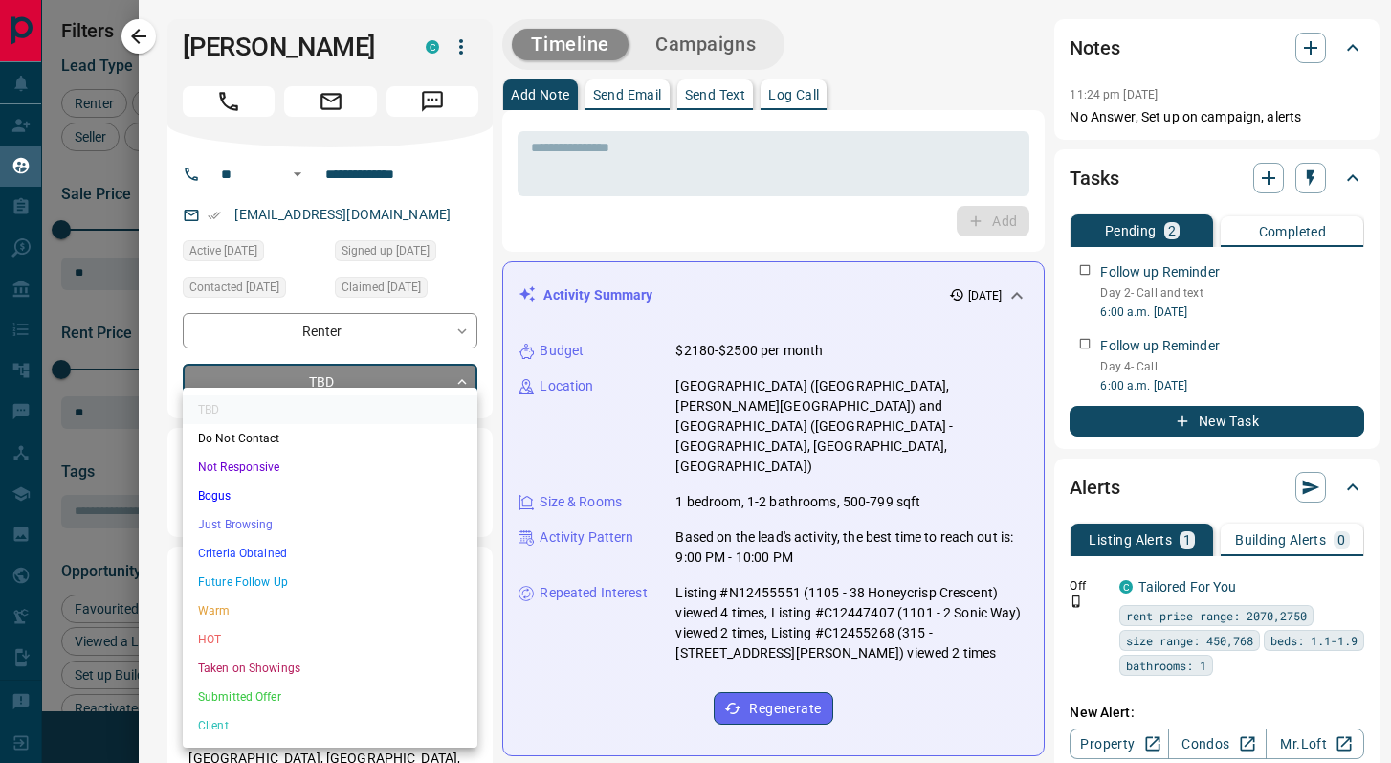
click at [283, 391] on body "Lead Transfers Claim Leads My Leads Tasks Opportunities Deals Campaigns Automat…" at bounding box center [695, 369] width 1391 height 739
click at [312, 461] on li "Not Responsive" at bounding box center [330, 467] width 295 height 29
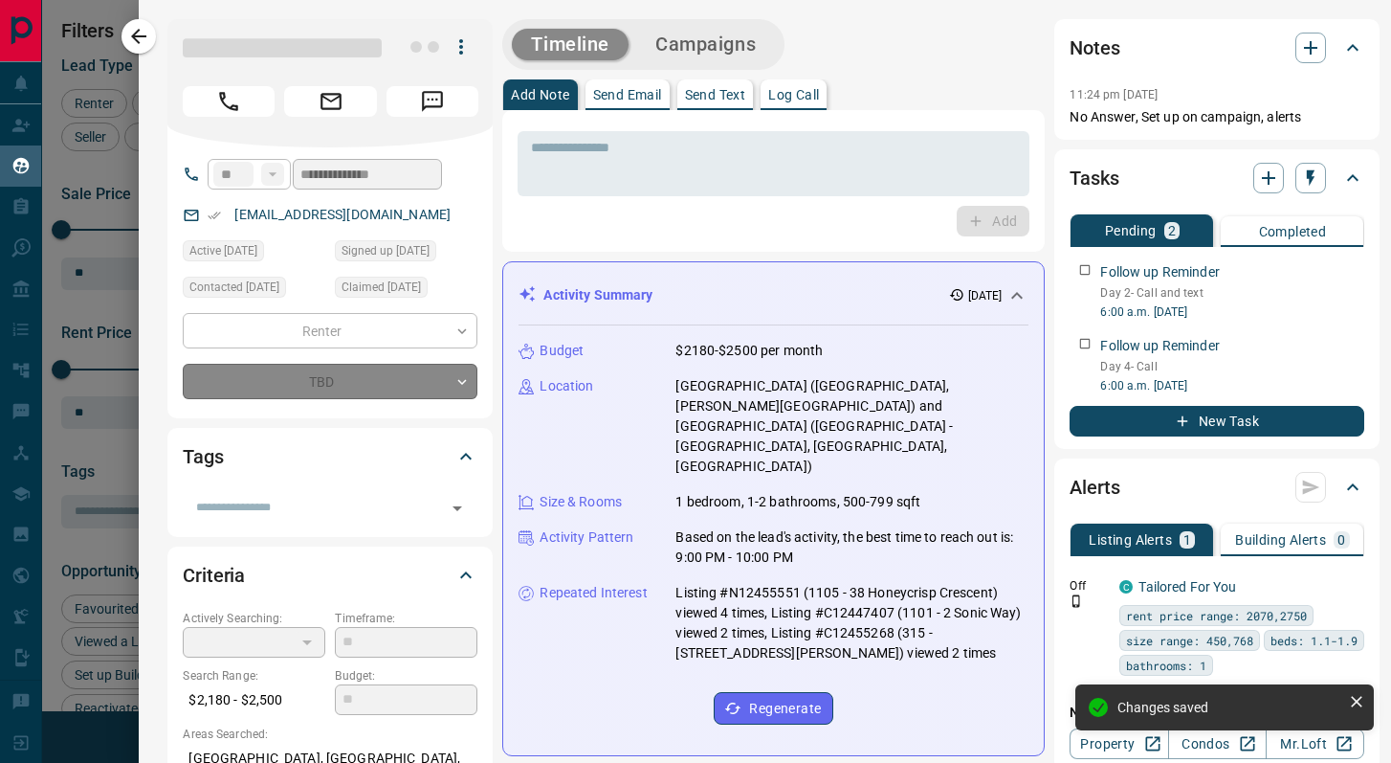
type input "*"
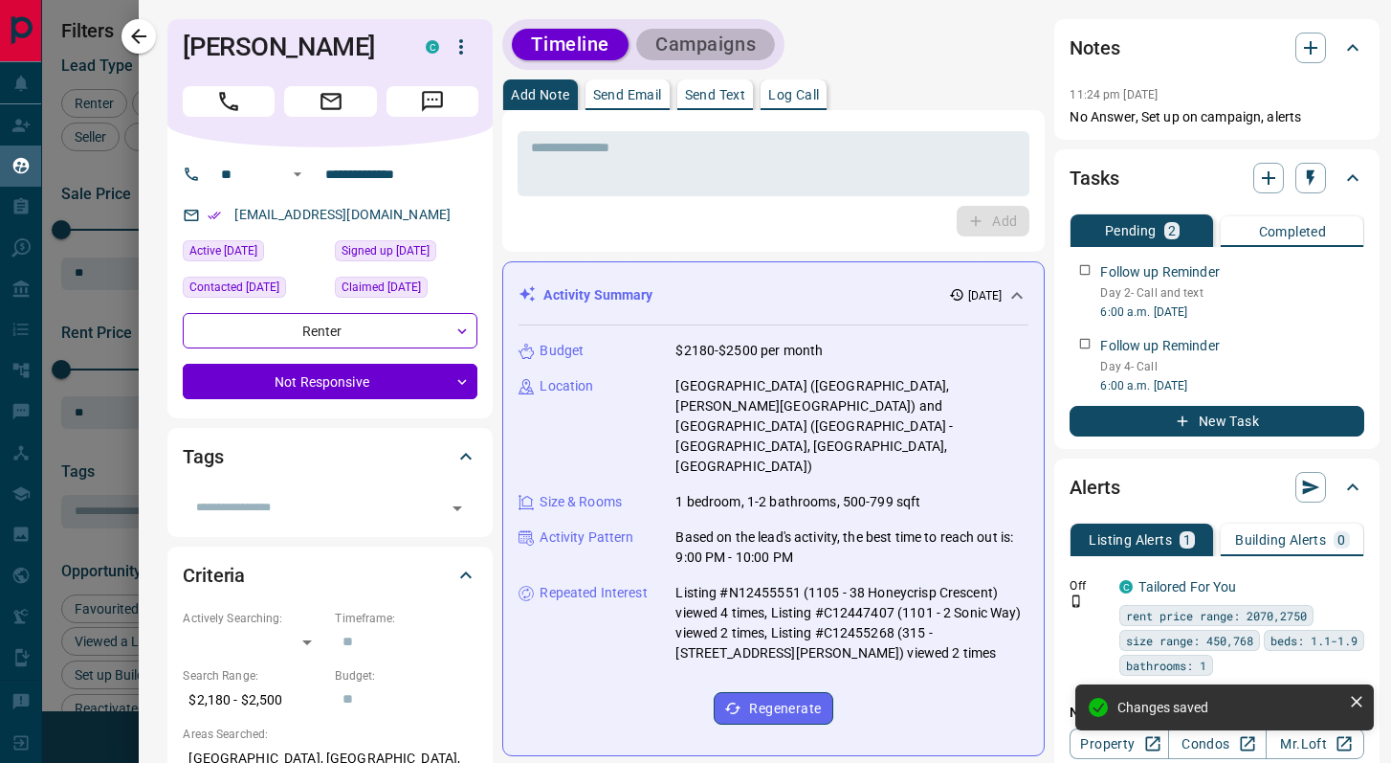
click at [660, 55] on button "Campaigns" at bounding box center [705, 45] width 139 height 32
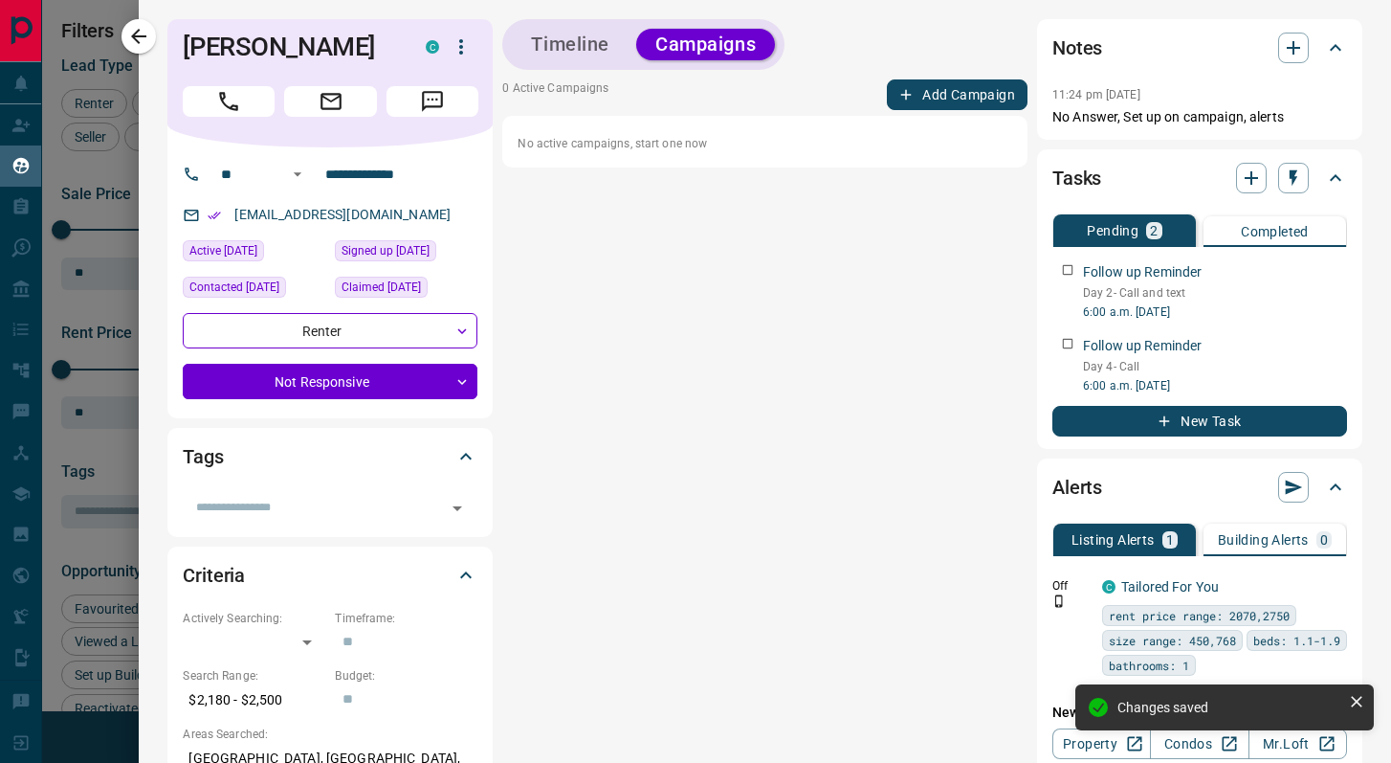
click at [938, 101] on button "Add Campaign" at bounding box center [957, 94] width 141 height 31
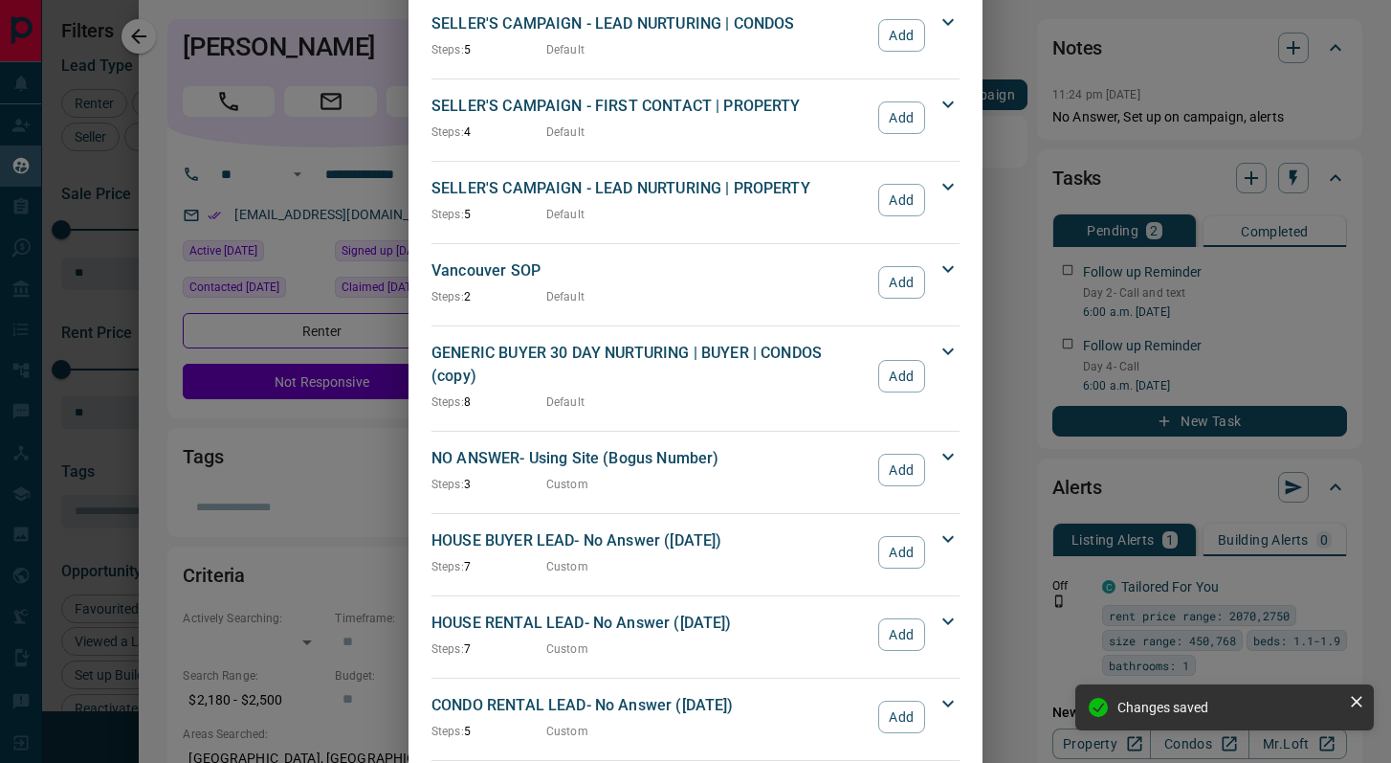
scroll to position [1875, 0]
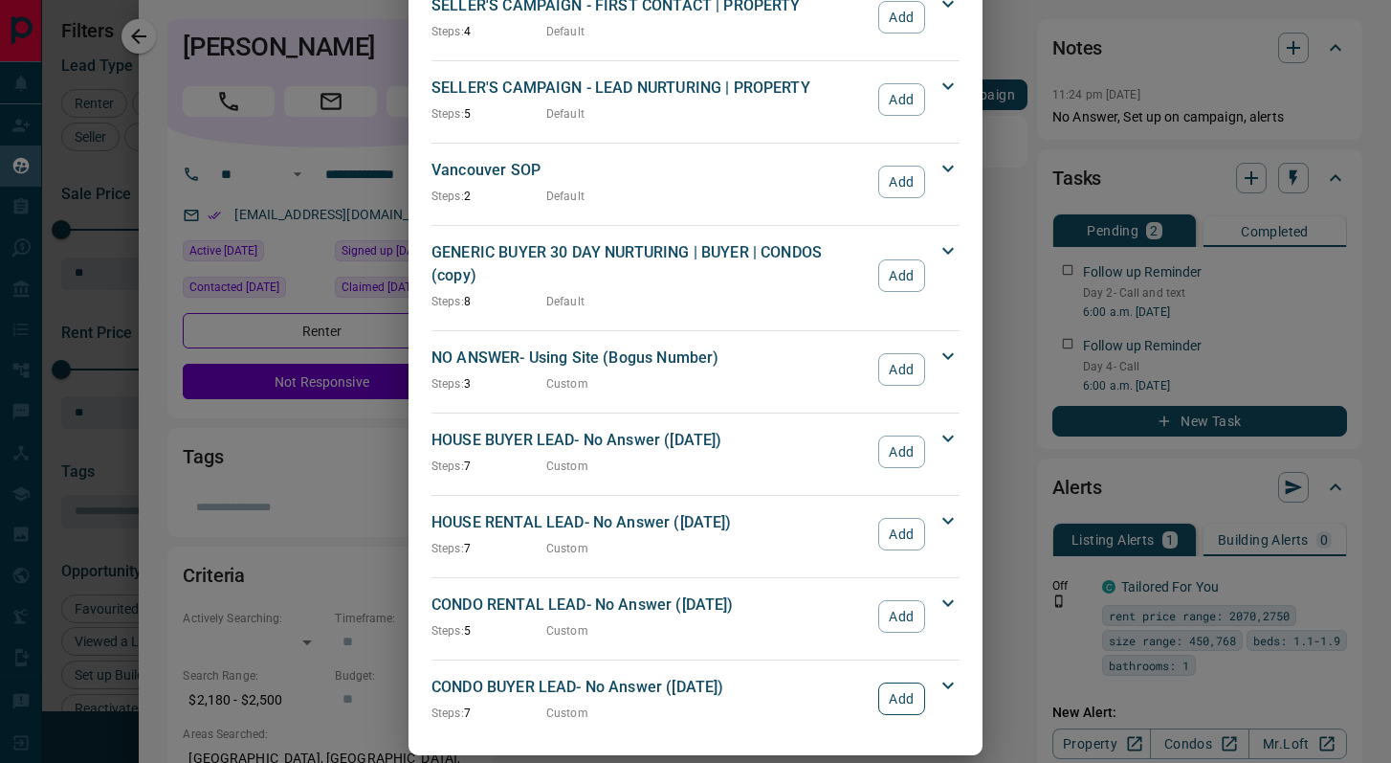
click at [909, 682] on button "Add" at bounding box center [901, 698] width 47 height 33
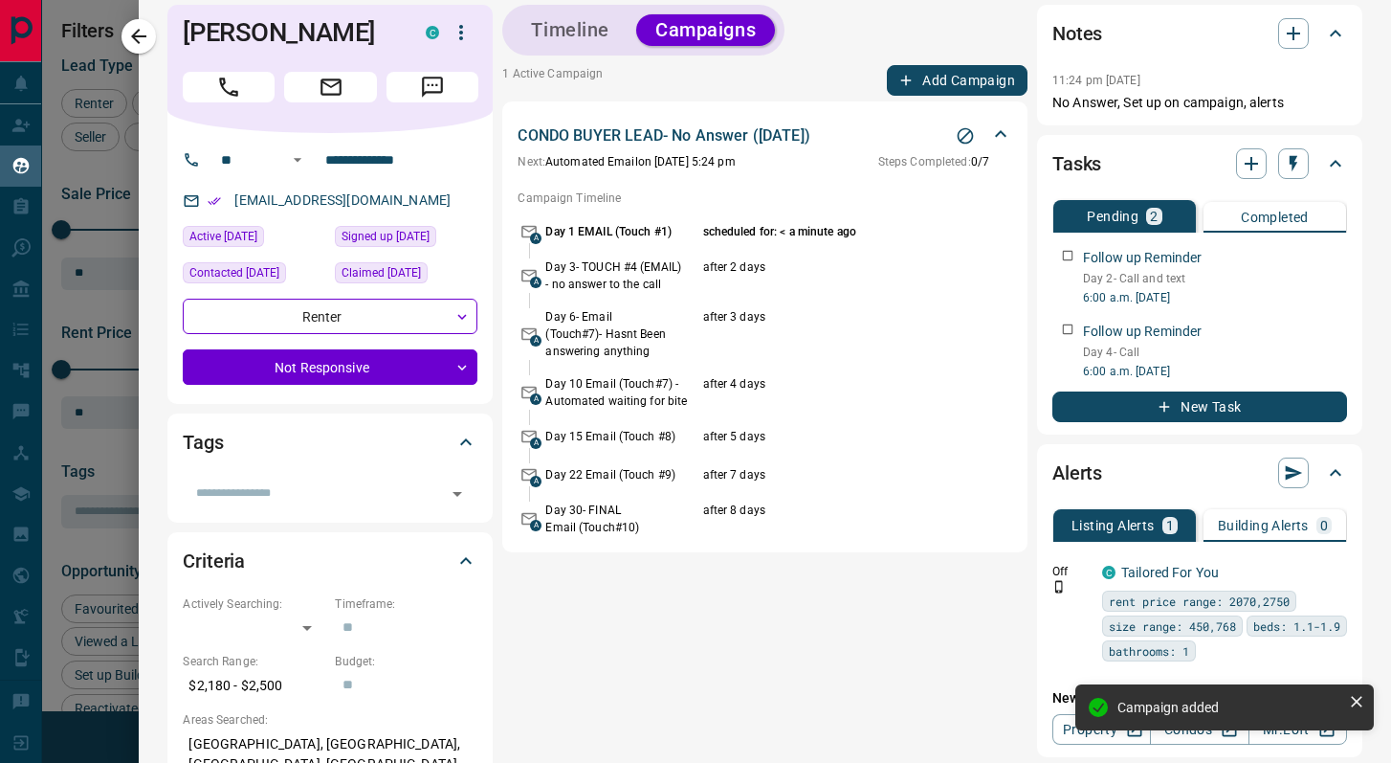
scroll to position [0, 0]
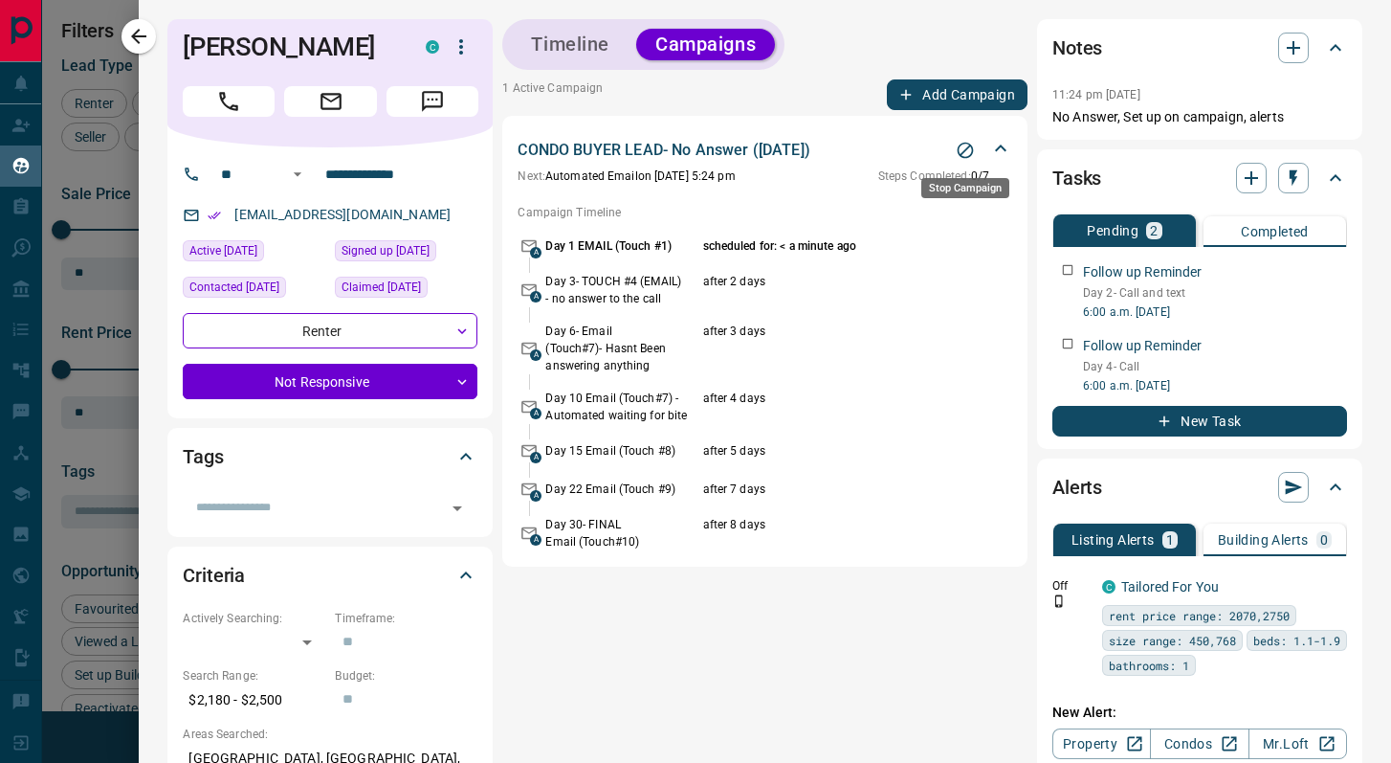
click at [972, 145] on icon "Stop Campaign" at bounding box center [965, 150] width 19 height 19
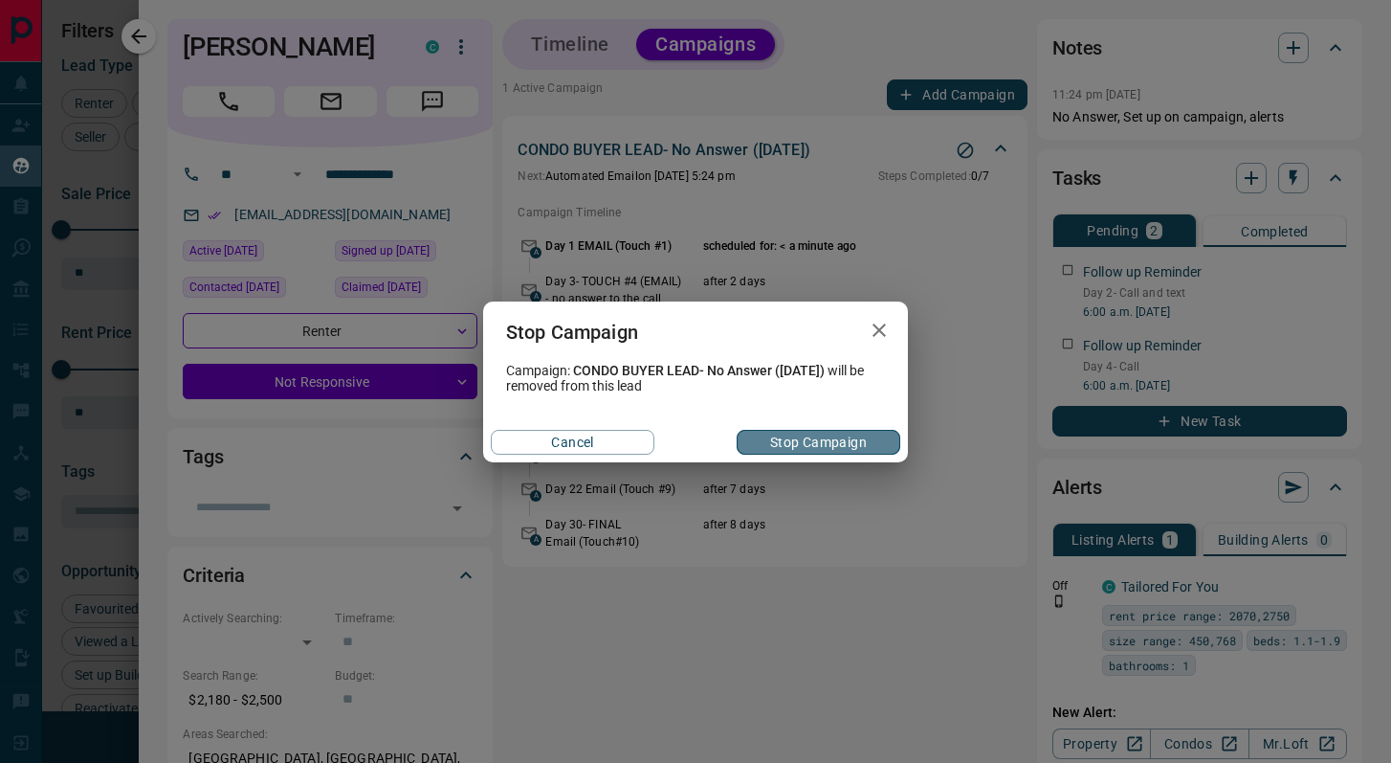
drag, startPoint x: 846, startPoint y: 445, endPoint x: 861, endPoint y: 426, distance: 24.5
click at [846, 445] on button "Stop Campaign" at bounding box center [819, 442] width 164 height 25
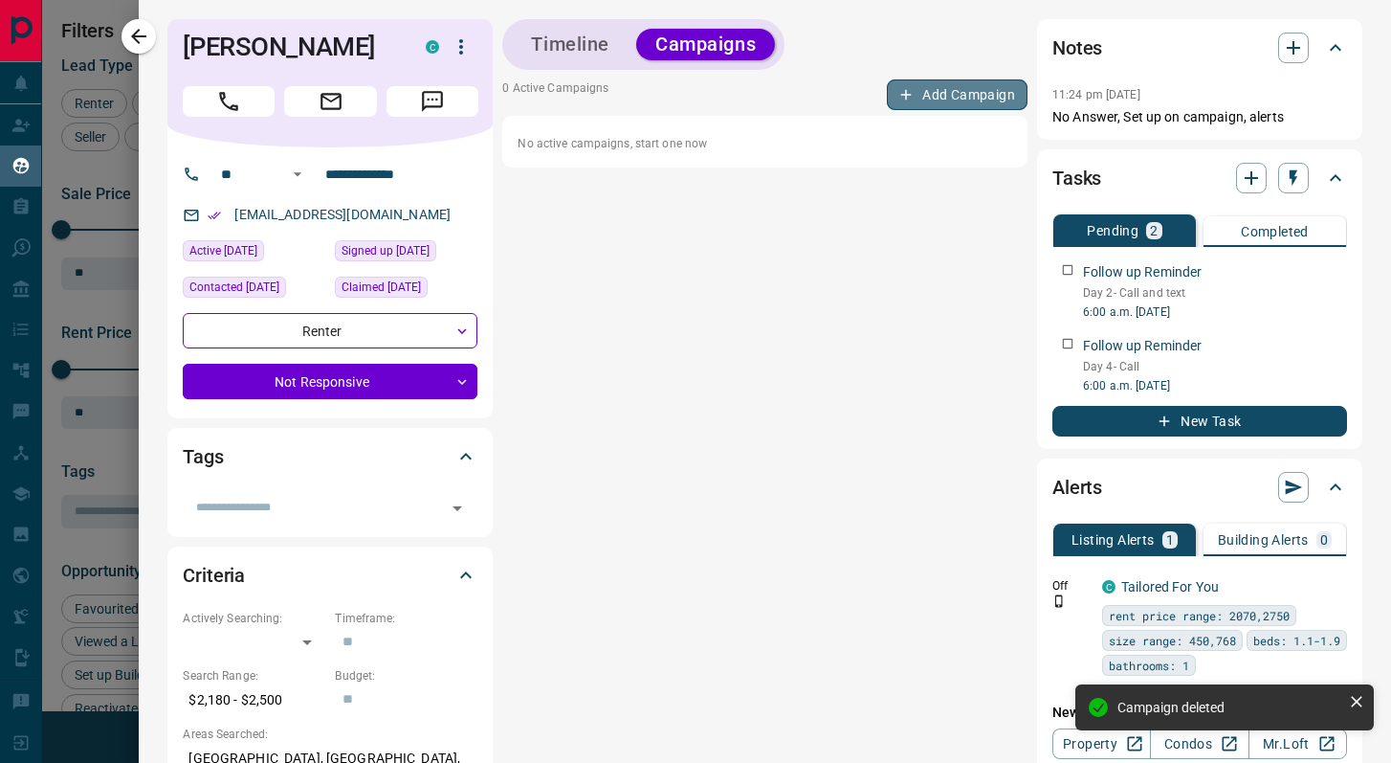
click at [978, 89] on button "Add Campaign" at bounding box center [957, 94] width 141 height 31
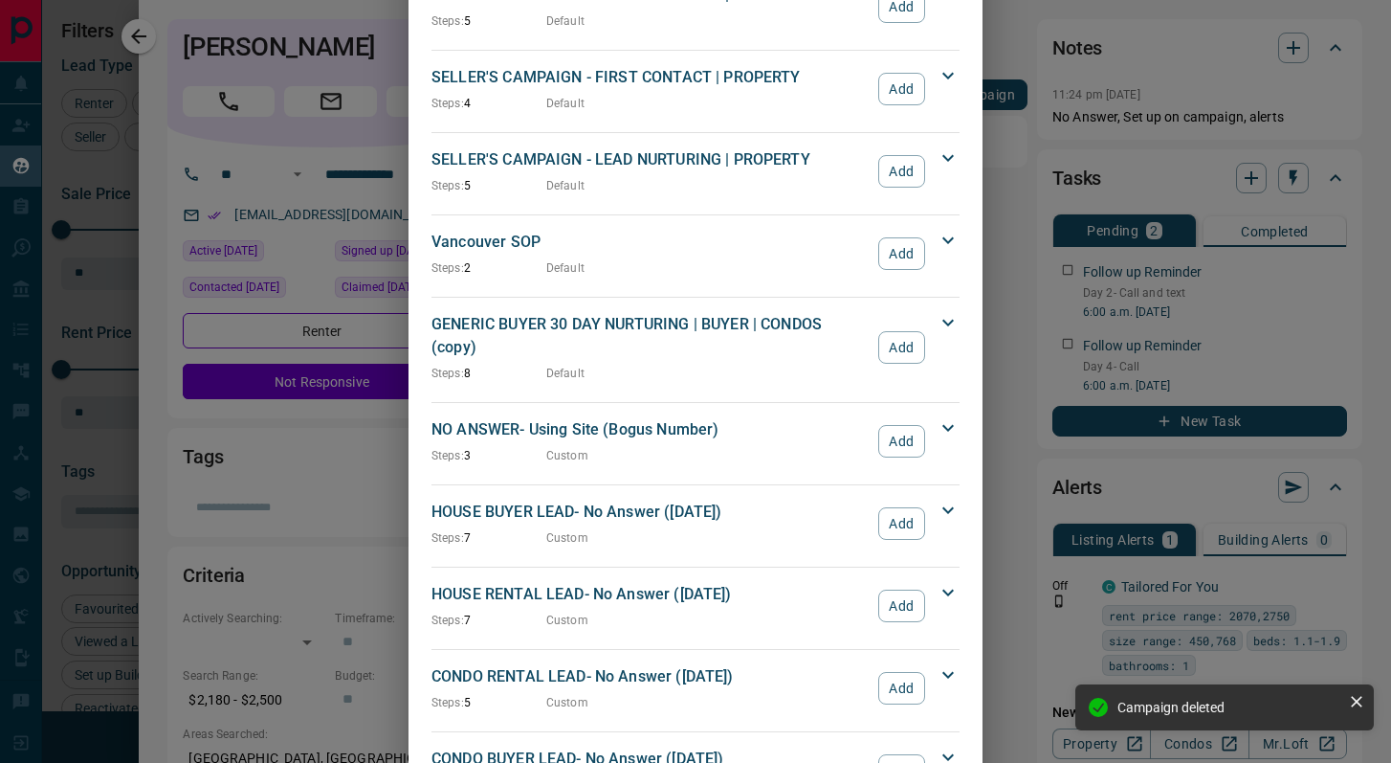
scroll to position [1875, 0]
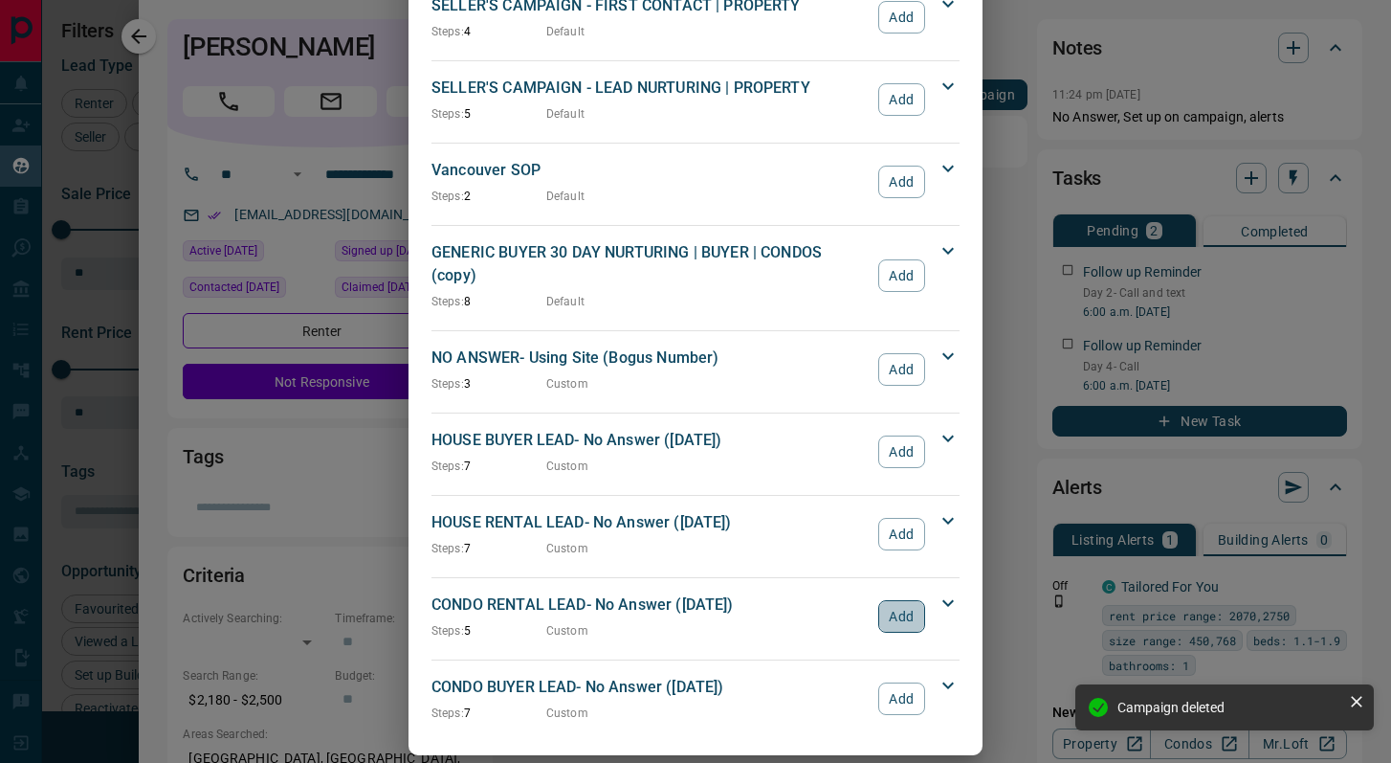
click at [906, 600] on button "Add" at bounding box center [901, 616] width 47 height 33
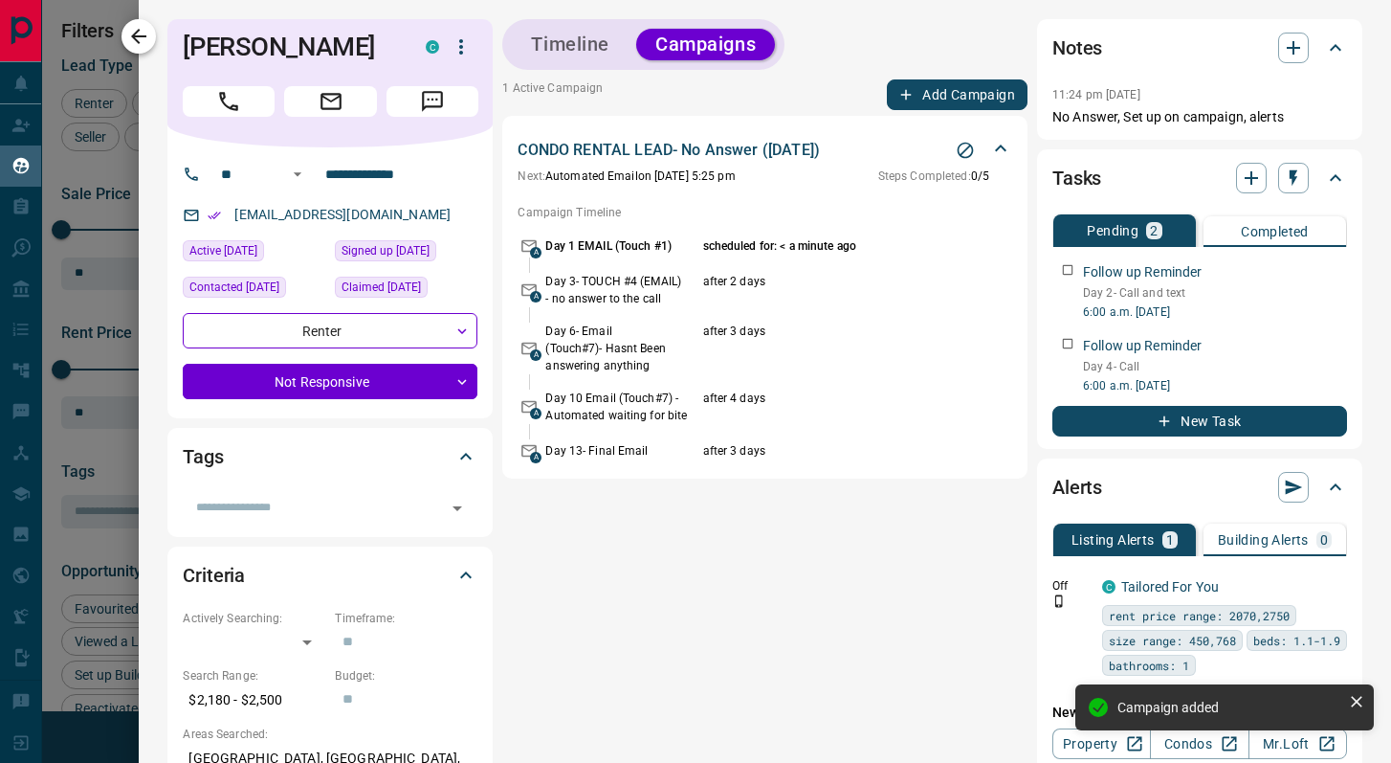
click at [155, 34] on div "**********" at bounding box center [765, 381] width 1252 height 763
drag, startPoint x: 147, startPoint y: 35, endPoint x: 264, endPoint y: 222, distance: 220.1
click at [147, 34] on icon "button" at bounding box center [138, 36] width 23 height 23
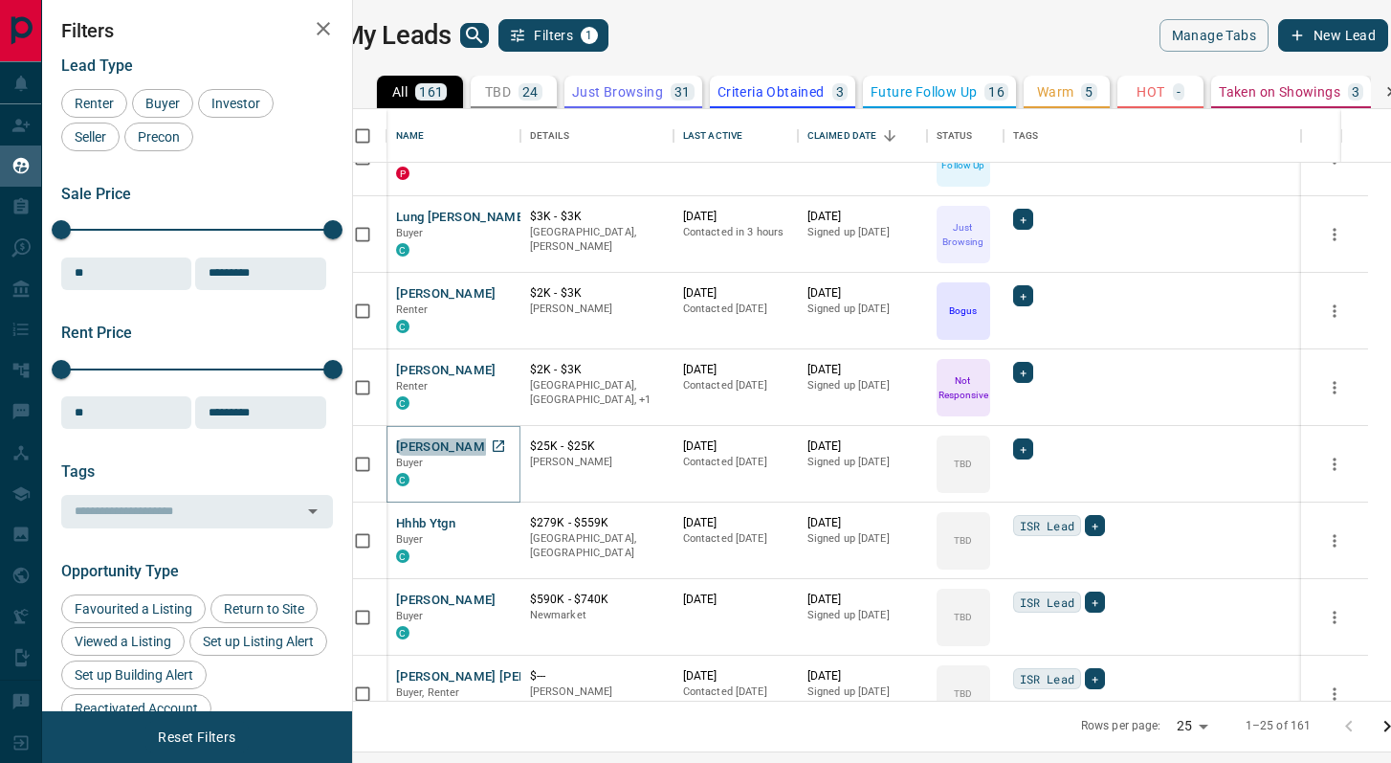
click at [460, 440] on button "[PERSON_NAME]" at bounding box center [446, 447] width 100 height 18
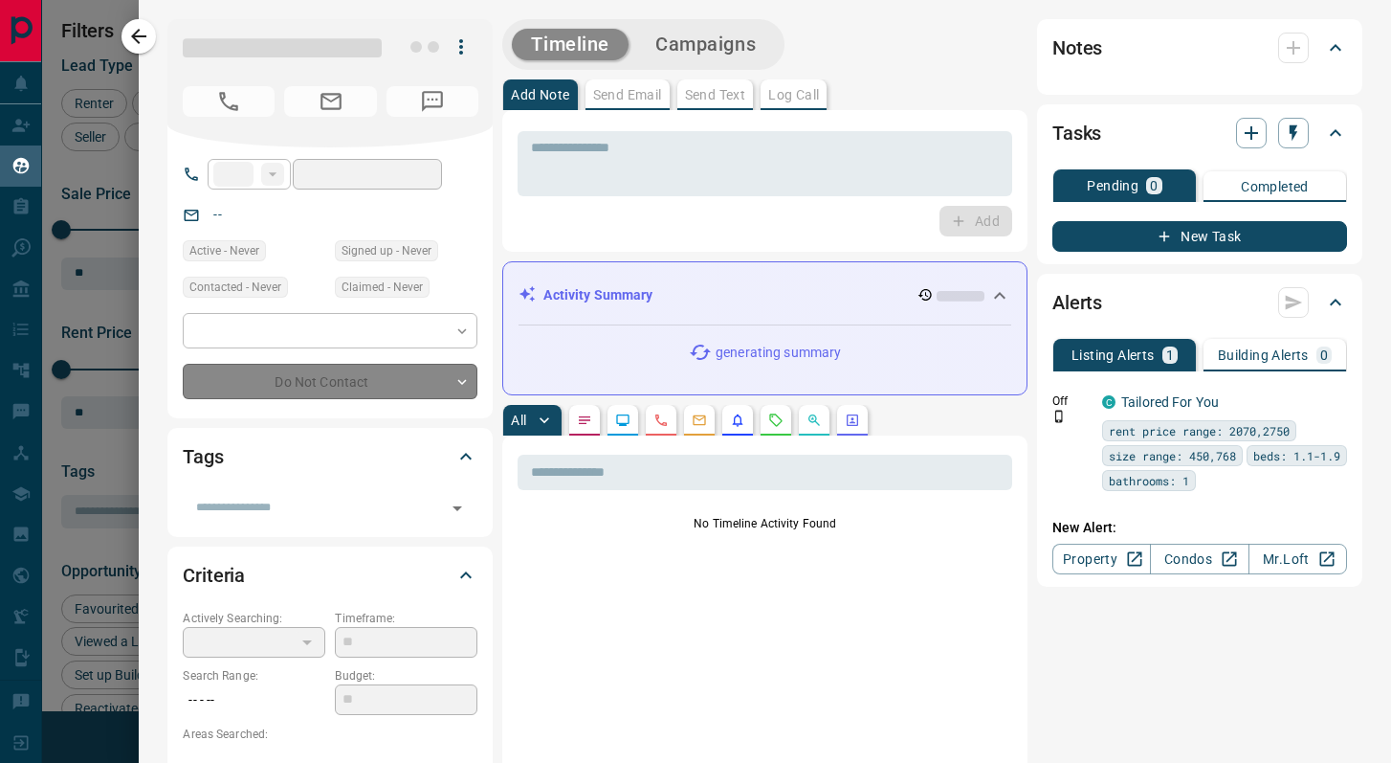
type input "**"
type input "**********"
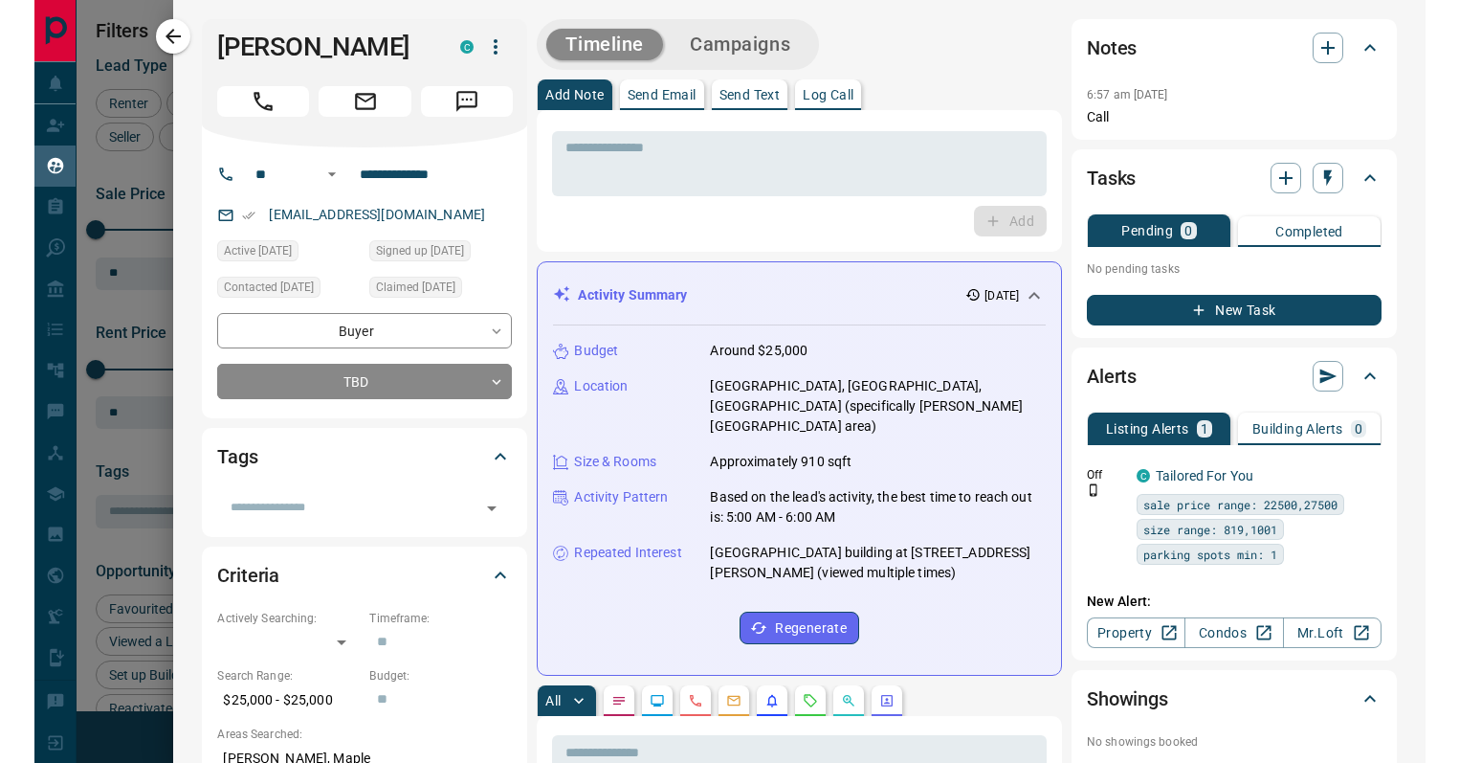
scroll to position [0, 1]
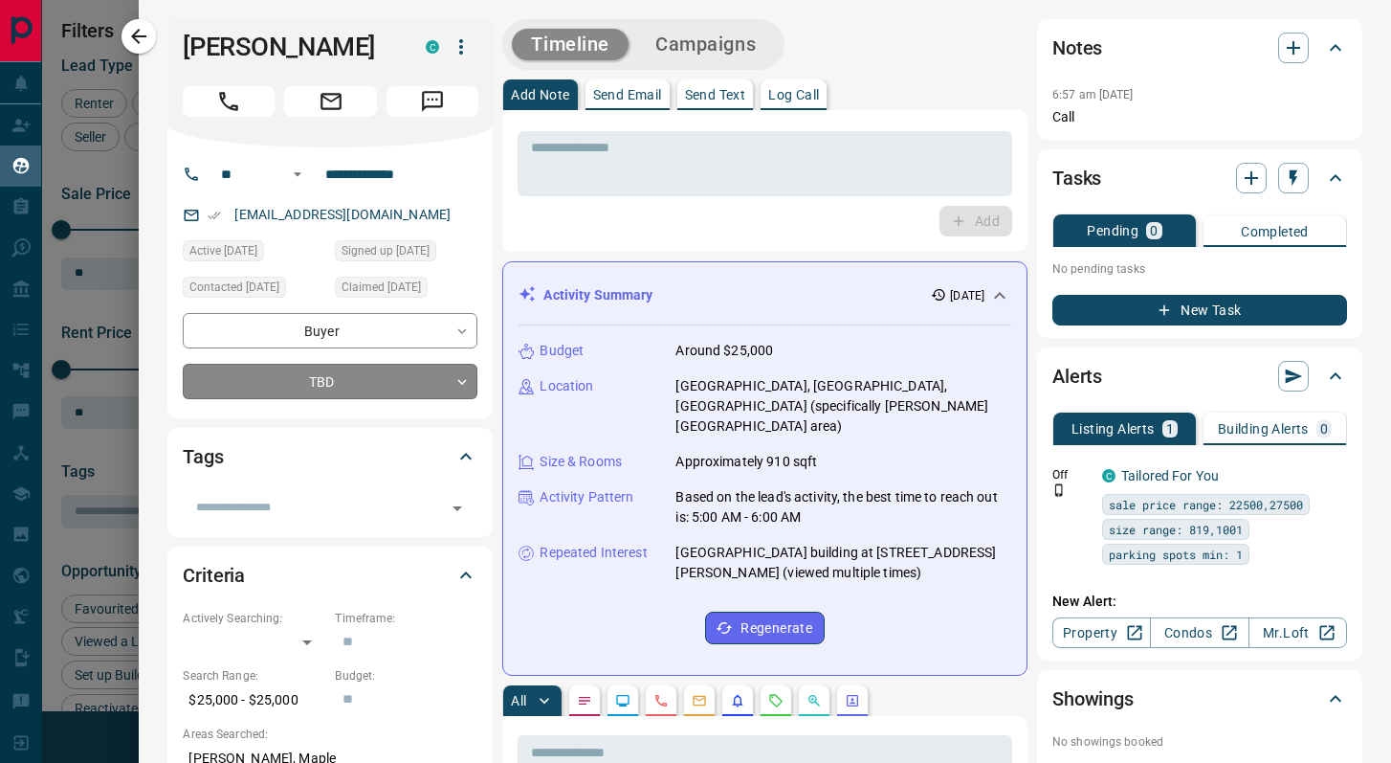
click at [345, 379] on body "Lead Transfers Claim Leads My Leads Tasks Opportunities Deals Campaigns Automat…" at bounding box center [695, 369] width 1391 height 739
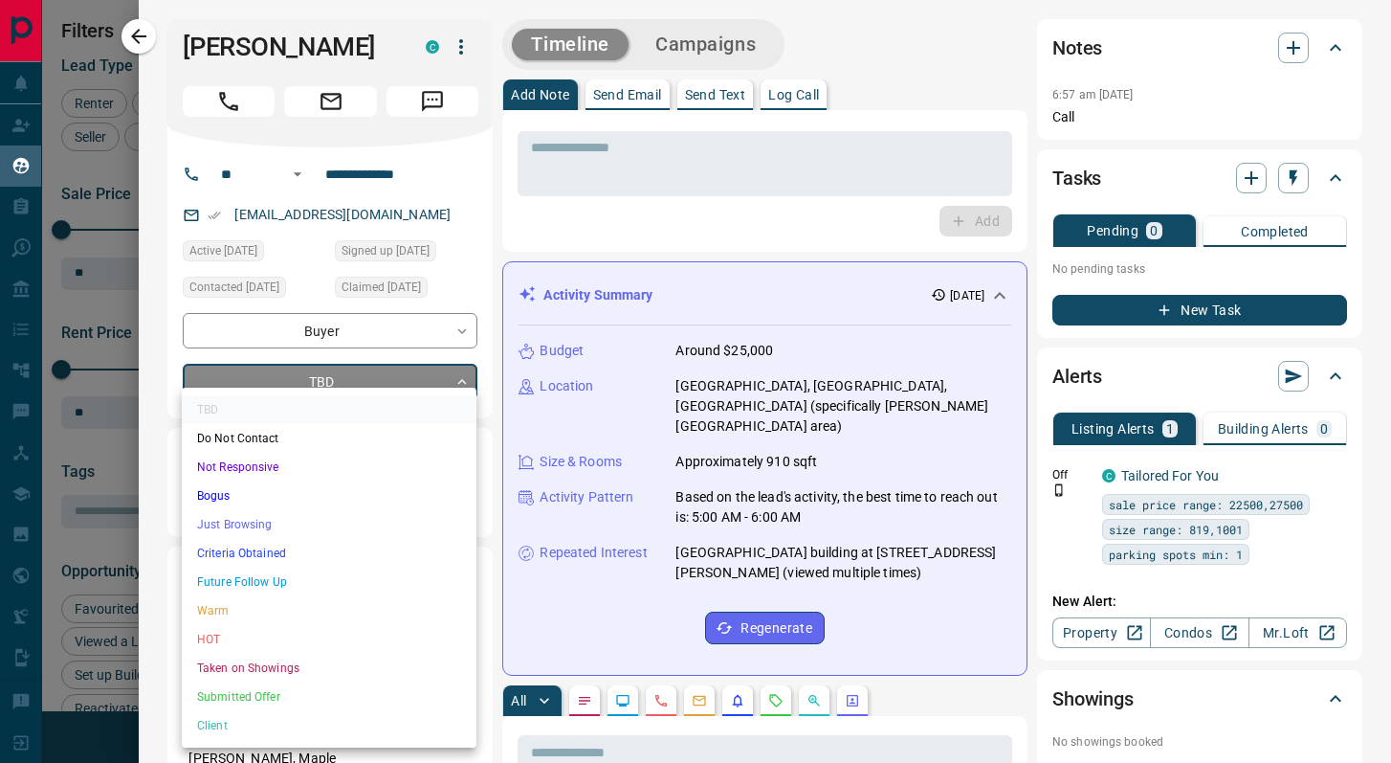
click at [311, 461] on li "Not Responsive" at bounding box center [329, 467] width 295 height 29
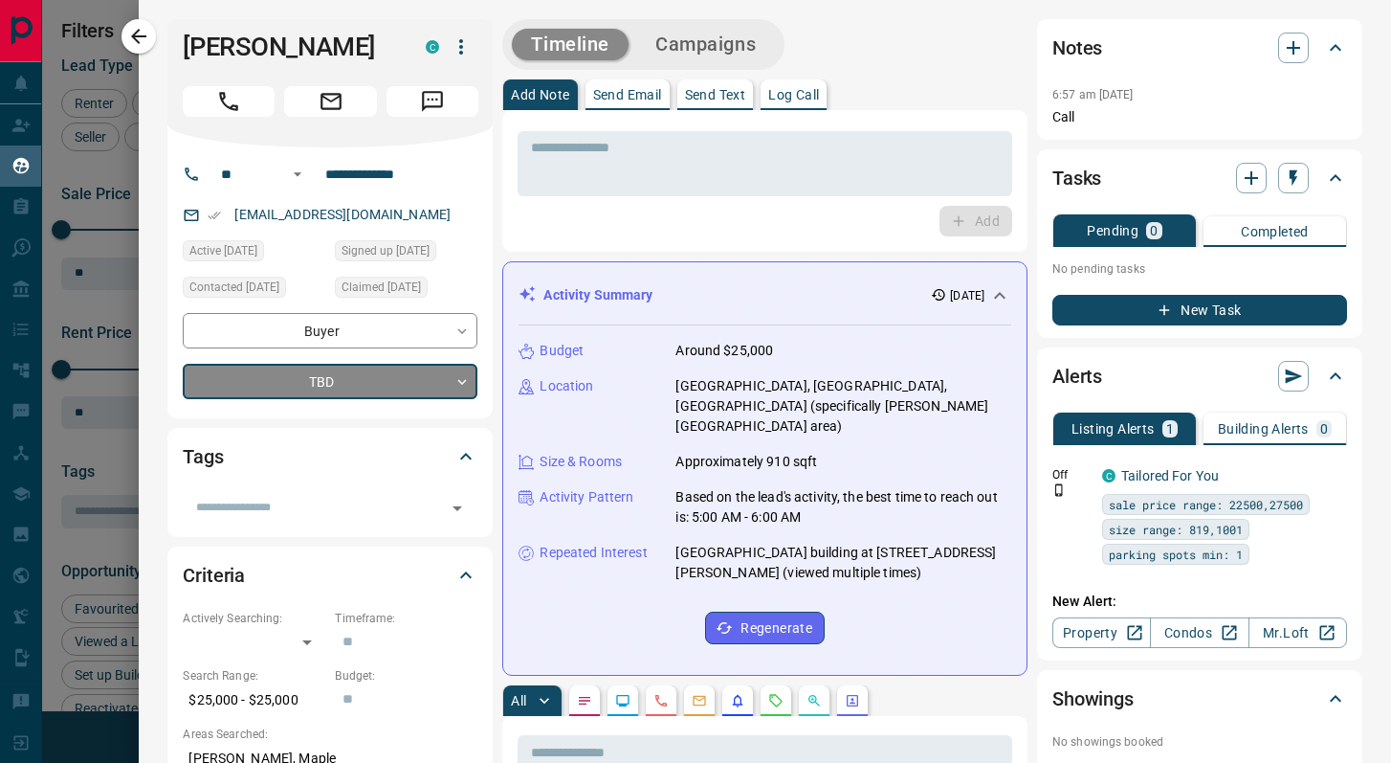
type input "*"
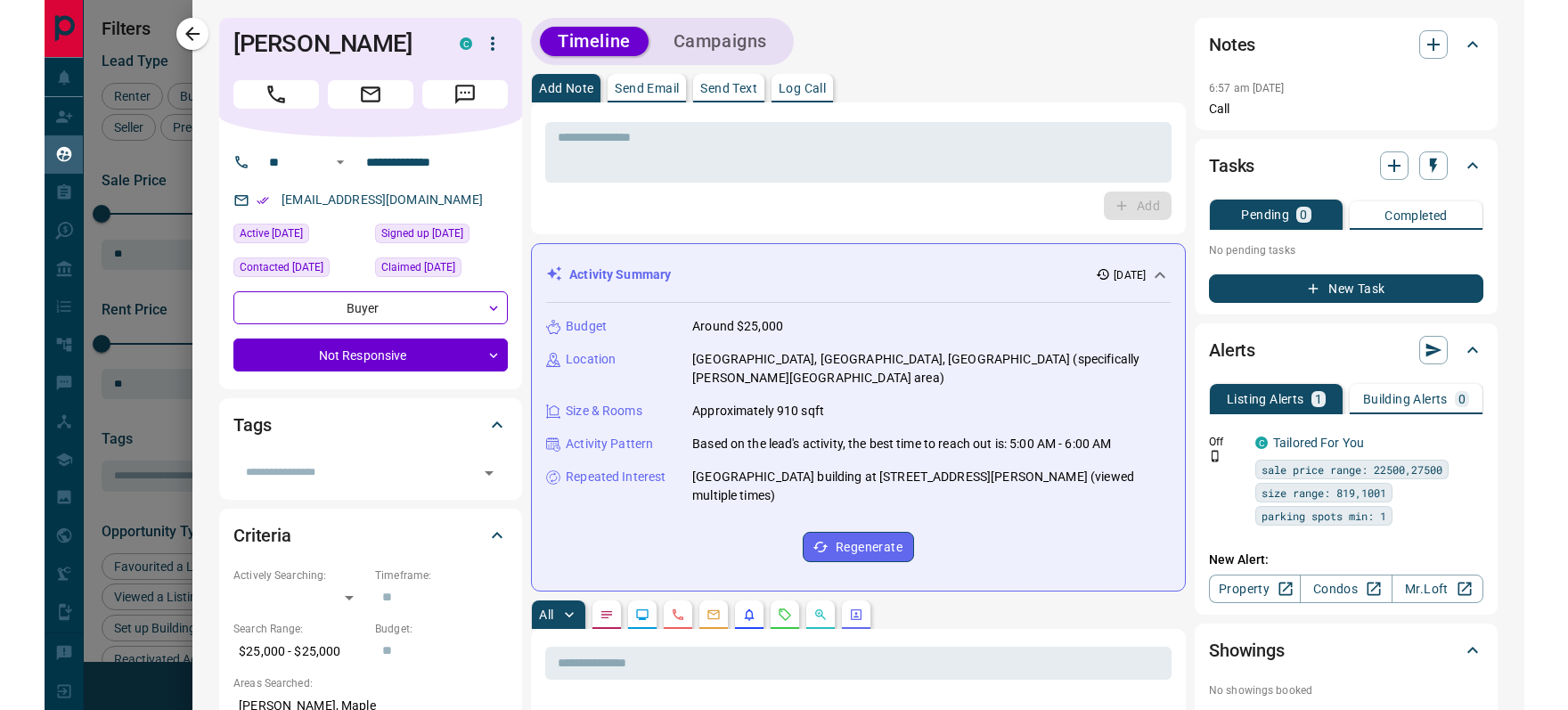
scroll to position [550, 1231]
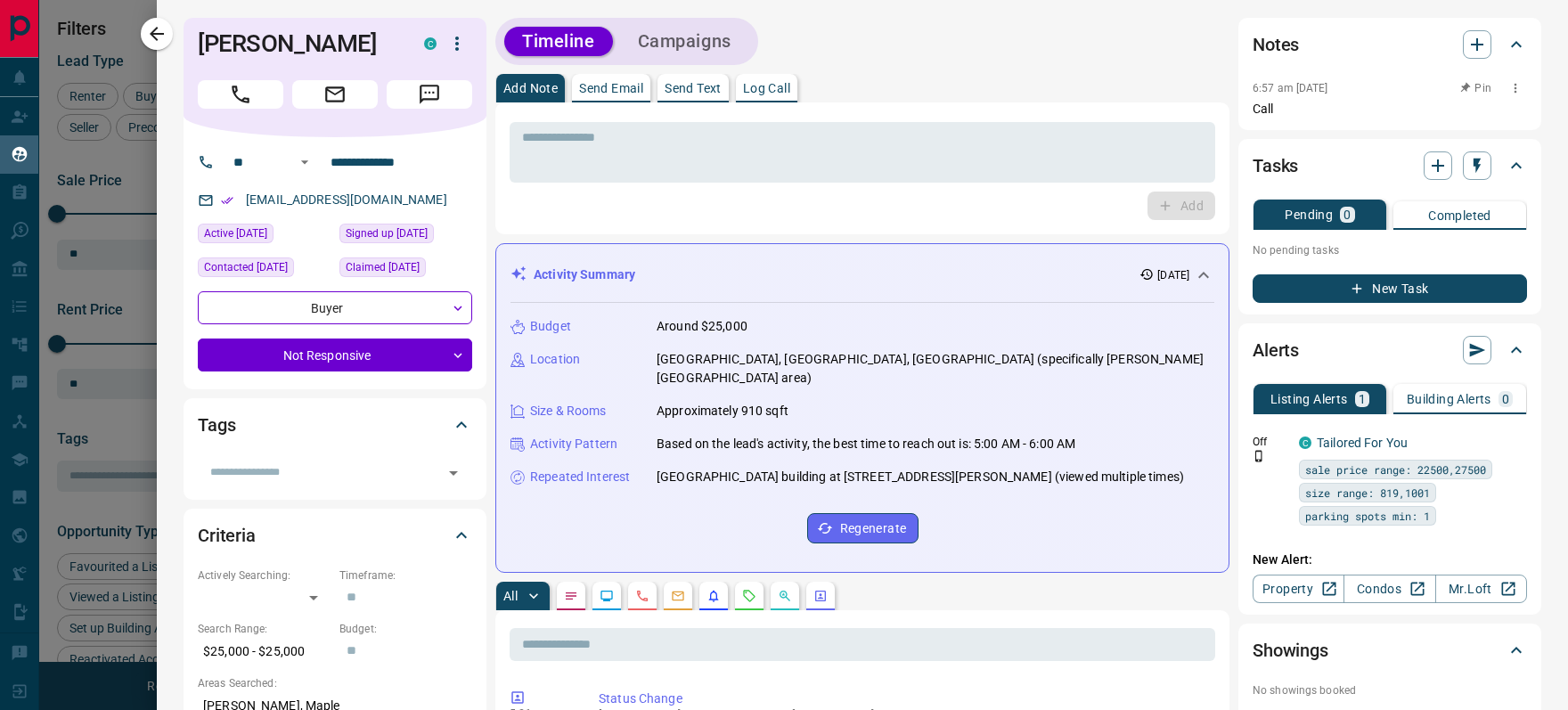
click at [1294, 90] on button "button" at bounding box center [1515, 87] width 23 height 23
click at [1294, 128] on li "Edit" at bounding box center [1487, 120] width 78 height 27
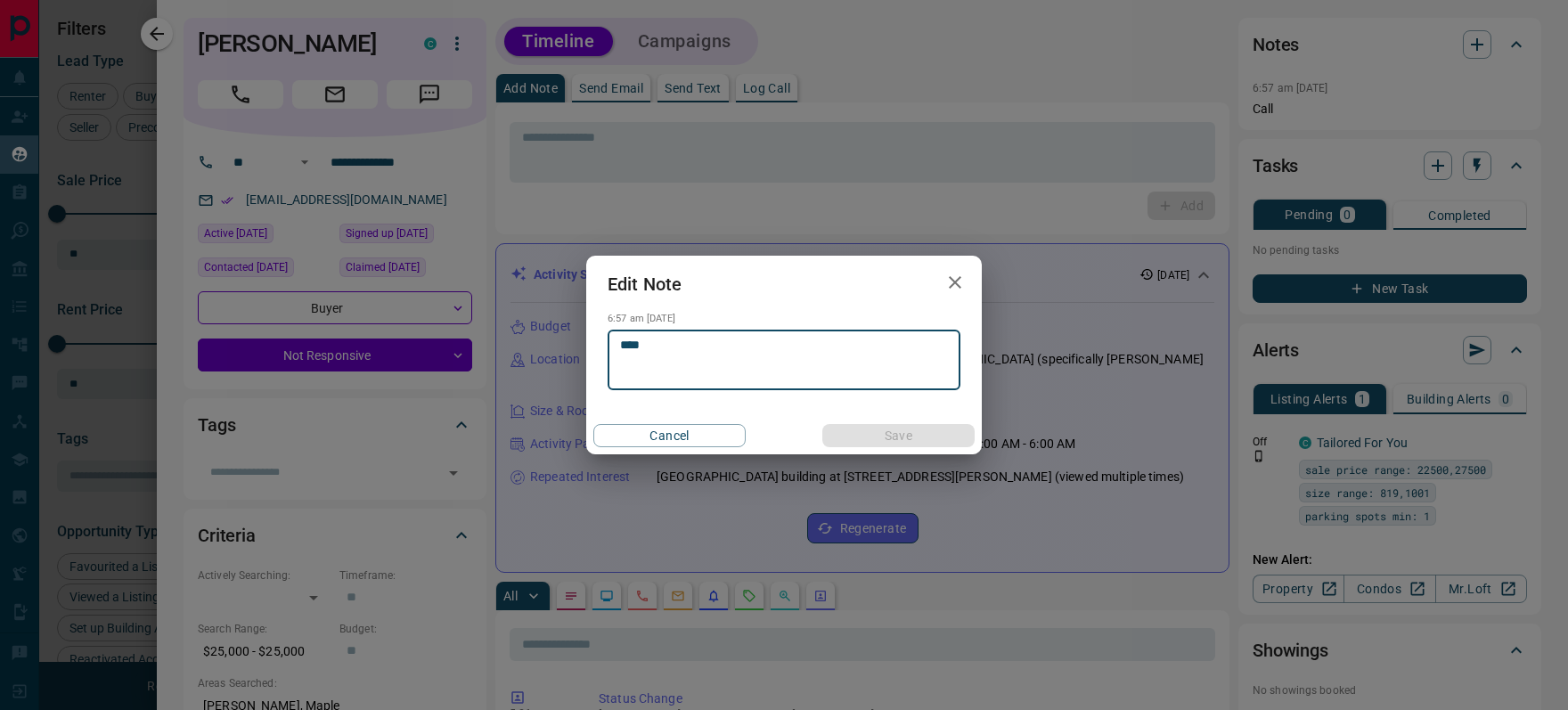
drag, startPoint x: 616, startPoint y: 356, endPoint x: 601, endPoint y: 353, distance: 15.3
click at [601, 353] on div "6:57 am [DATE] **** * ​" at bounding box center [784, 351] width 396 height 77
drag, startPoint x: 661, startPoint y: 342, endPoint x: 542, endPoint y: 337, distance: 119.1
click at [542, 337] on div "Edit Note 6:57 am [DATE] **** * ​ Cancel Save" at bounding box center [784, 355] width 1568 height 710
type textarea "**********"
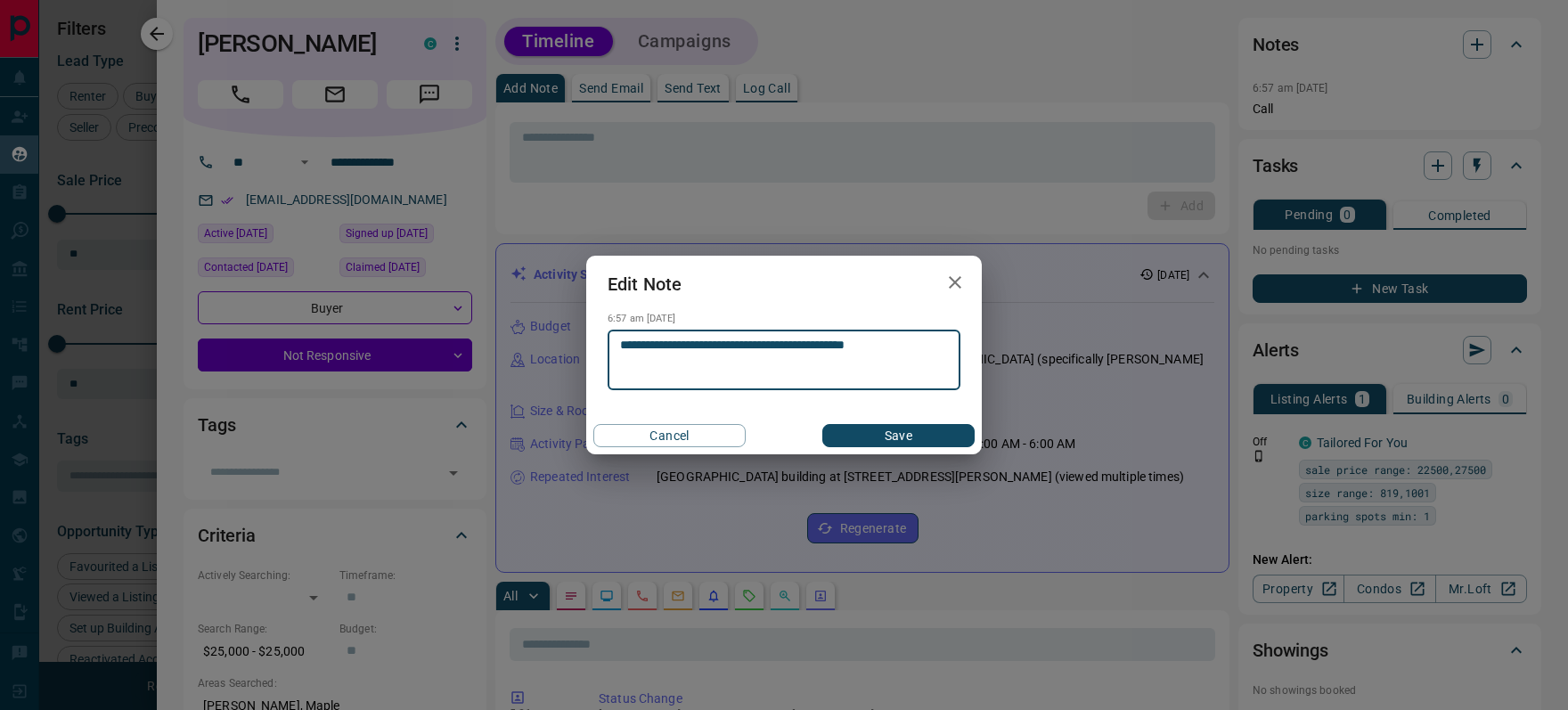
click at [892, 442] on button "Save" at bounding box center [899, 435] width 153 height 23
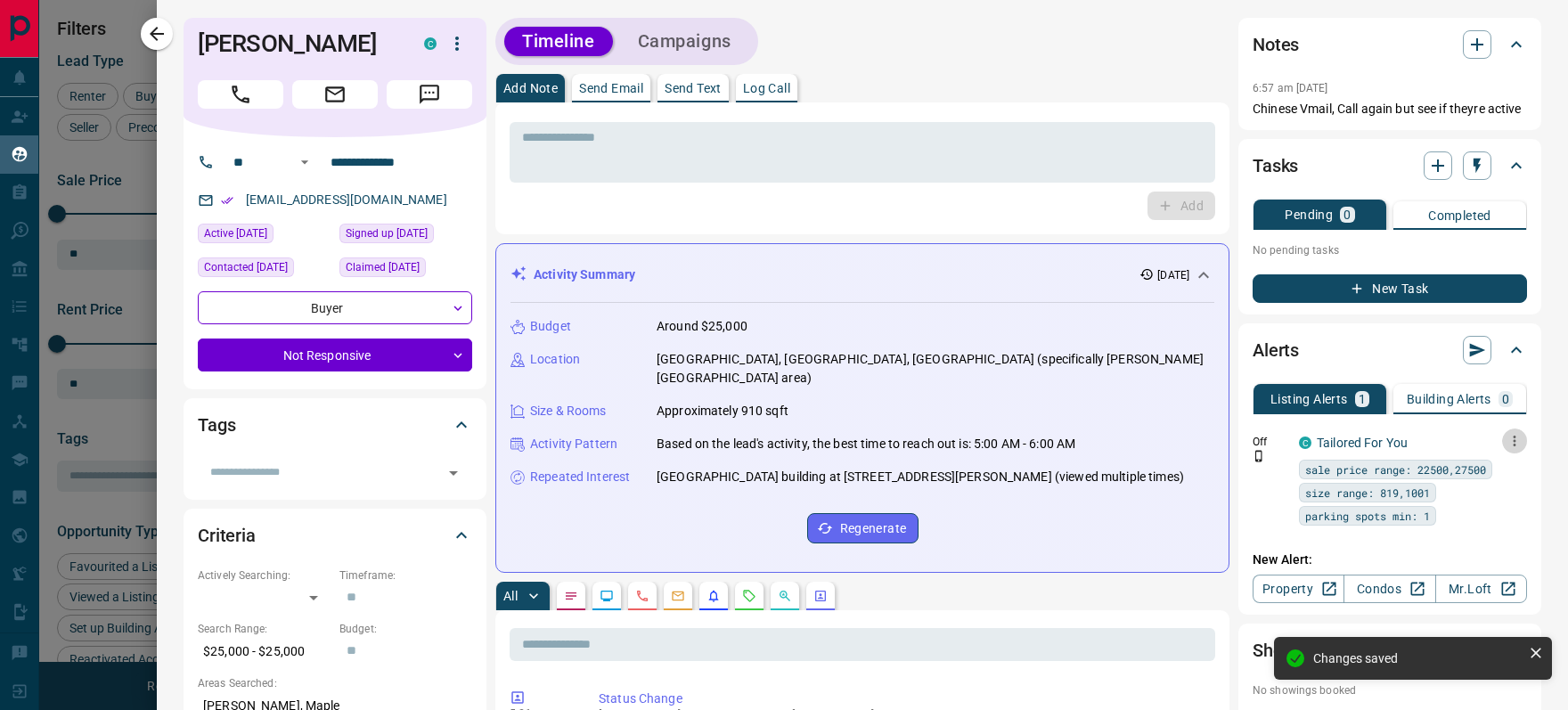
click at [1294, 449] on icon "button" at bounding box center [1514, 440] width 16 height 16
click at [1294, 519] on link "Edit" at bounding box center [1481, 521] width 39 height 17
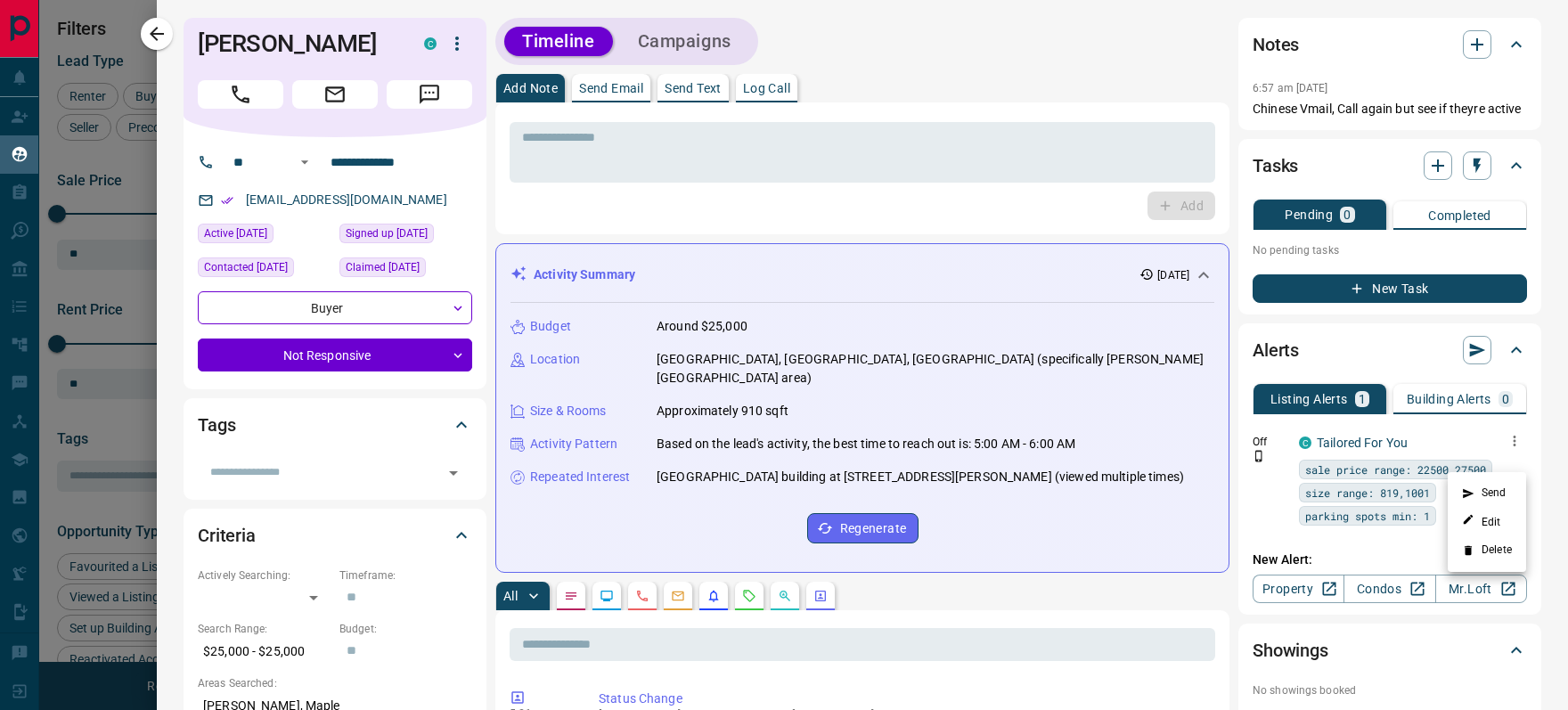
click at [884, 576] on div at bounding box center [784, 355] width 1568 height 710
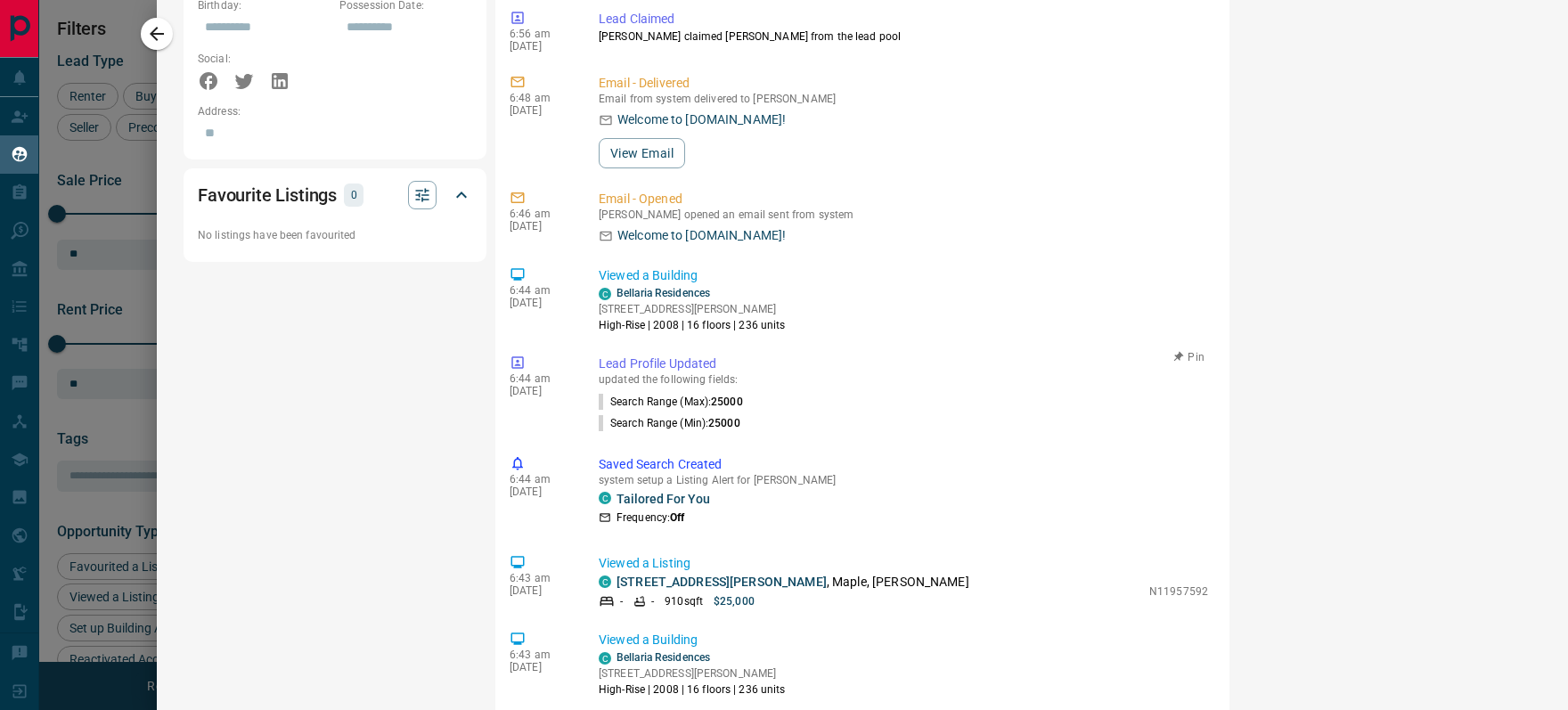
scroll to position [1185, 0]
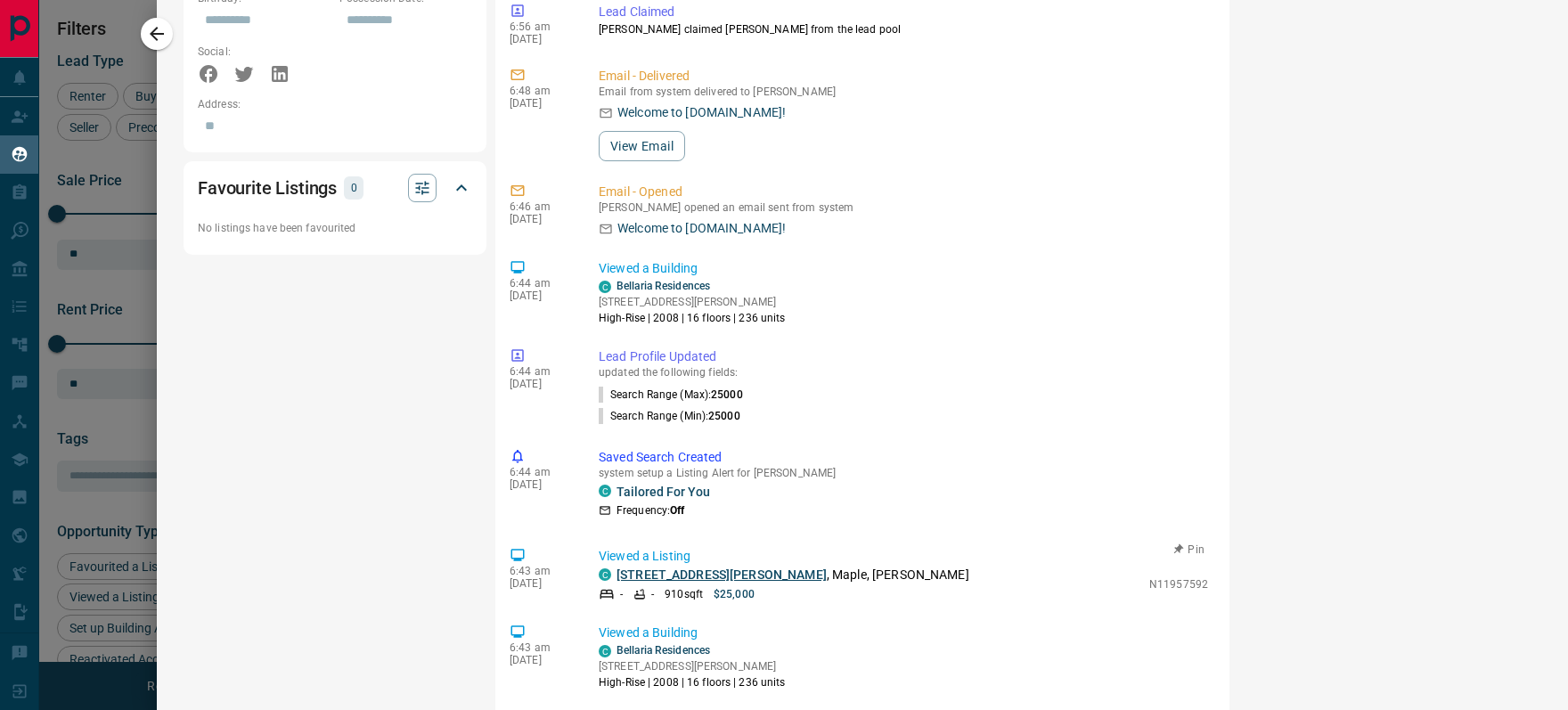
click at [732, 567] on link "[STREET_ADDRESS][PERSON_NAME]" at bounding box center [722, 573] width 210 height 14
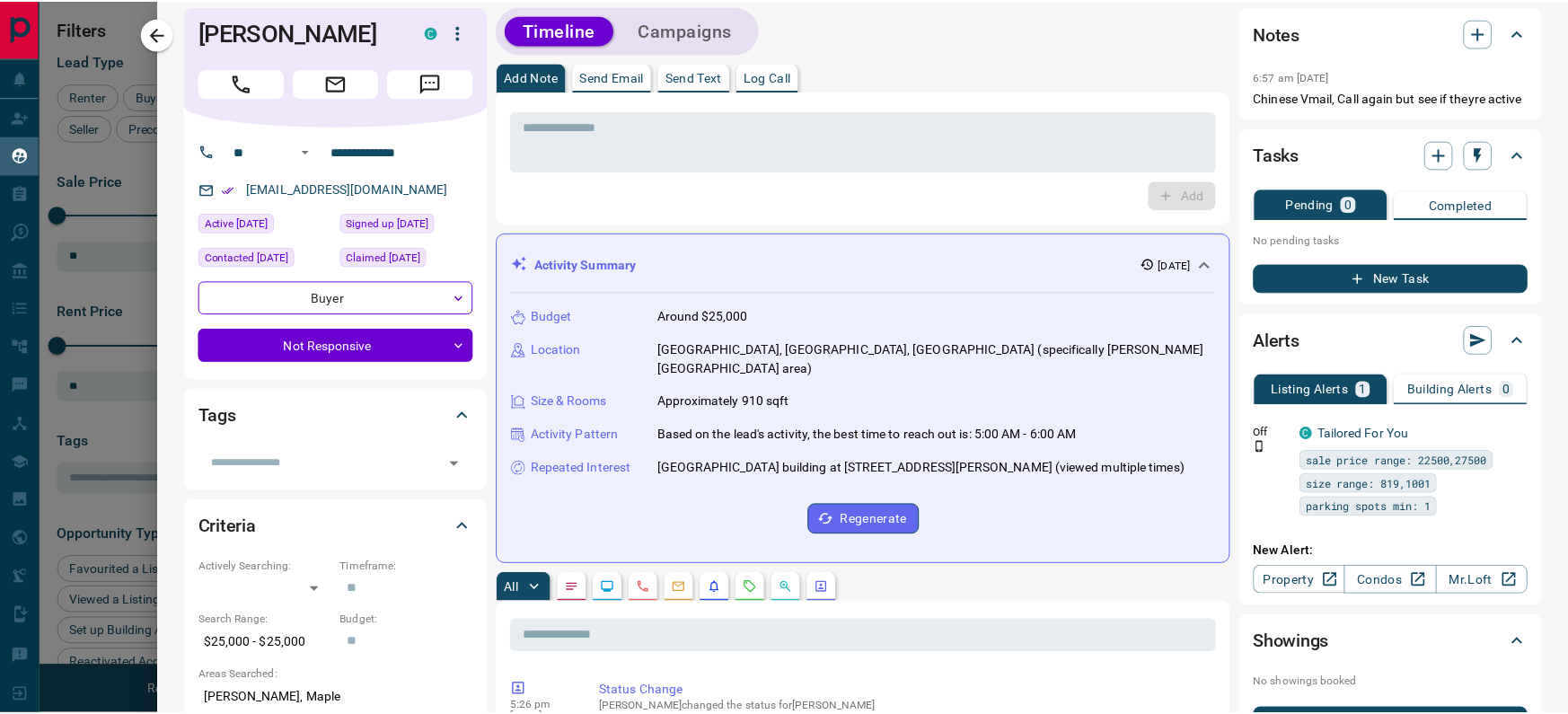
scroll to position [0, 0]
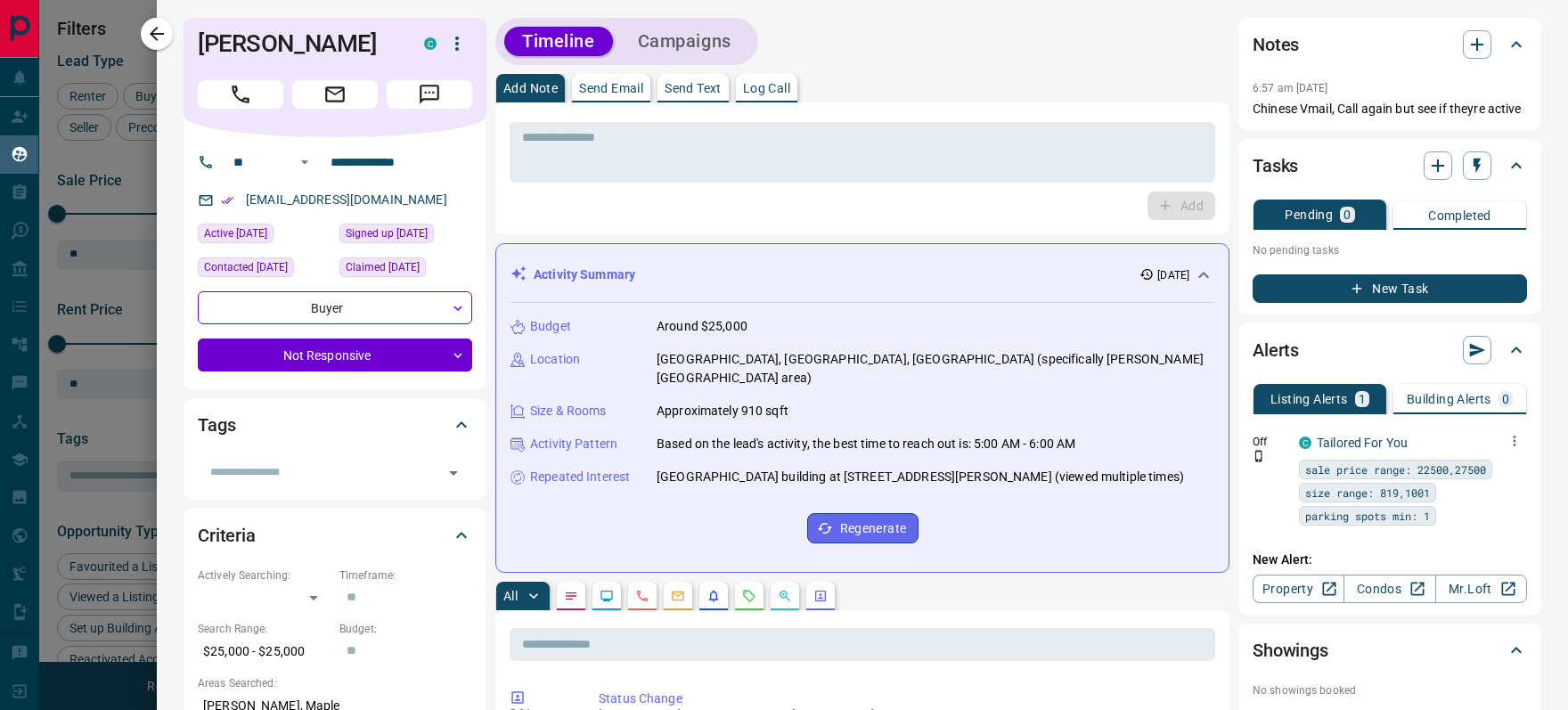
click at [1294, 449] on icon "button" at bounding box center [1514, 440] width 16 height 16
click at [1294, 520] on link "Edit" at bounding box center [1481, 521] width 39 height 17
click at [1294, 517] on link "Edit" at bounding box center [1481, 521] width 39 height 17
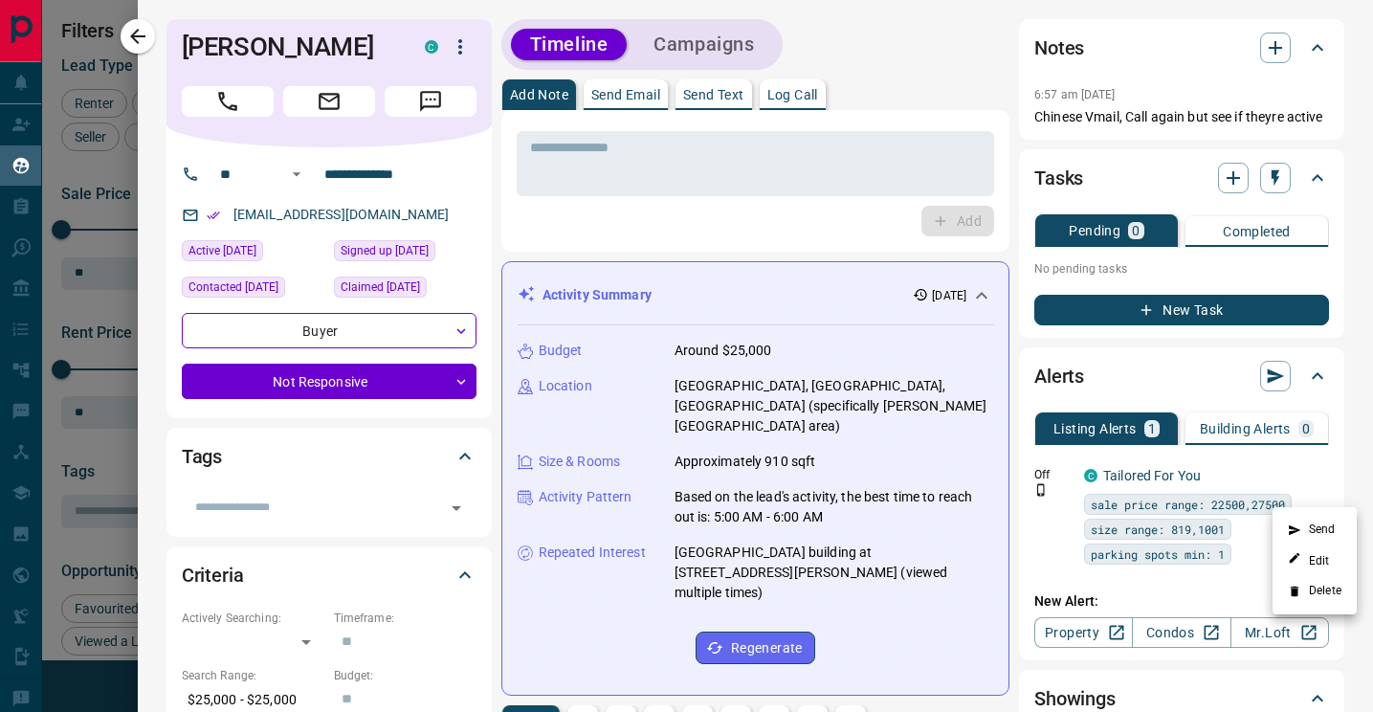
scroll to position [541, 1011]
click at [1312, 403] on div at bounding box center [686, 356] width 1373 height 712
click at [1223, 325] on button "New Task" at bounding box center [1181, 310] width 295 height 31
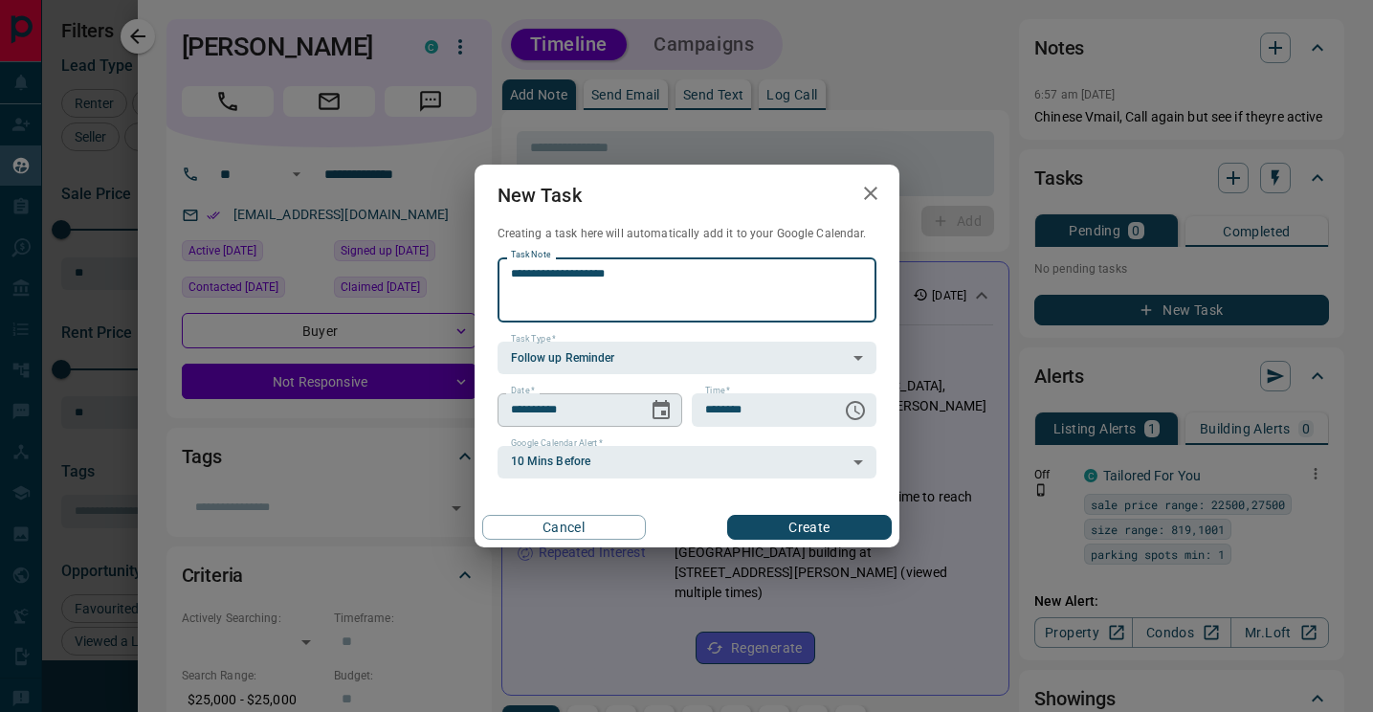
type textarea "**********"
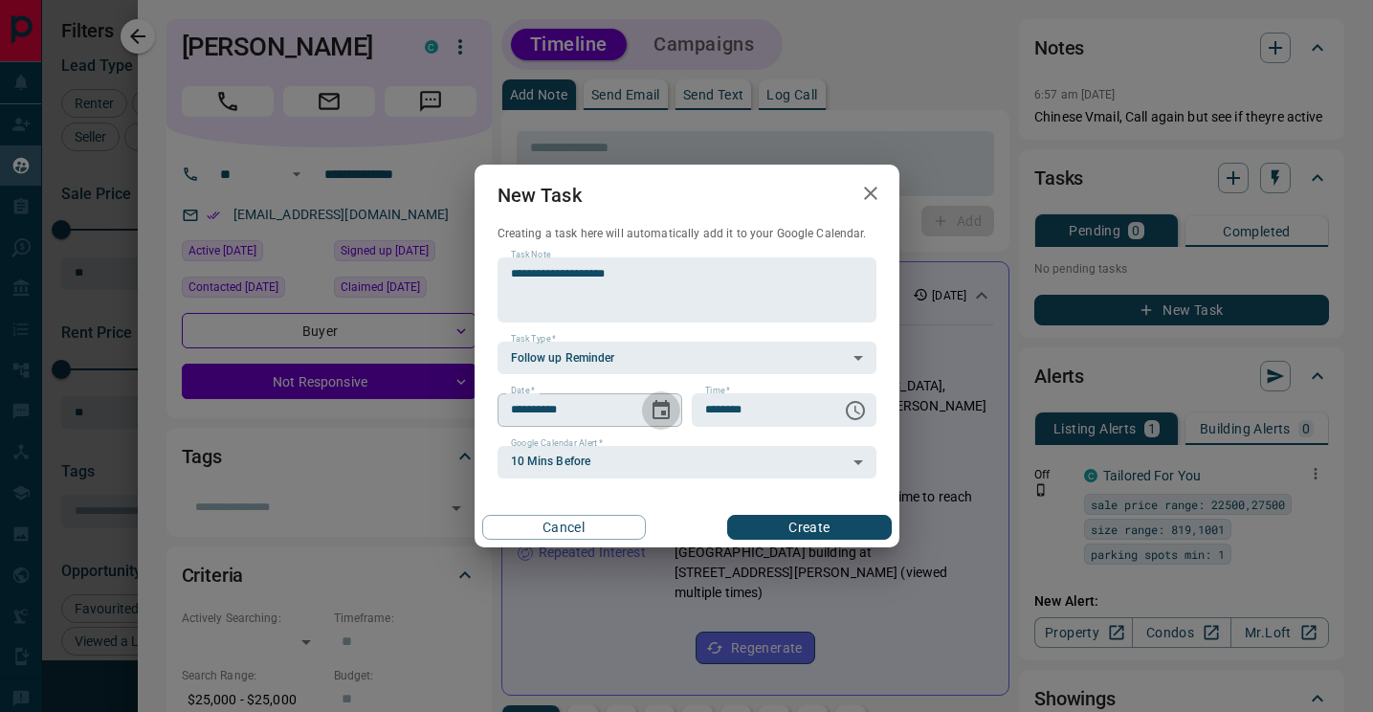
click at [661, 408] on icon "Choose date, selected date is Oct 15, 2025" at bounding box center [661, 410] width 23 height 23
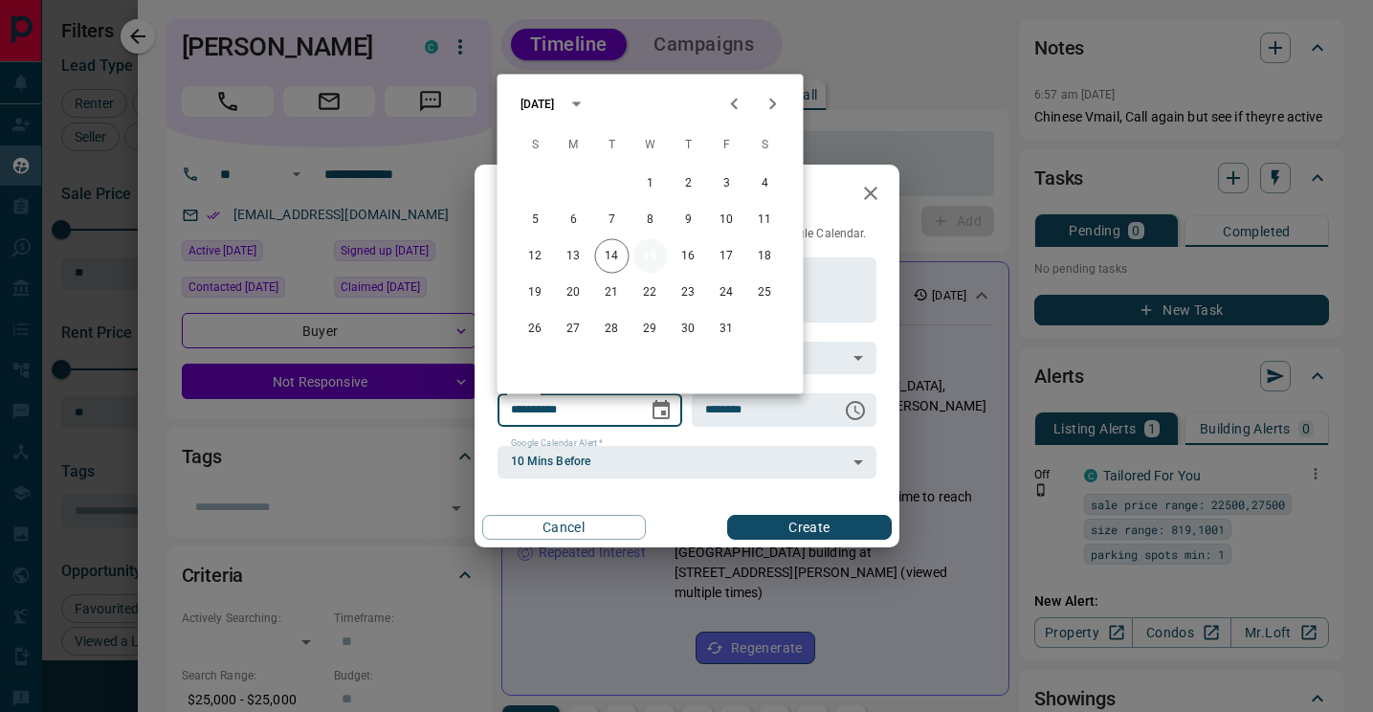
click at [656, 261] on button "15" at bounding box center [650, 256] width 34 height 34
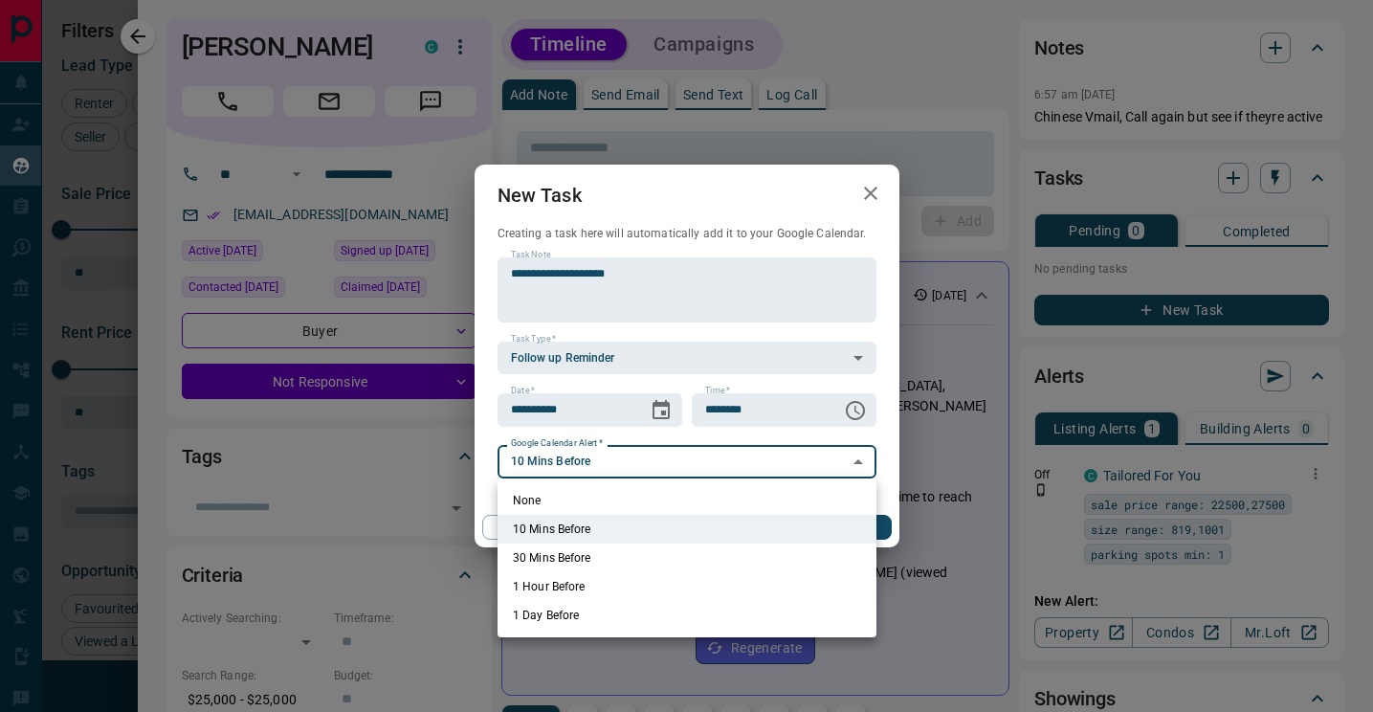
drag, startPoint x: 695, startPoint y: 460, endPoint x: 703, endPoint y: 508, distance: 48.6
click at [695, 464] on body "Lead Transfers Claim Leads My Leads Tasks Opportunities Deals Campaigns Automat…" at bounding box center [686, 344] width 1373 height 688
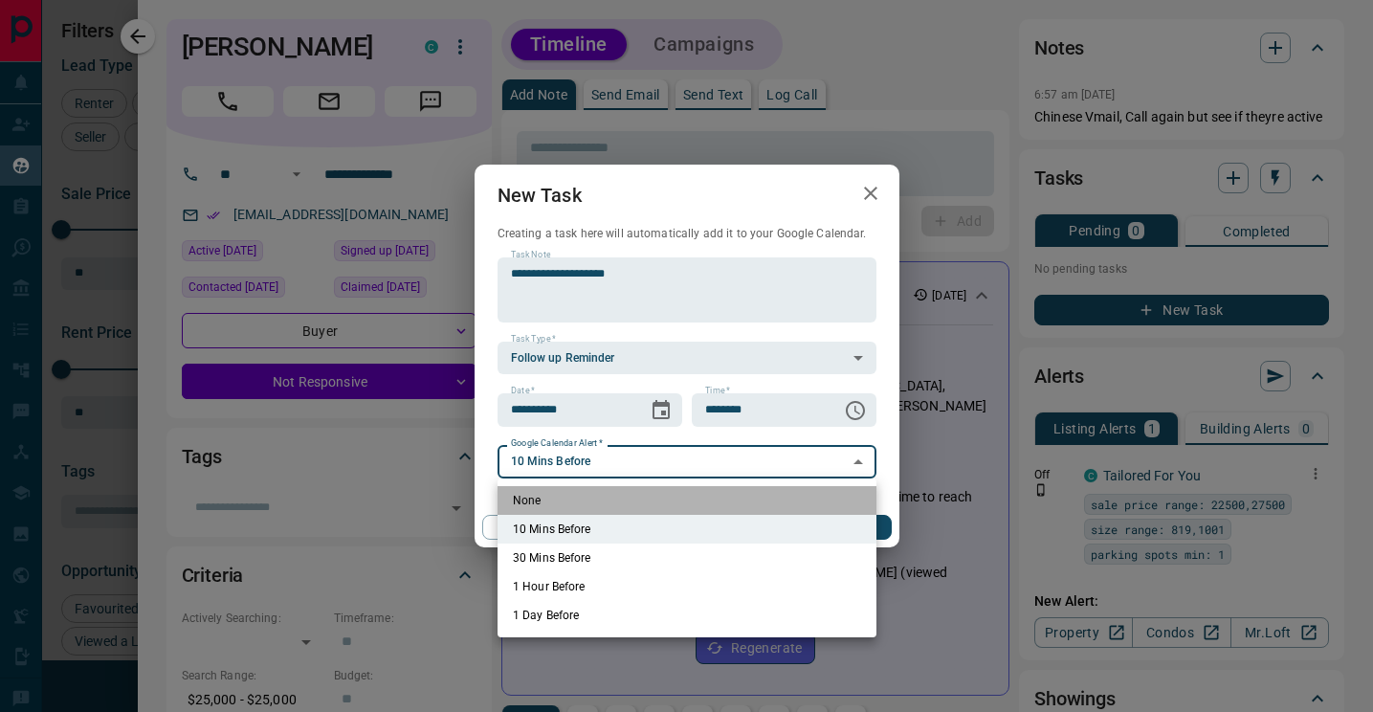
drag, startPoint x: 583, startPoint y: 495, endPoint x: 803, endPoint y: 535, distance: 223.7
click at [587, 497] on li "None" at bounding box center [687, 500] width 379 height 29
type input "*"
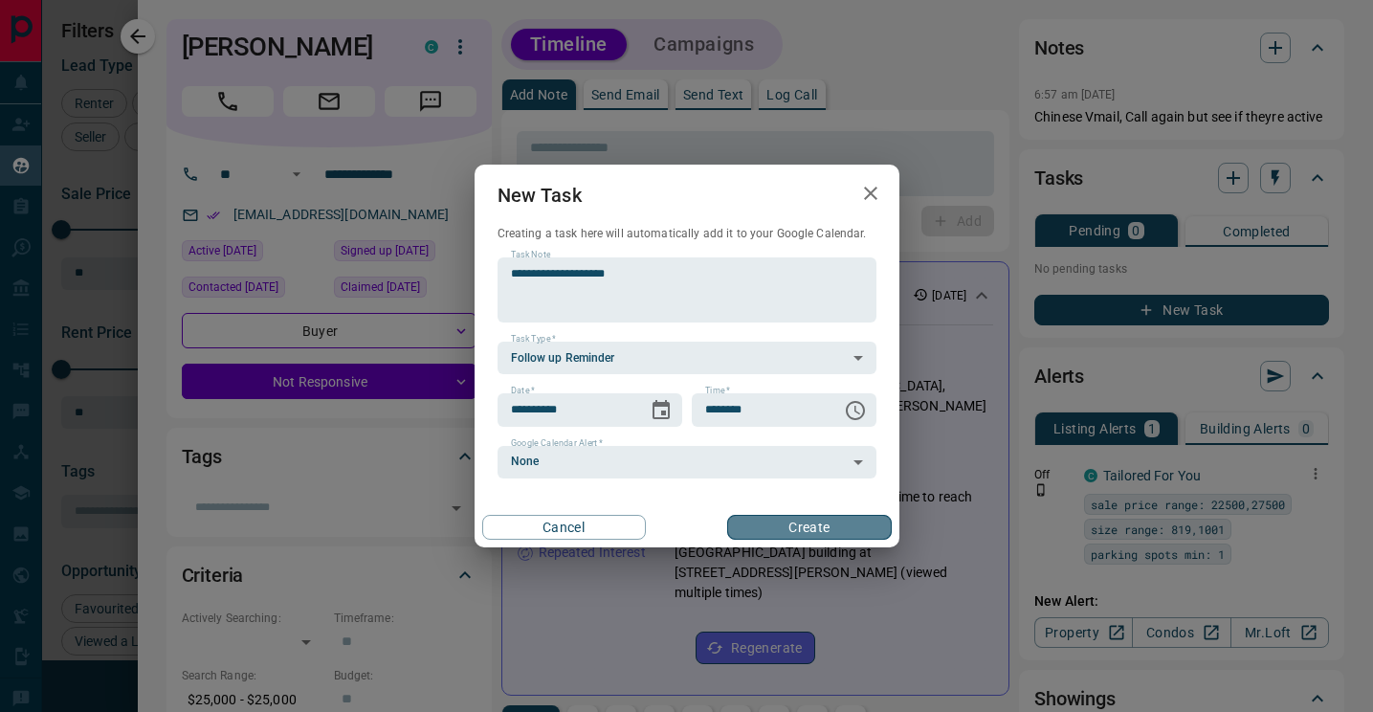
drag, startPoint x: 827, startPoint y: 521, endPoint x: 885, endPoint y: 513, distance: 59.0
click at [827, 521] on button "Create" at bounding box center [809, 527] width 164 height 25
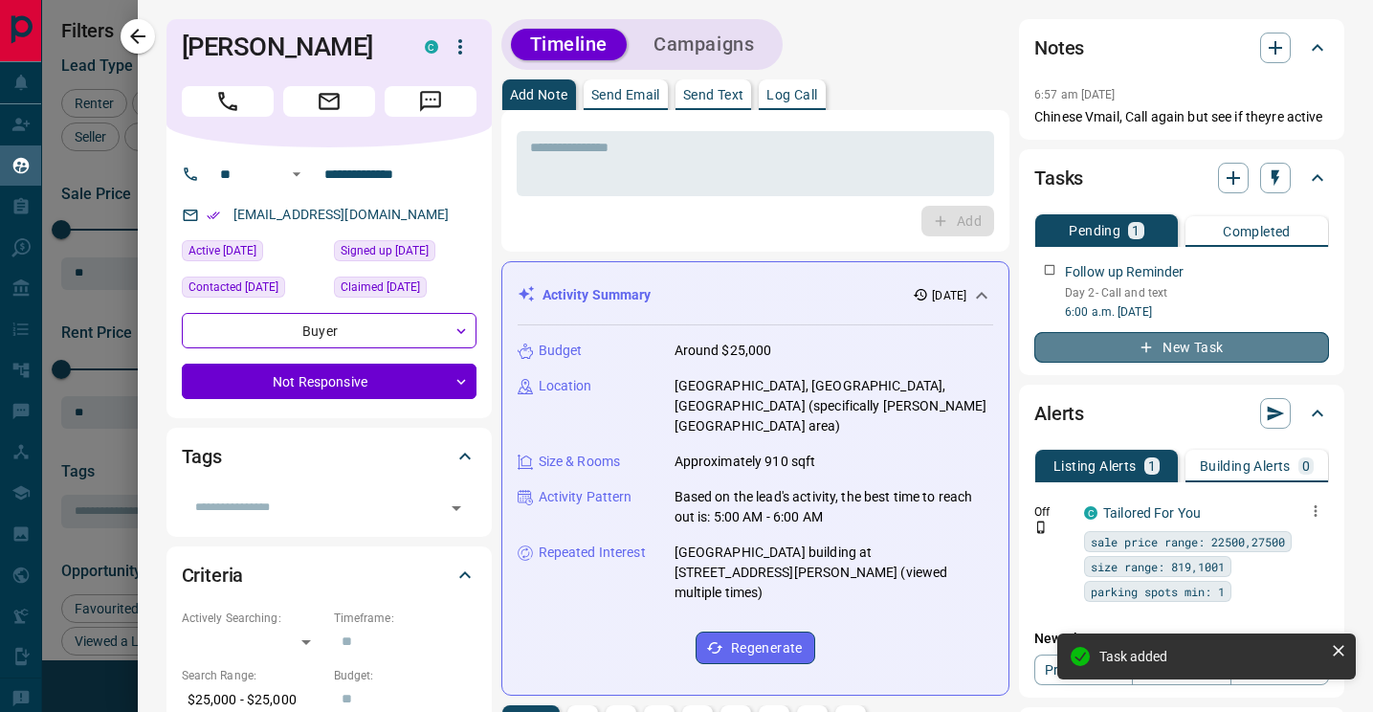
click at [1197, 363] on button "New Task" at bounding box center [1181, 347] width 295 height 31
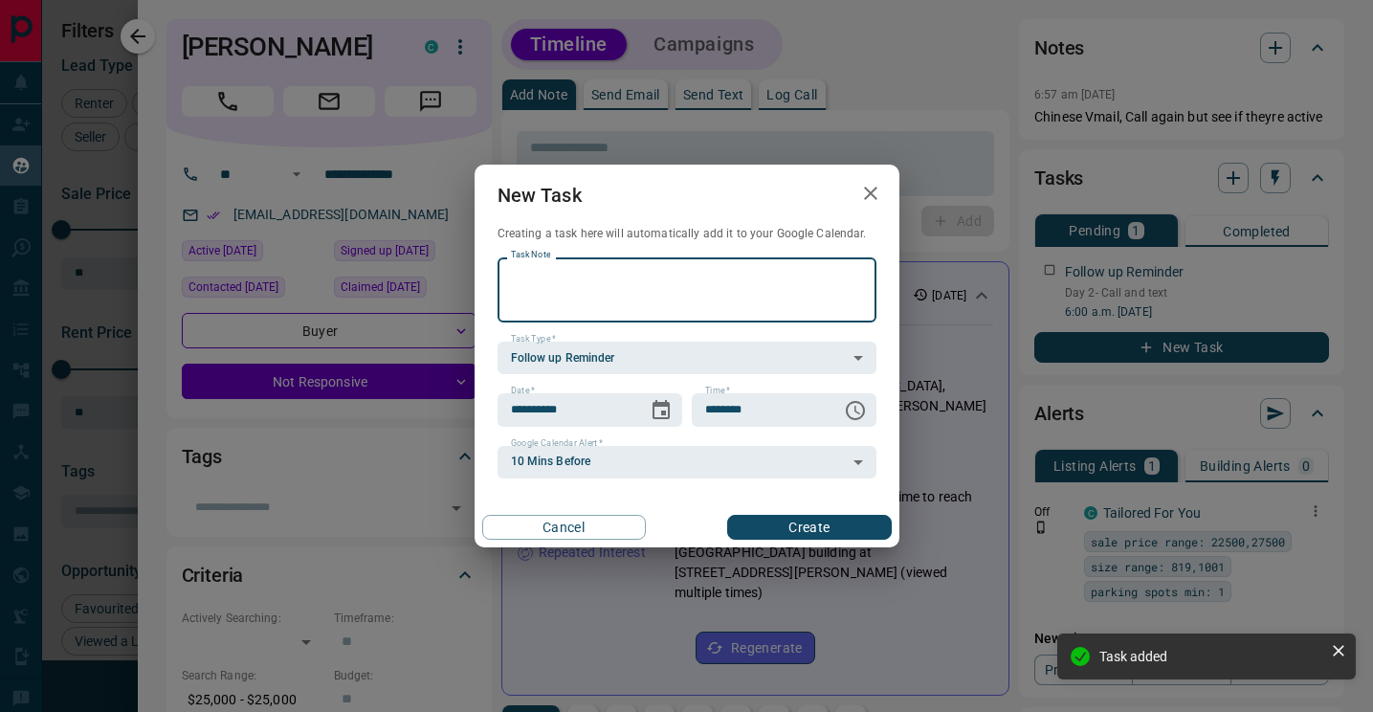
click at [561, 271] on textarea "Task Note" at bounding box center [687, 290] width 352 height 49
type textarea "**********"
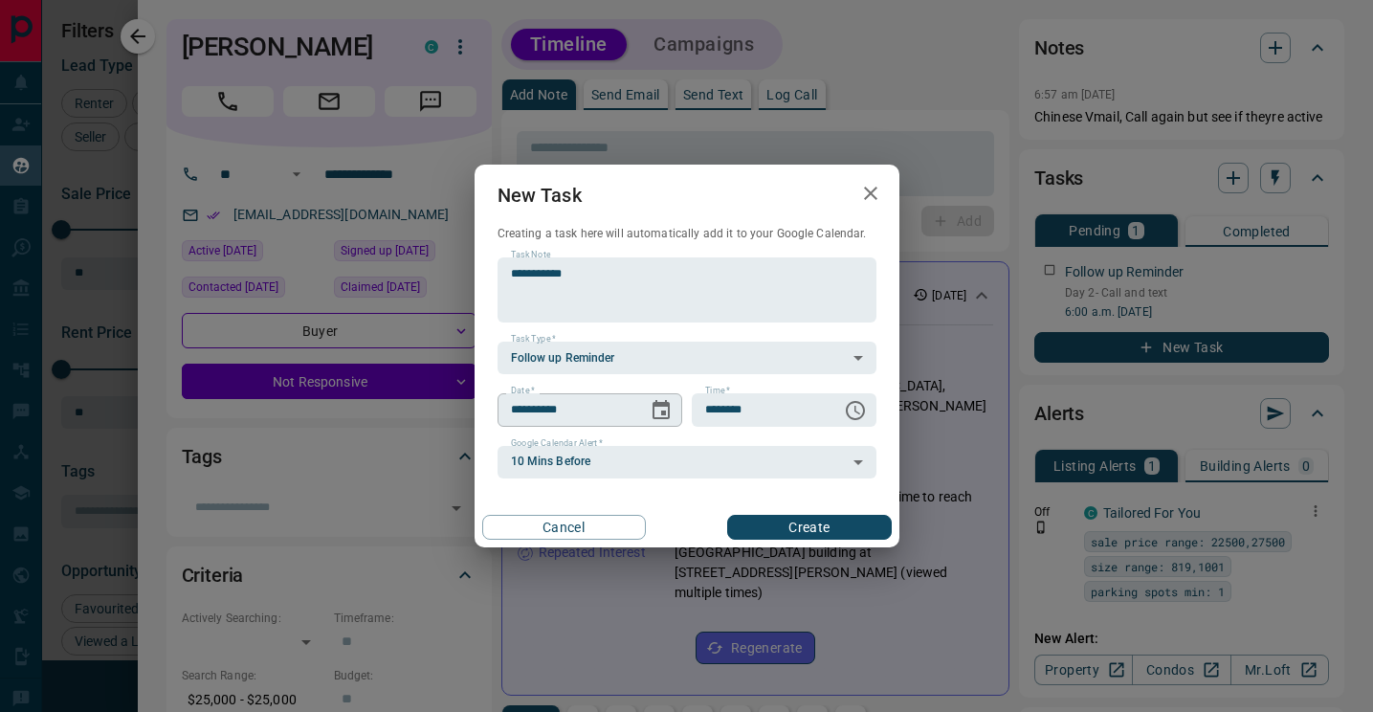
click at [642, 411] on div "**********" at bounding box center [590, 409] width 185 height 33
click at [656, 415] on icon "Choose date, selected date is Oct 15, 2025" at bounding box center [661, 410] width 23 height 23
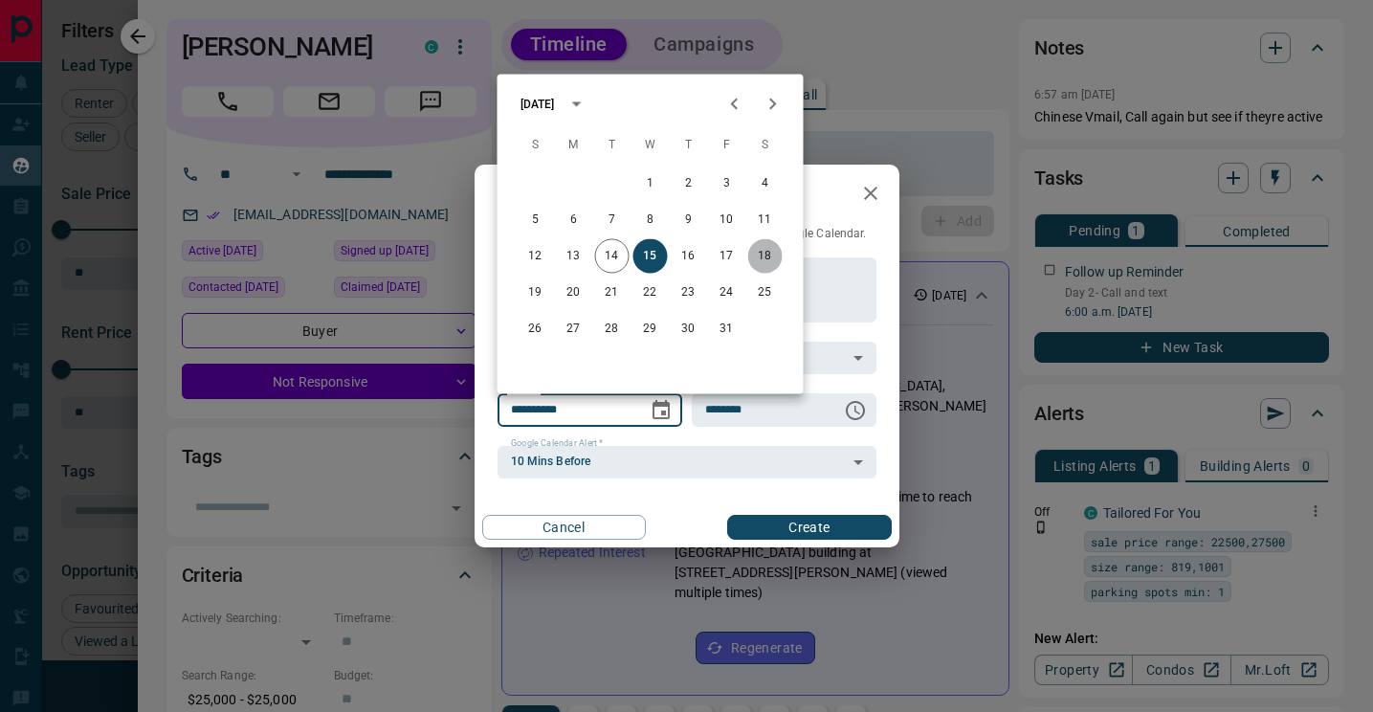
click at [769, 250] on button "18" at bounding box center [765, 256] width 34 height 34
type input "**********"
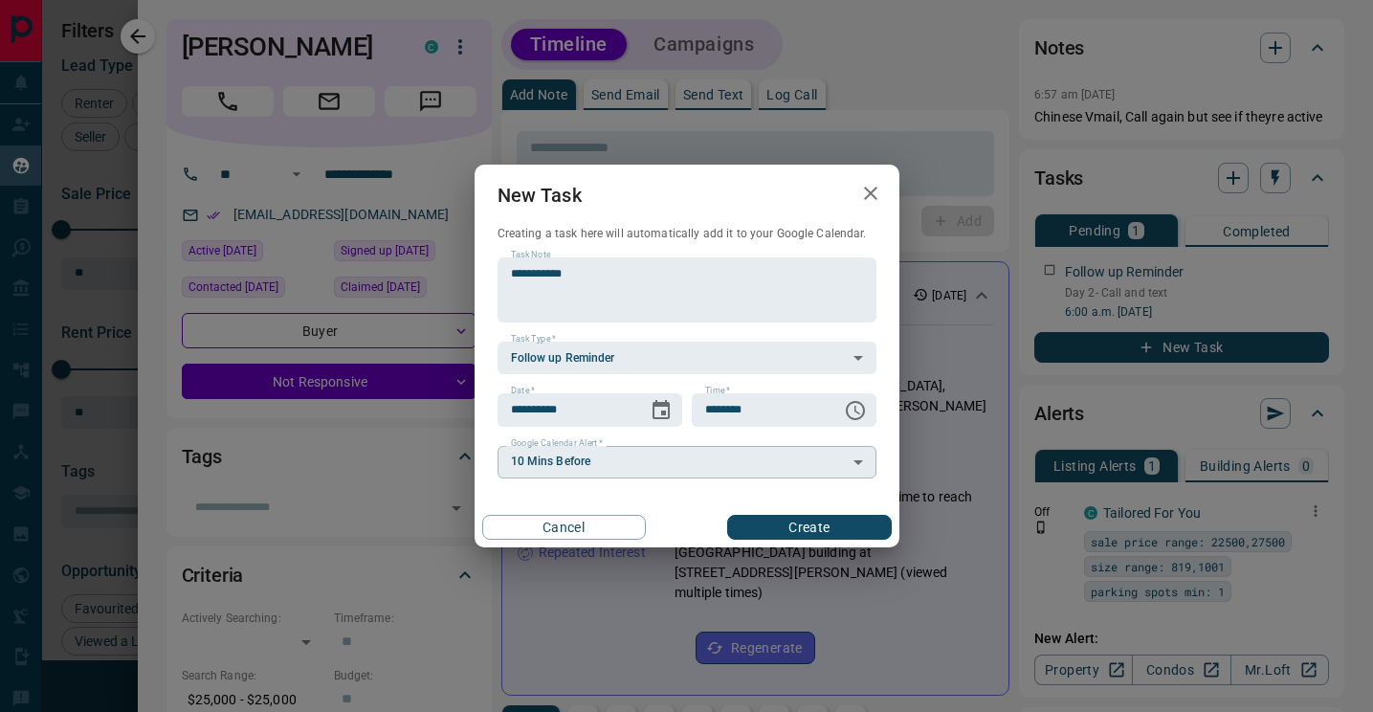
click at [730, 446] on body "Lead Transfers Claim Leads My Leads Tasks Opportunities Deals Campaigns Automat…" at bounding box center [686, 344] width 1373 height 688
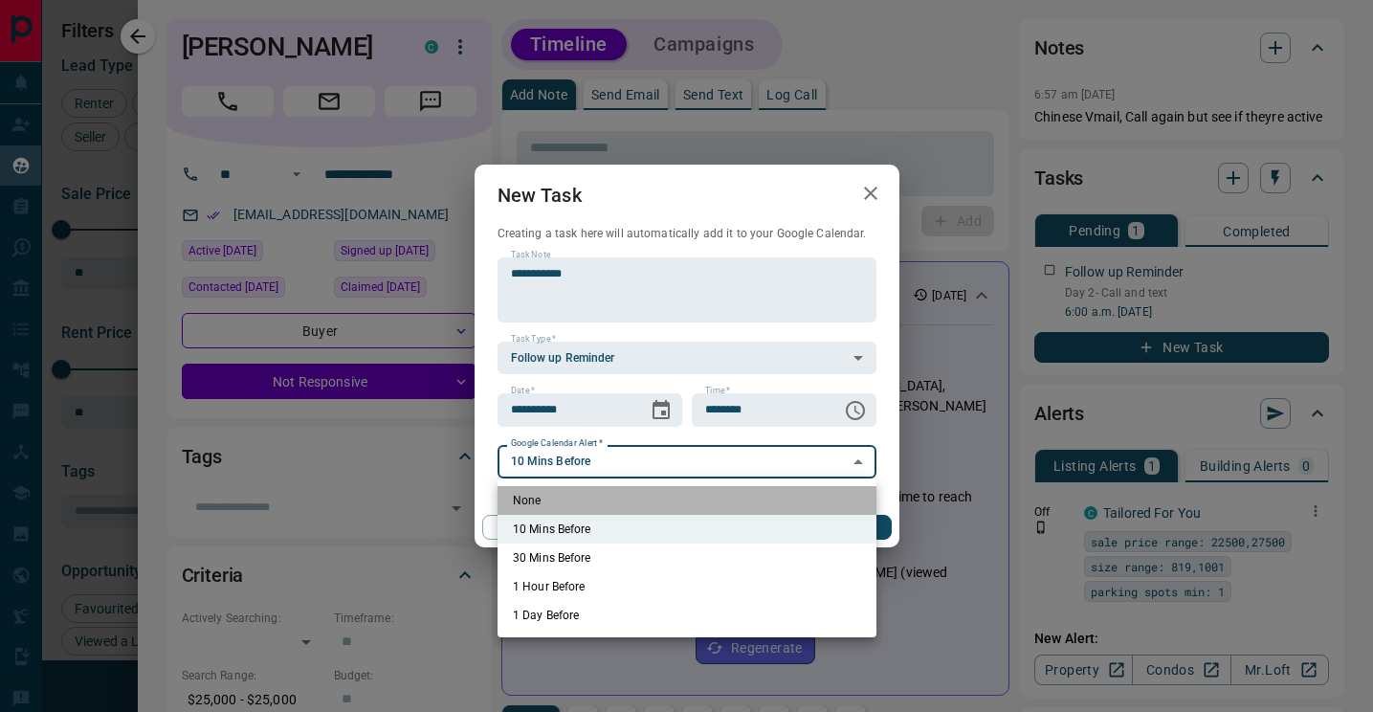
drag, startPoint x: 674, startPoint y: 501, endPoint x: 697, endPoint y: 514, distance: 27.0
click at [675, 502] on li "None" at bounding box center [687, 500] width 379 height 29
type input "*"
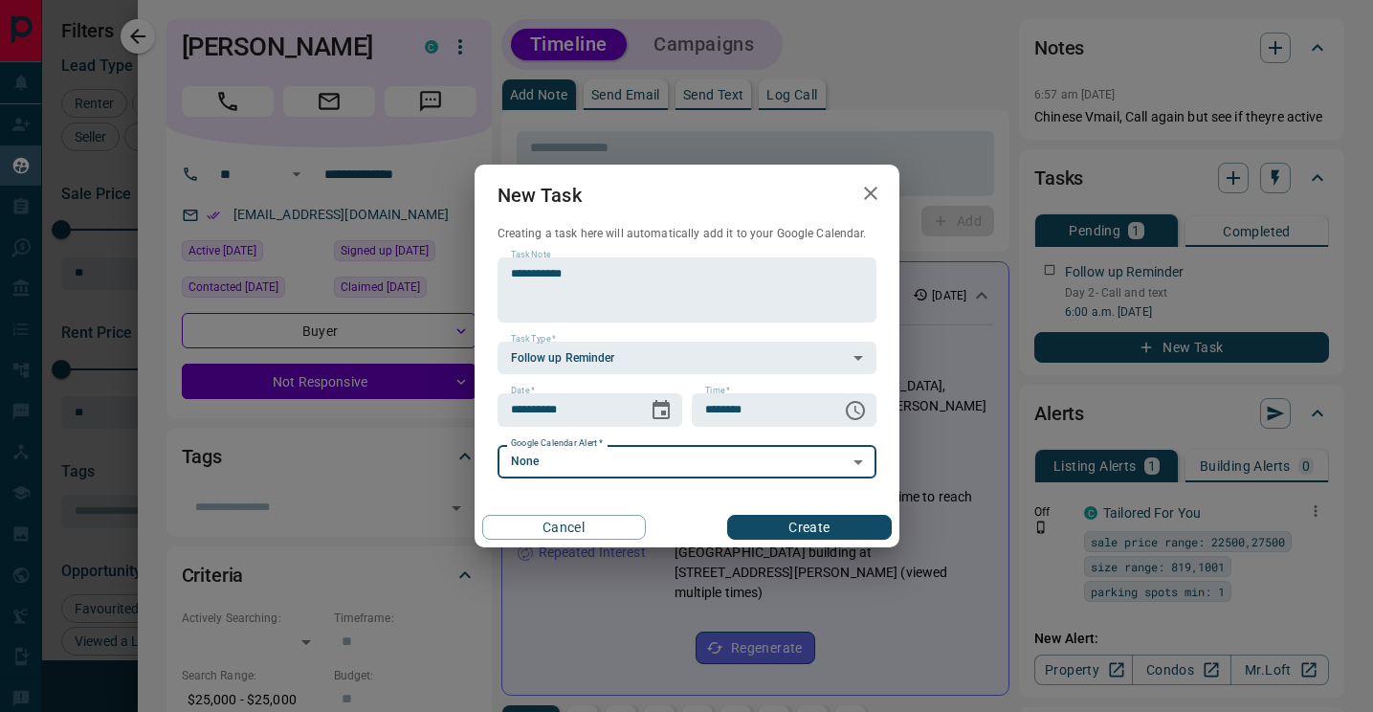
click at [788, 528] on button "Create" at bounding box center [809, 527] width 164 height 25
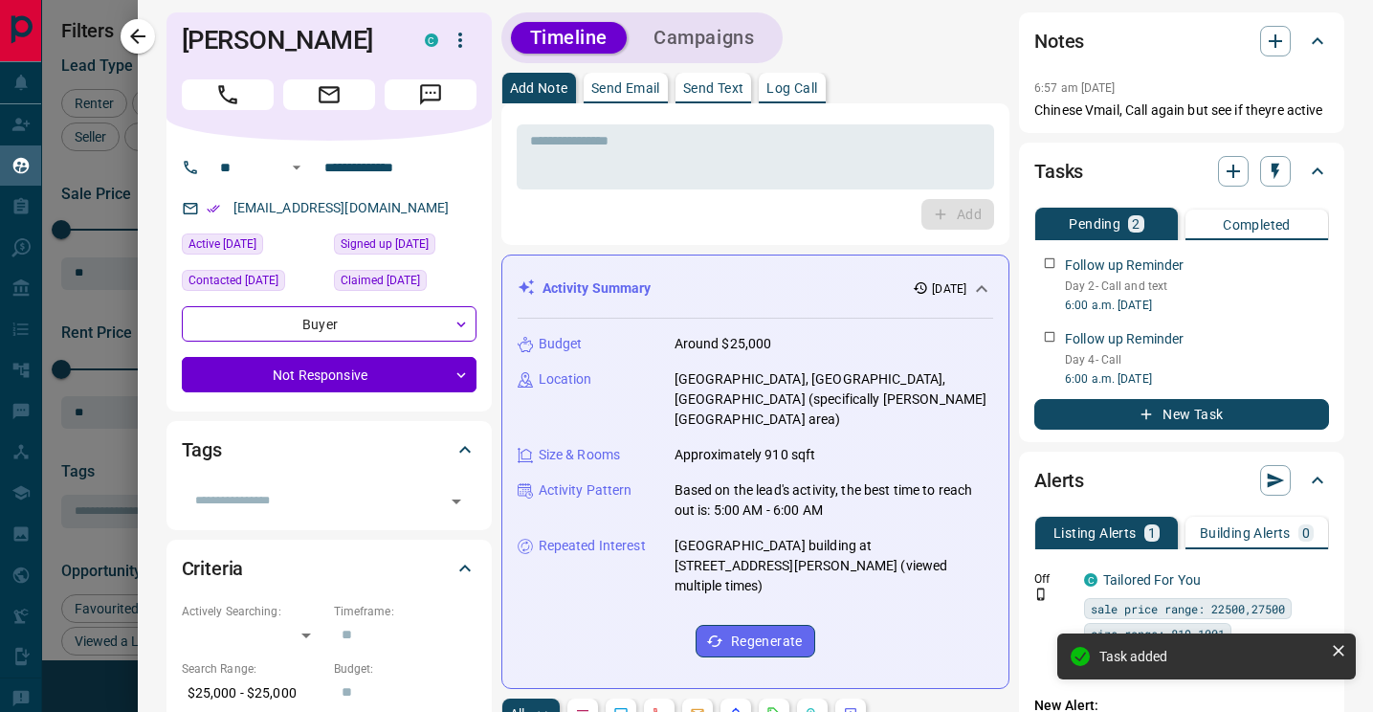
scroll to position [7, 0]
click at [685, 50] on button "Campaigns" at bounding box center [703, 38] width 139 height 32
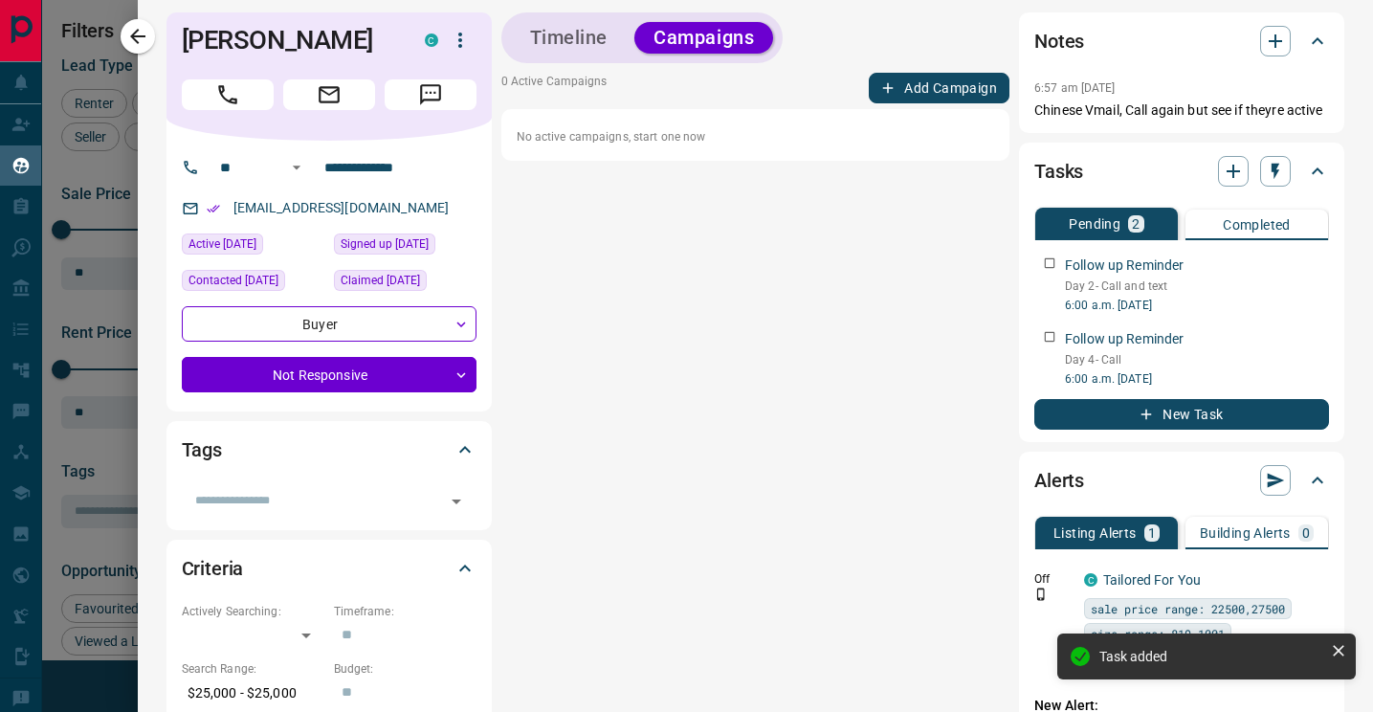
click at [907, 95] on button "Add Campaign" at bounding box center [939, 88] width 141 height 31
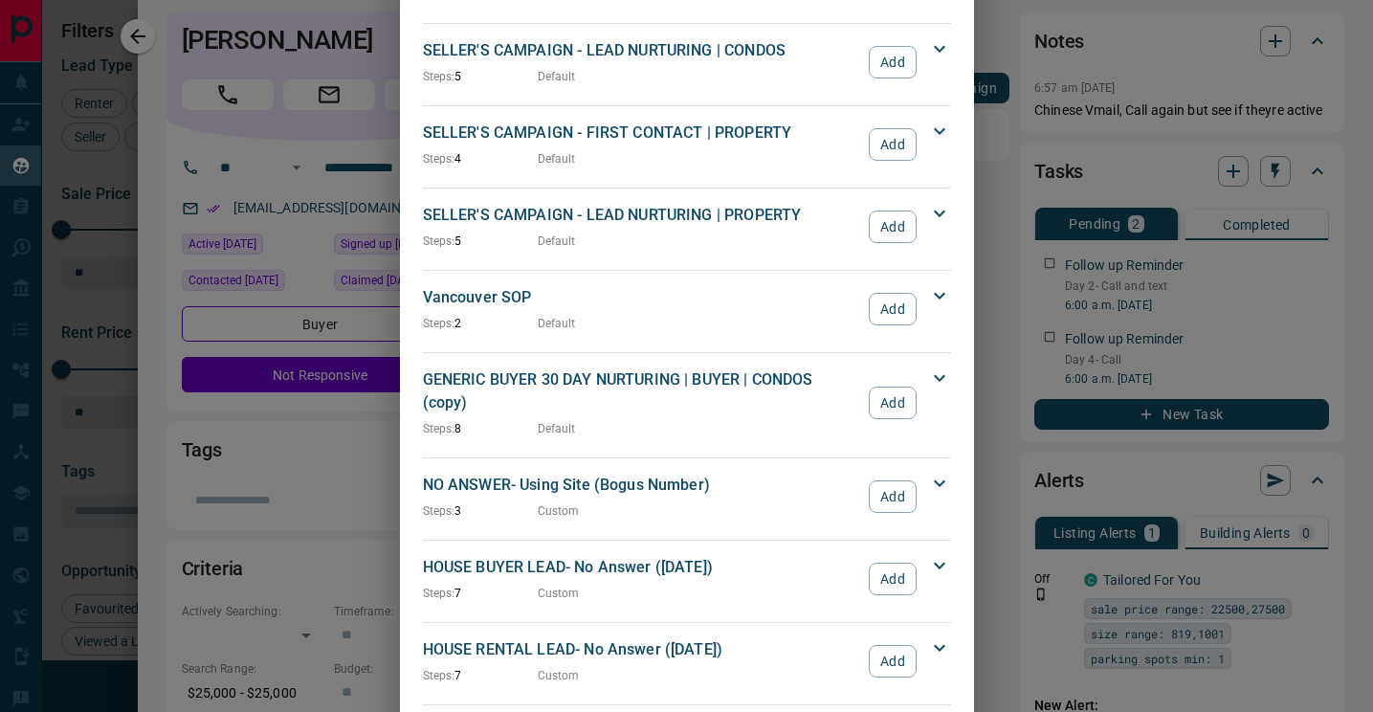
scroll to position [1926, 0]
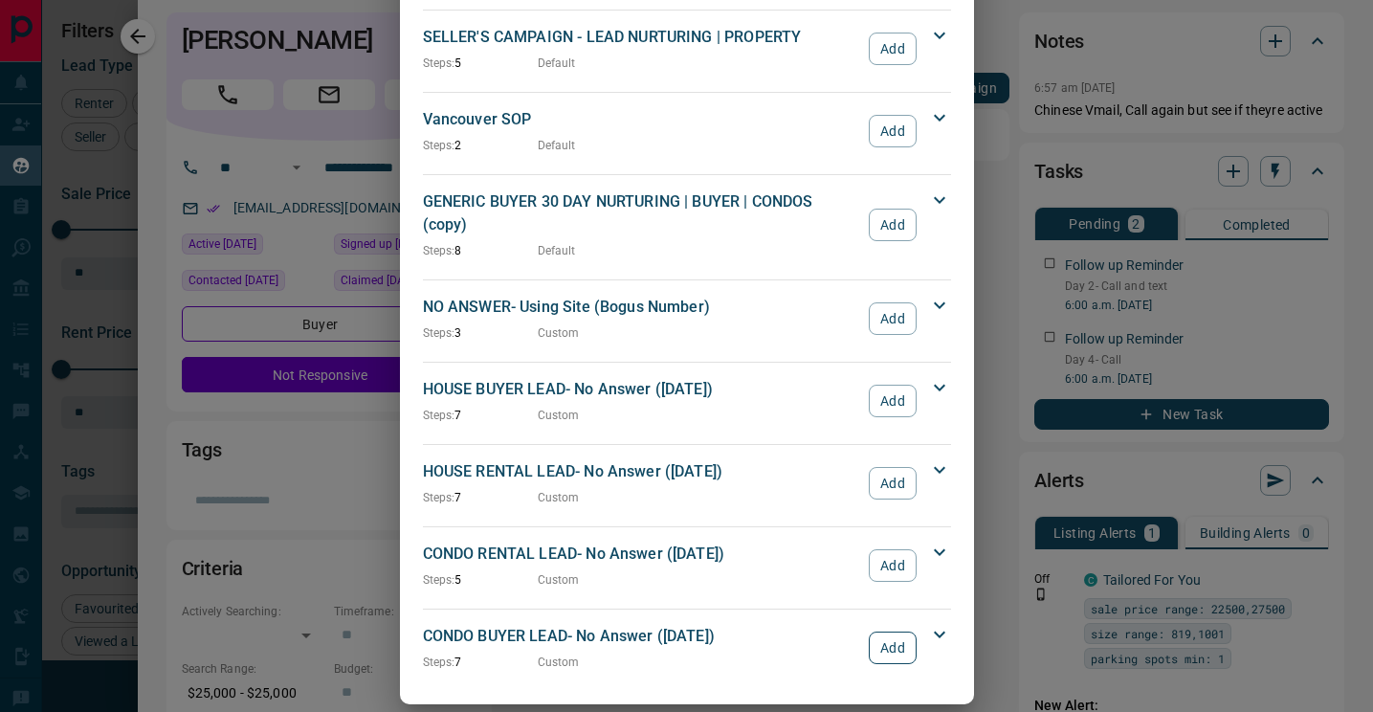
click at [892, 631] on button "Add" at bounding box center [892, 647] width 47 height 33
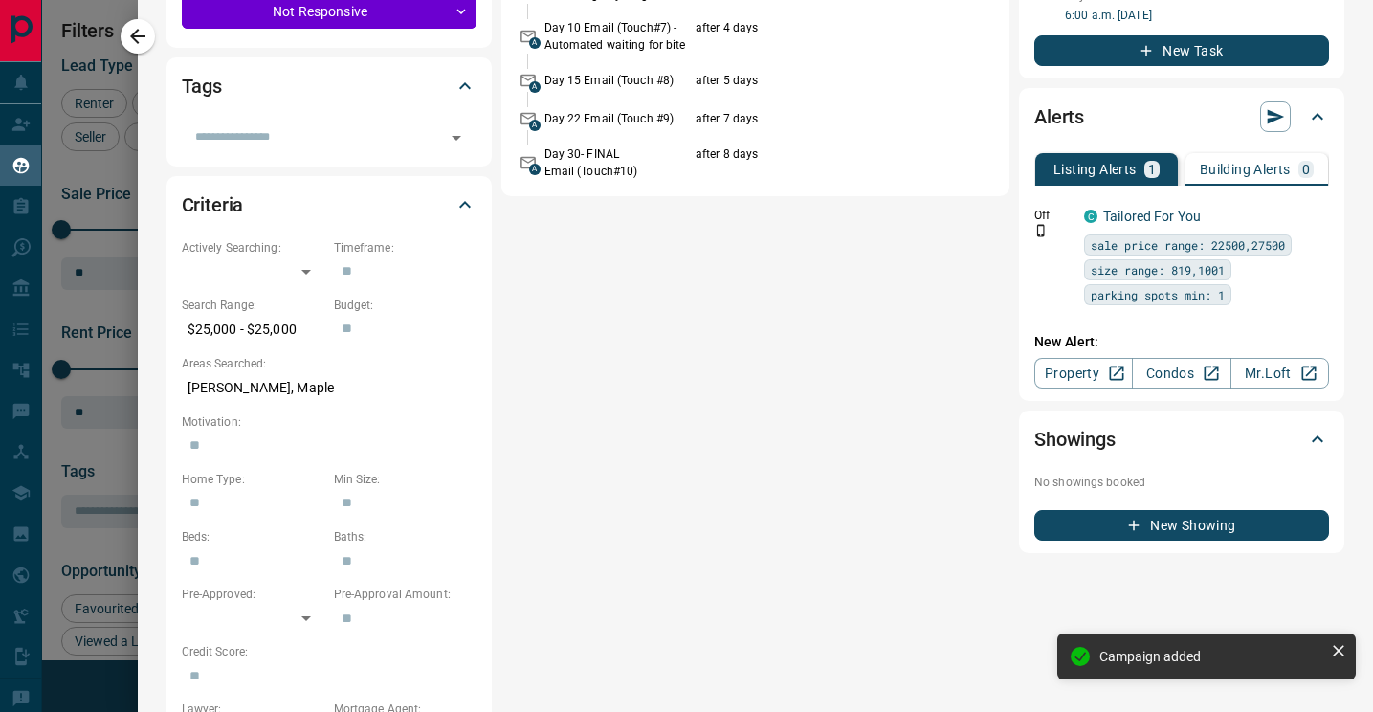
scroll to position [0, 0]
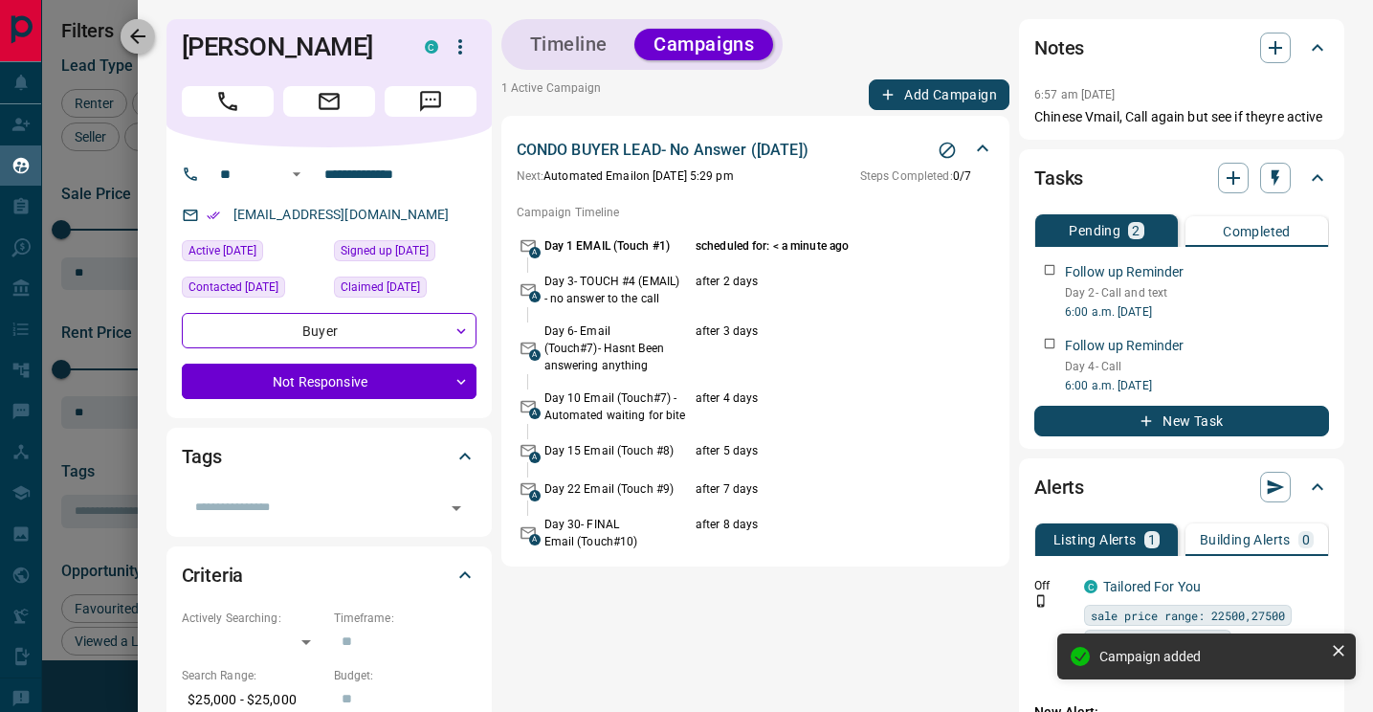
click at [128, 38] on icon "button" at bounding box center [137, 36] width 23 height 23
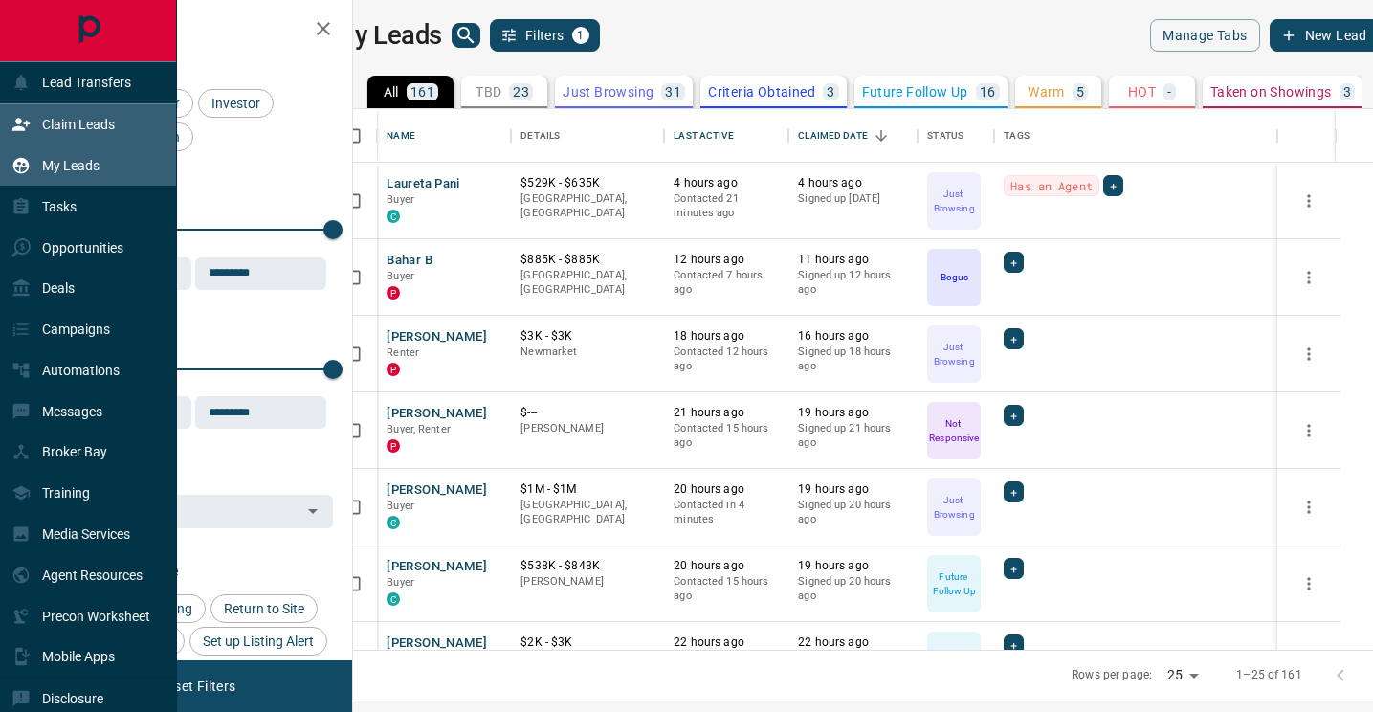
click at [29, 130] on icon at bounding box center [20, 124] width 19 height 19
